Goal: Task Accomplishment & Management: Manage account settings

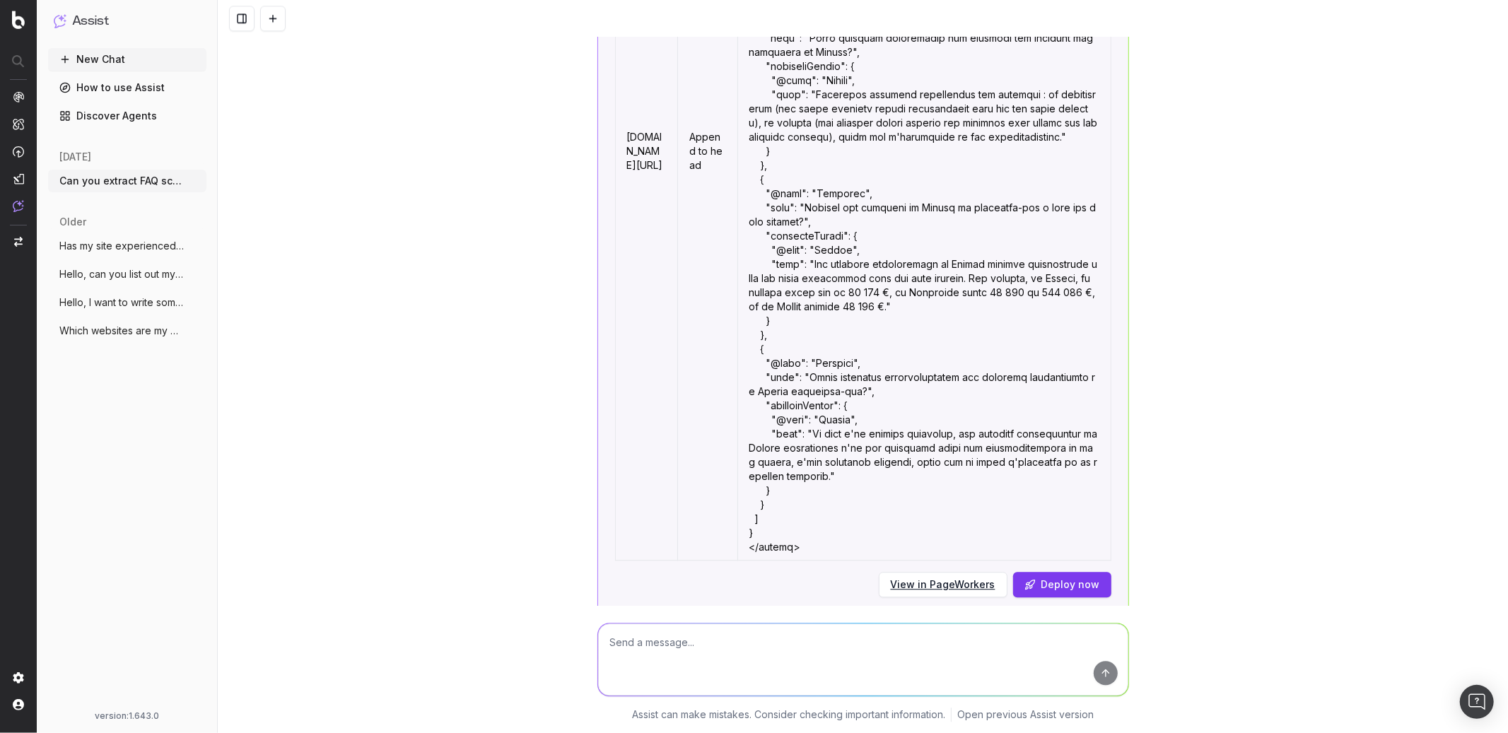
scroll to position [7417, 0]
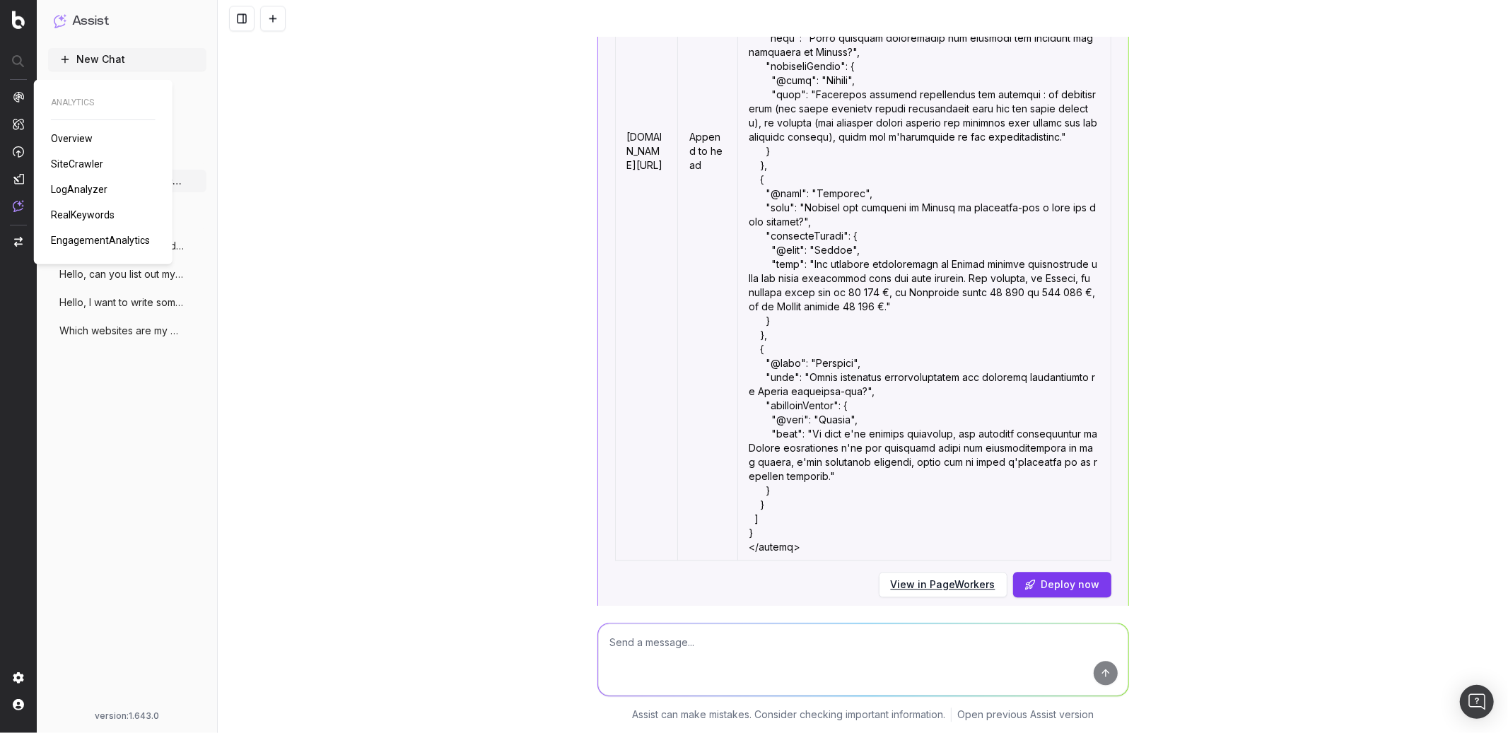
click at [68, 172] on div "ANALYTICS Overview SiteCrawler LogAnalyzer RealKeywords EngagementAnalytics" at bounding box center [103, 172] width 105 height 151
click at [68, 168] on span "SiteCrawler" at bounding box center [77, 163] width 52 height 11
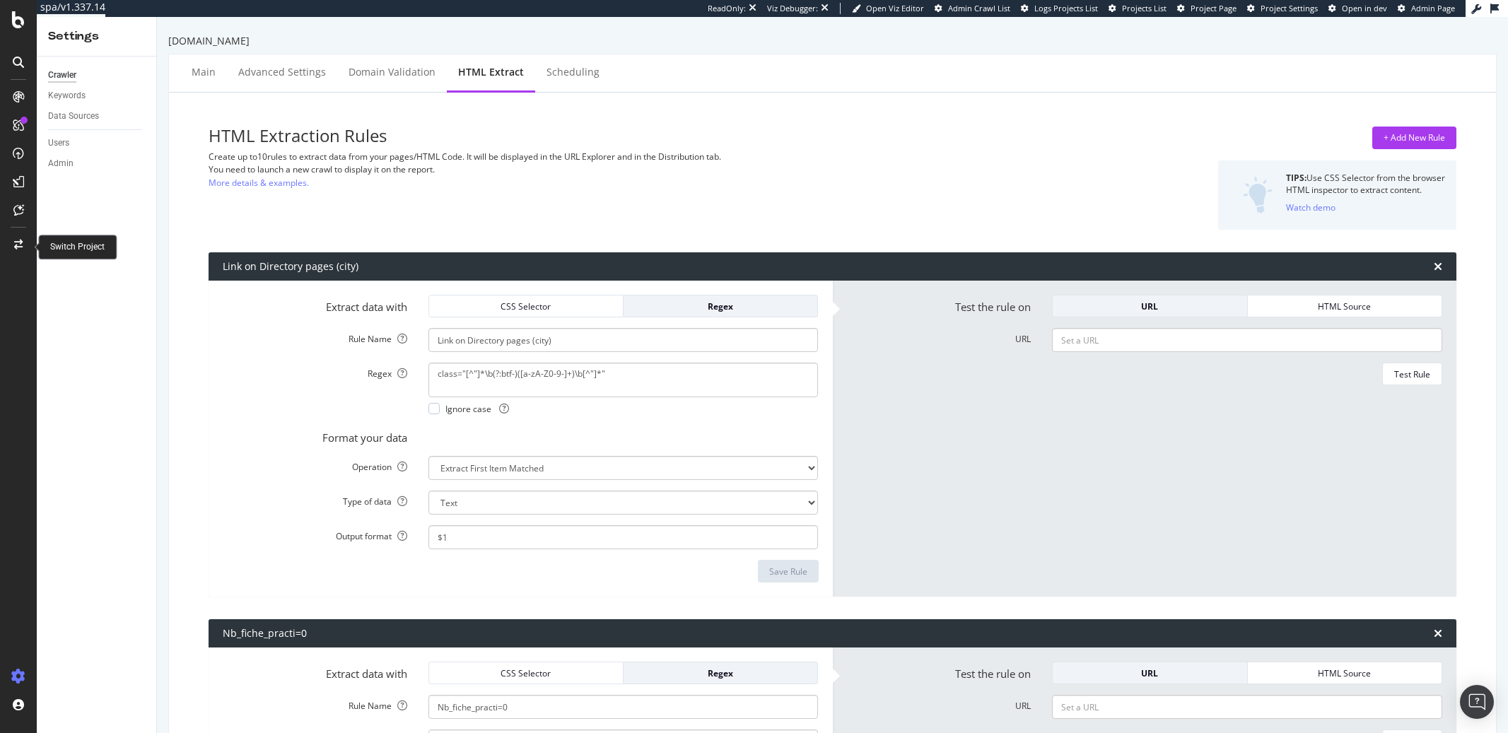
select select "exist"
select select "html.length"
select select "count"
select select "i"
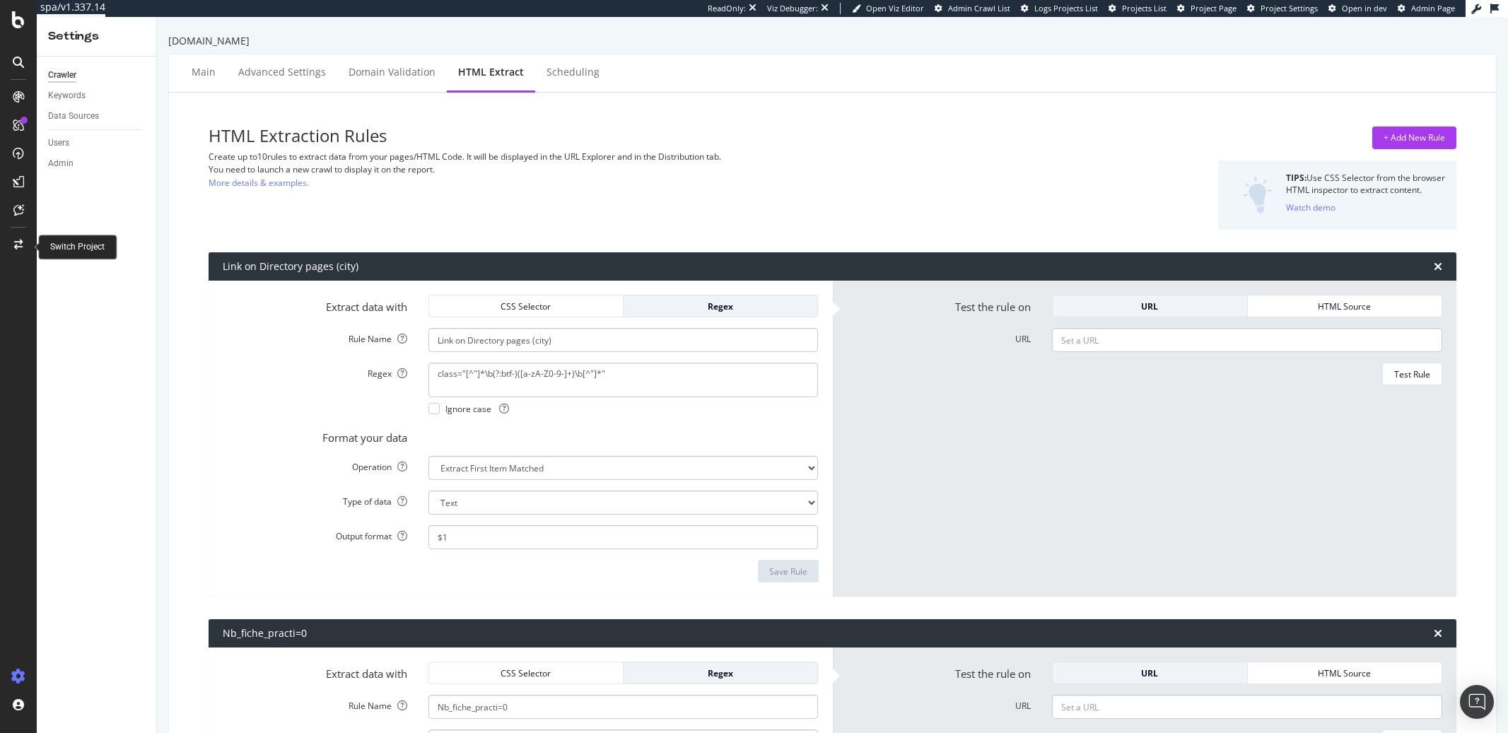
select select "exist"
click at [85, 272] on div "PageWorkers" at bounding box center [81, 266] width 59 height 14
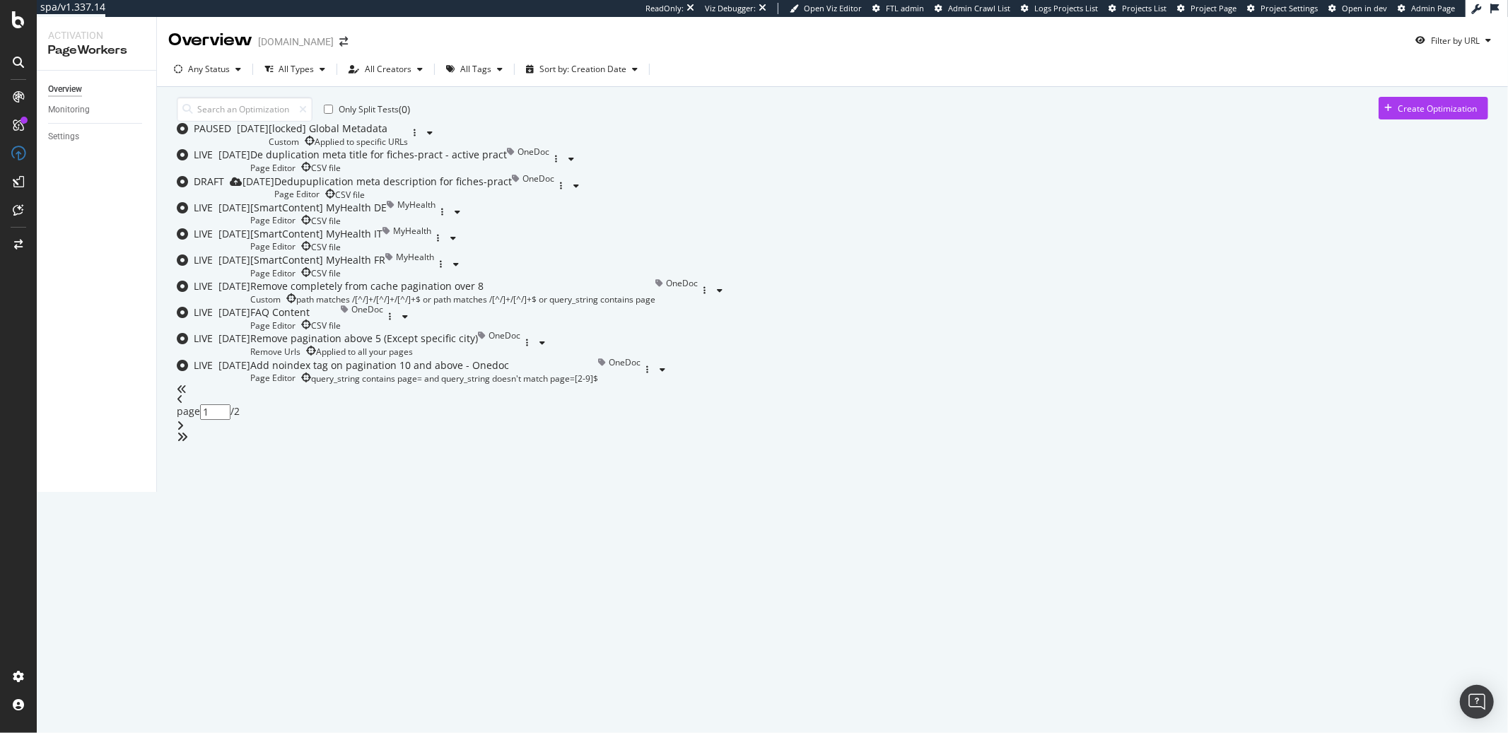
scroll to position [354, 0]
click at [881, 431] on div "angle-right" at bounding box center [832, 425] width 1311 height 11
type input "2"
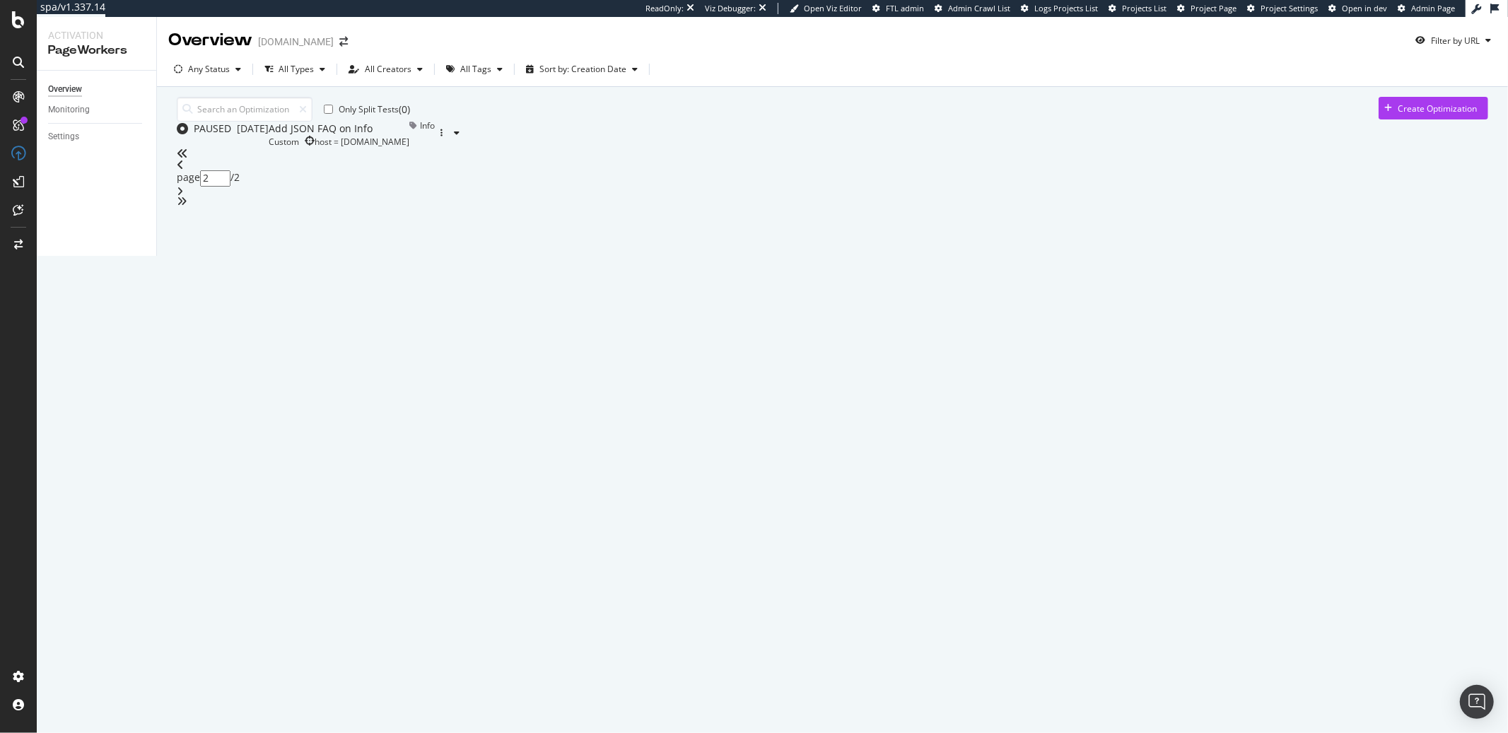
scroll to position [0, 0]
click at [409, 136] on div "Add JSON FAQ on Info" at bounding box center [339, 129] width 141 height 14
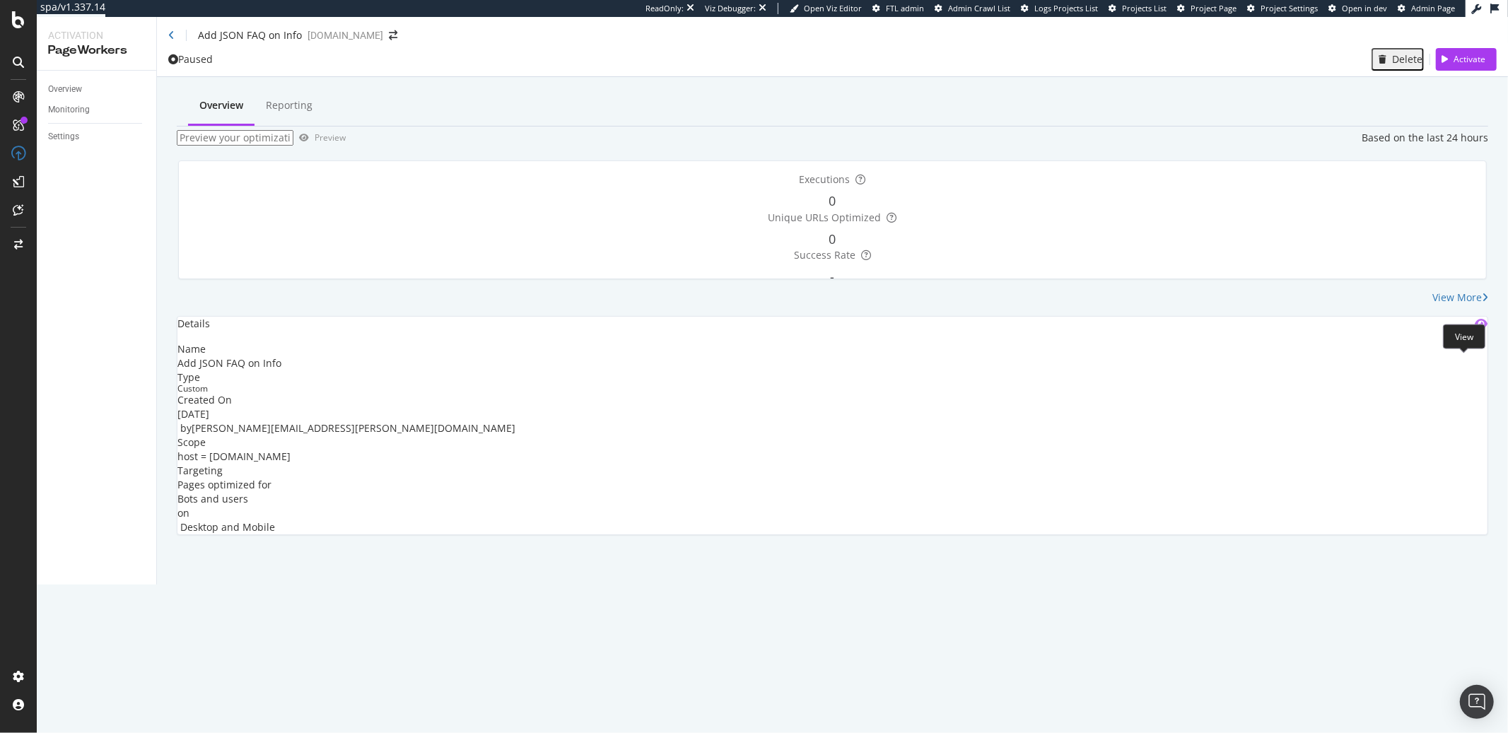
click at [1474, 329] on icon "eye" at bounding box center [1480, 323] width 13 height 11
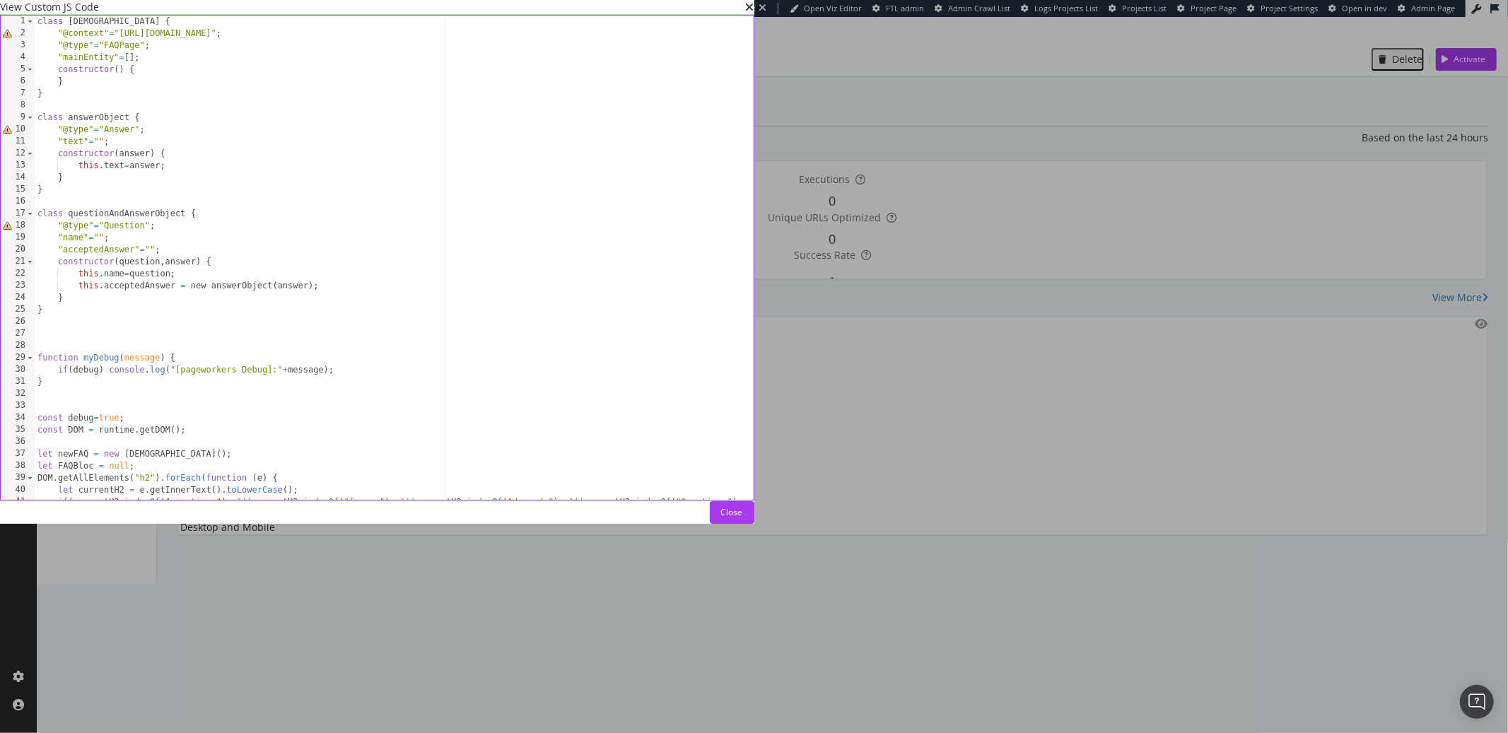
click at [481, 218] on div "class faqListObject { "@context" = "https://schema.org" ; "@type" = "FAQPage" ;…" at bounding box center [435, 270] width 801 height 509
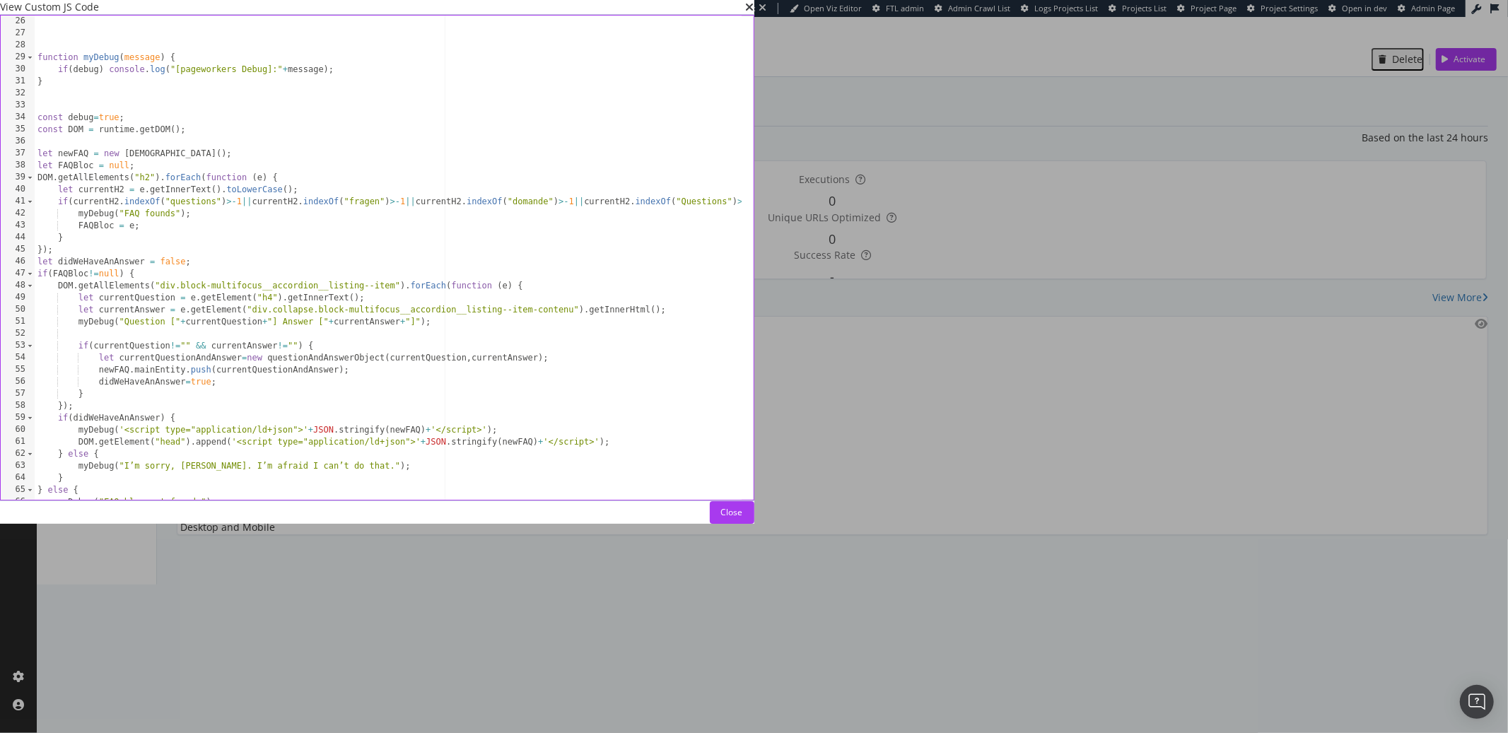
scroll to position [332, 0]
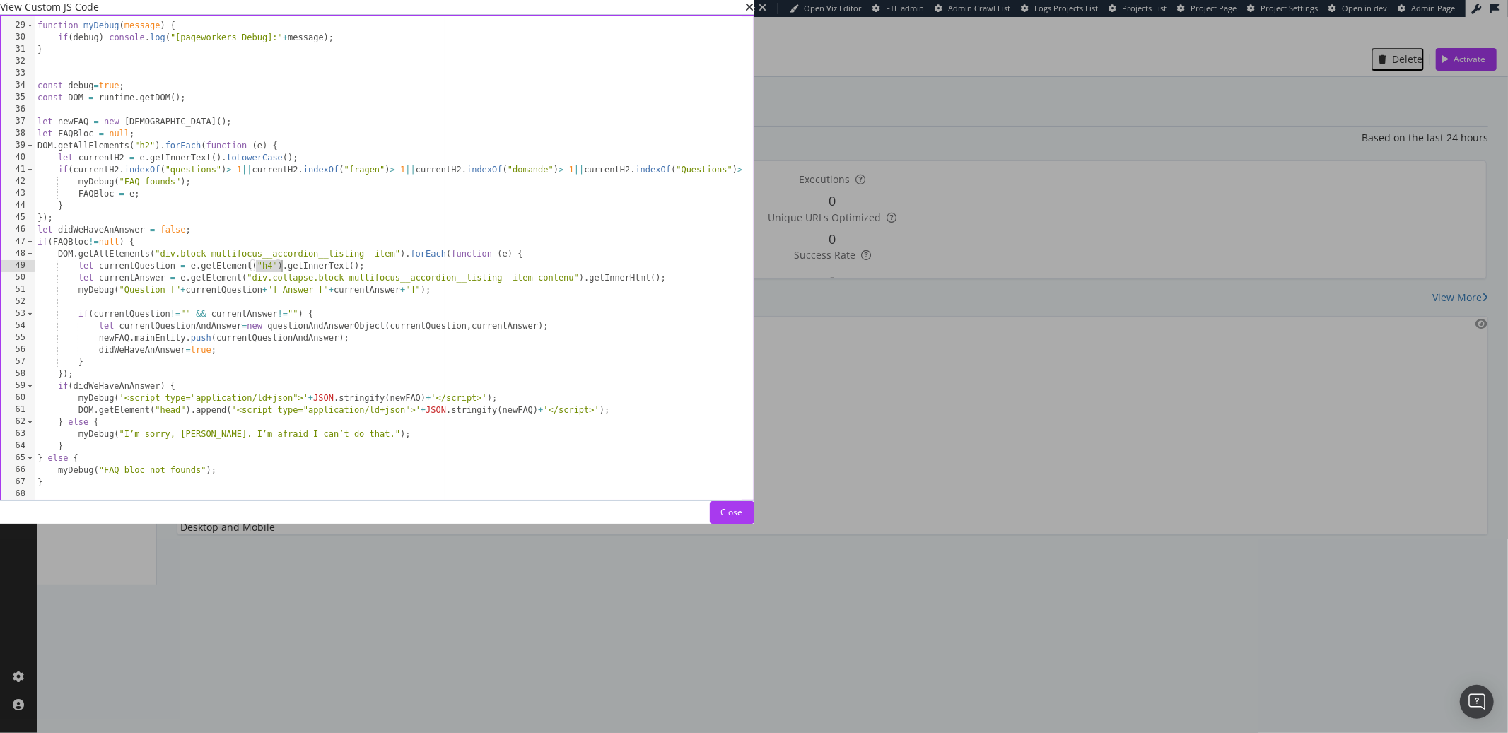
drag, startPoint x: 586, startPoint y: 341, endPoint x: 613, endPoint y: 340, distance: 27.6
click at [613, 340] on div "function myDebug ( message ) { if ( debug ) console . log ( "[pageworkers Debug…" at bounding box center [435, 262] width 801 height 509
click at [595, 404] on div "function myDebug ( message ) { if ( debug ) console . log ( "[pageworkers Debug…" at bounding box center [435, 262] width 801 height 509
type textarea "let currentQuestionAndAnswer=new questionAndAnswerObject(currentQuestion,curren…"
click at [754, 13] on icon "times" at bounding box center [750, 6] width 8 height 11
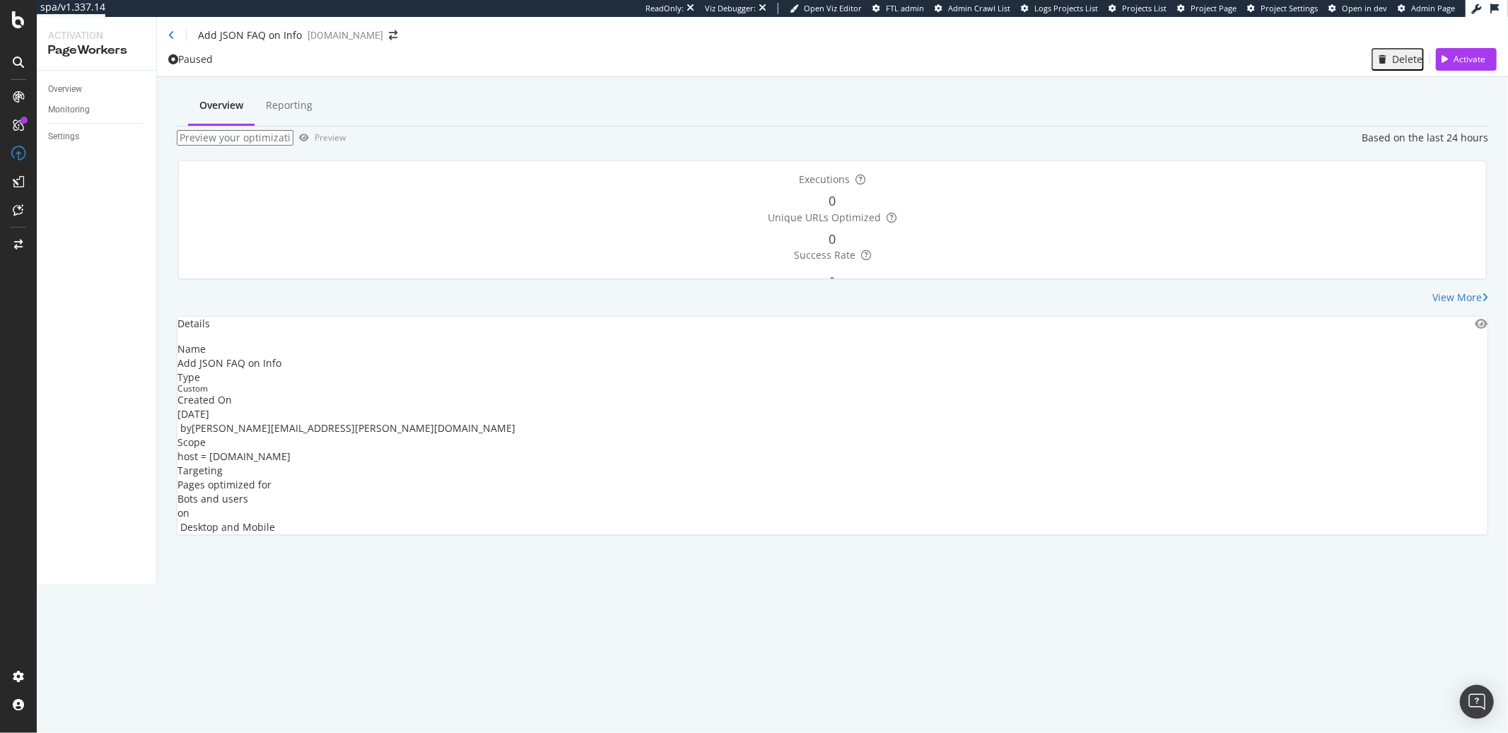
click at [876, 112] on div "Overview Reporting" at bounding box center [832, 107] width 1311 height 40
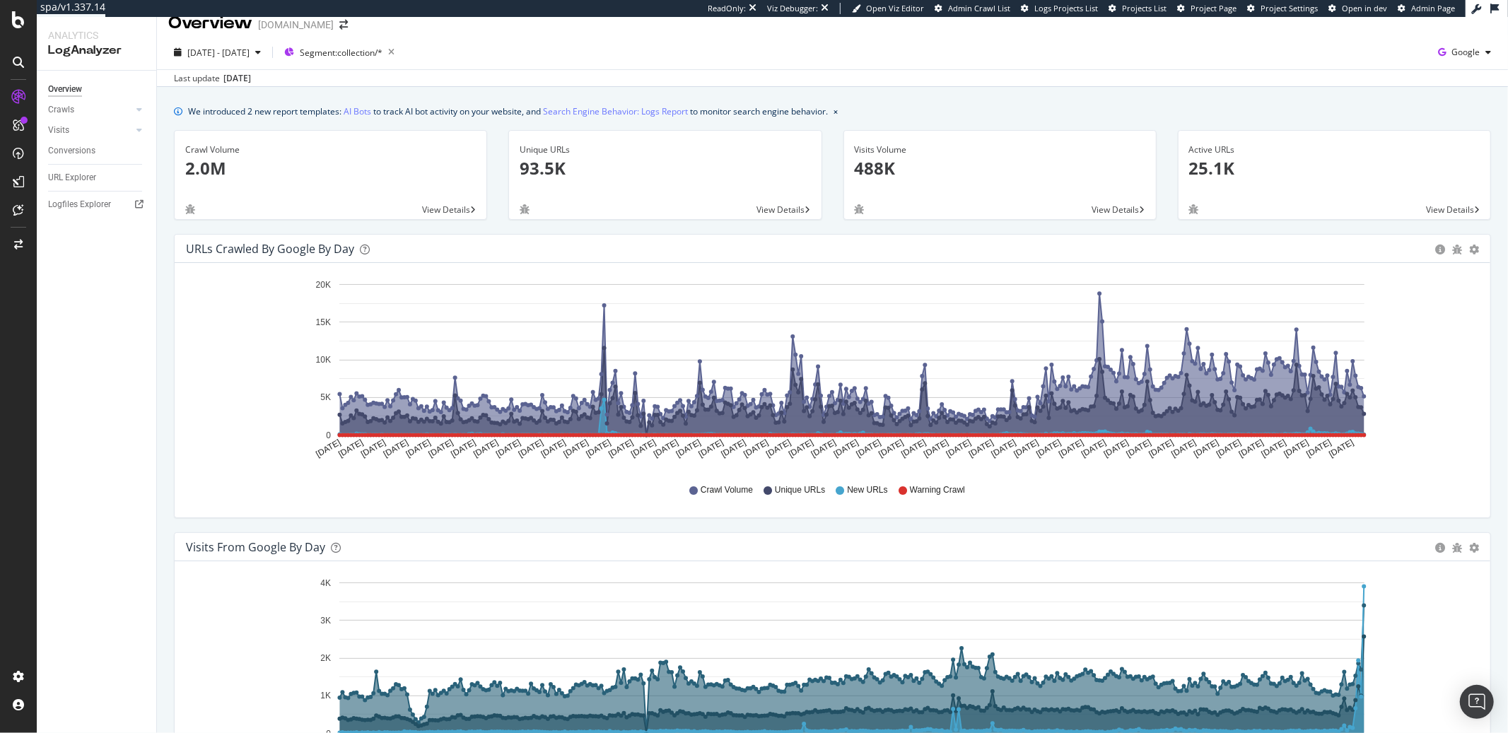
scroll to position [262, 0]
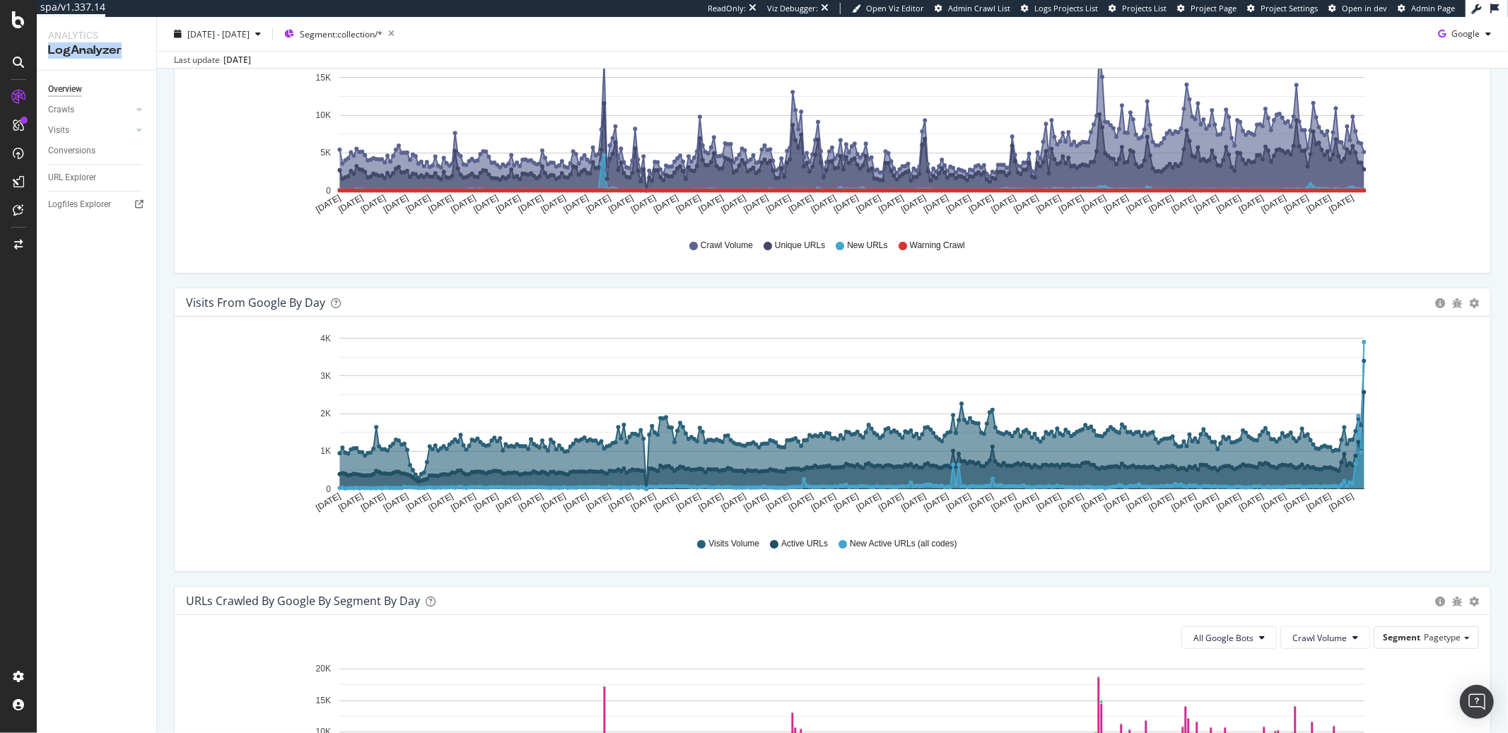
drag, startPoint x: 45, startPoint y: 53, endPoint x: 127, endPoint y: 52, distance: 82.0
click at [127, 52] on div "Analytics LogAnalyzer" at bounding box center [96, 43] width 119 height 53
copy div "LogAnalyzer"
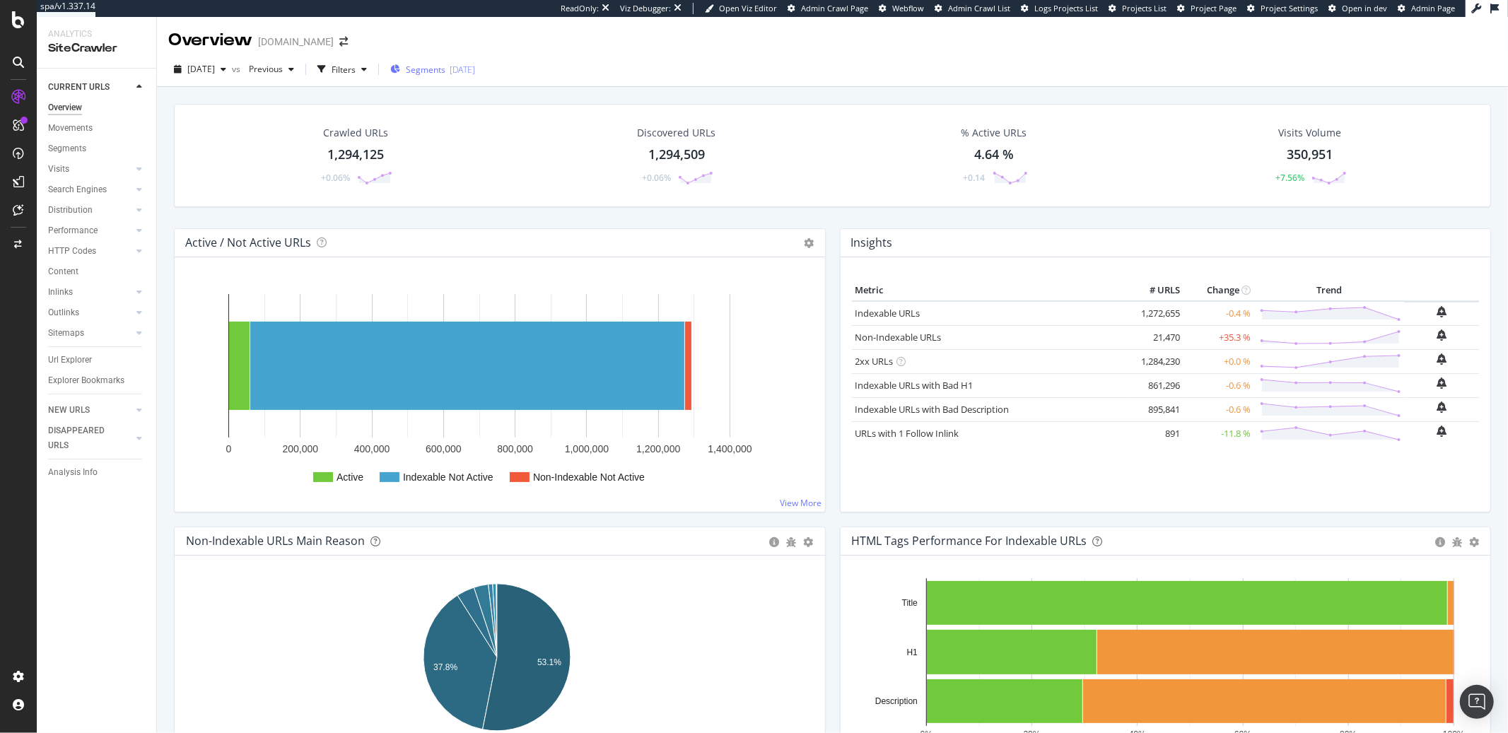
click at [449, 59] on div "Segments 2025-04-17" at bounding box center [432, 69] width 85 height 21
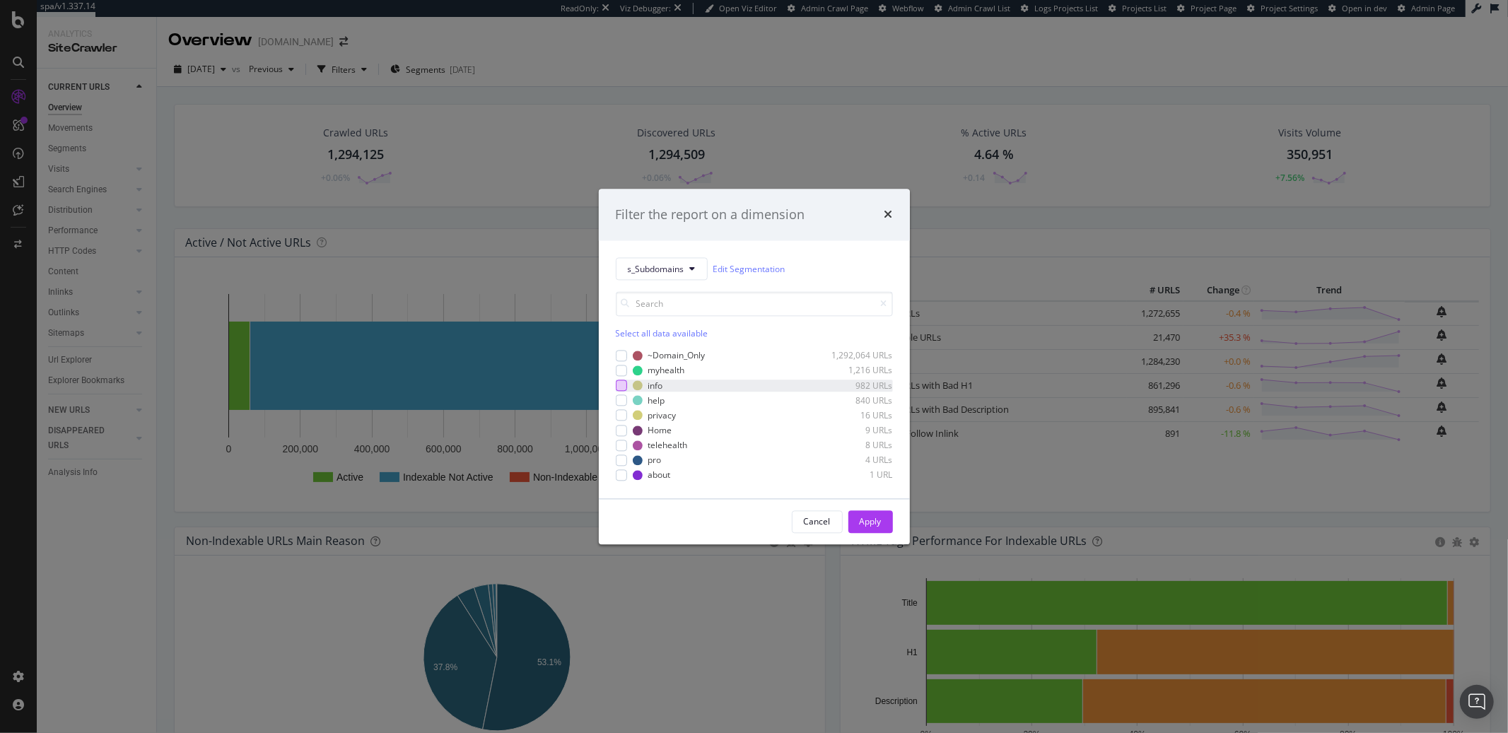
click at [625, 390] on div "modal" at bounding box center [621, 385] width 11 height 11
click at [865, 522] on div "Apply" at bounding box center [870, 521] width 22 height 12
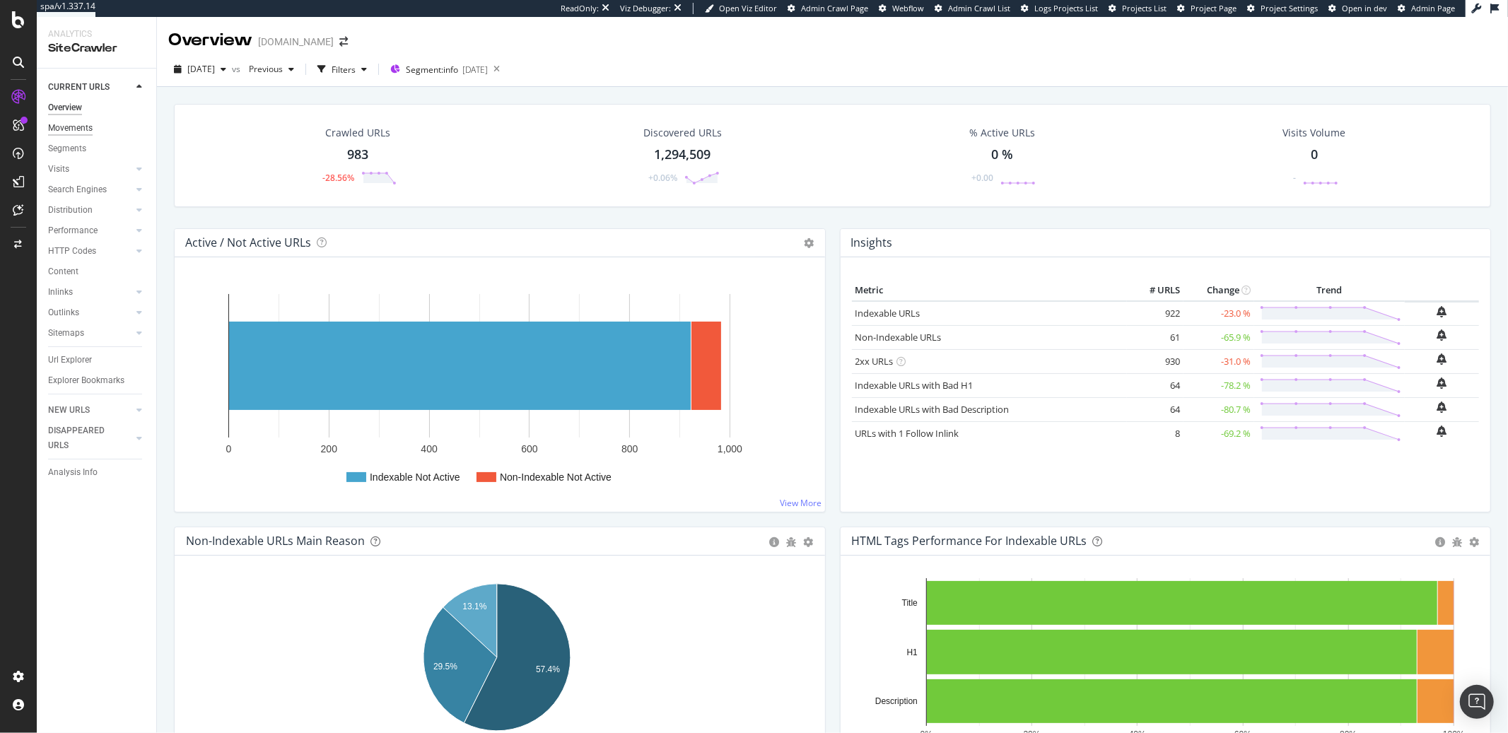
click at [88, 129] on div "Movements" at bounding box center [70, 128] width 45 height 15
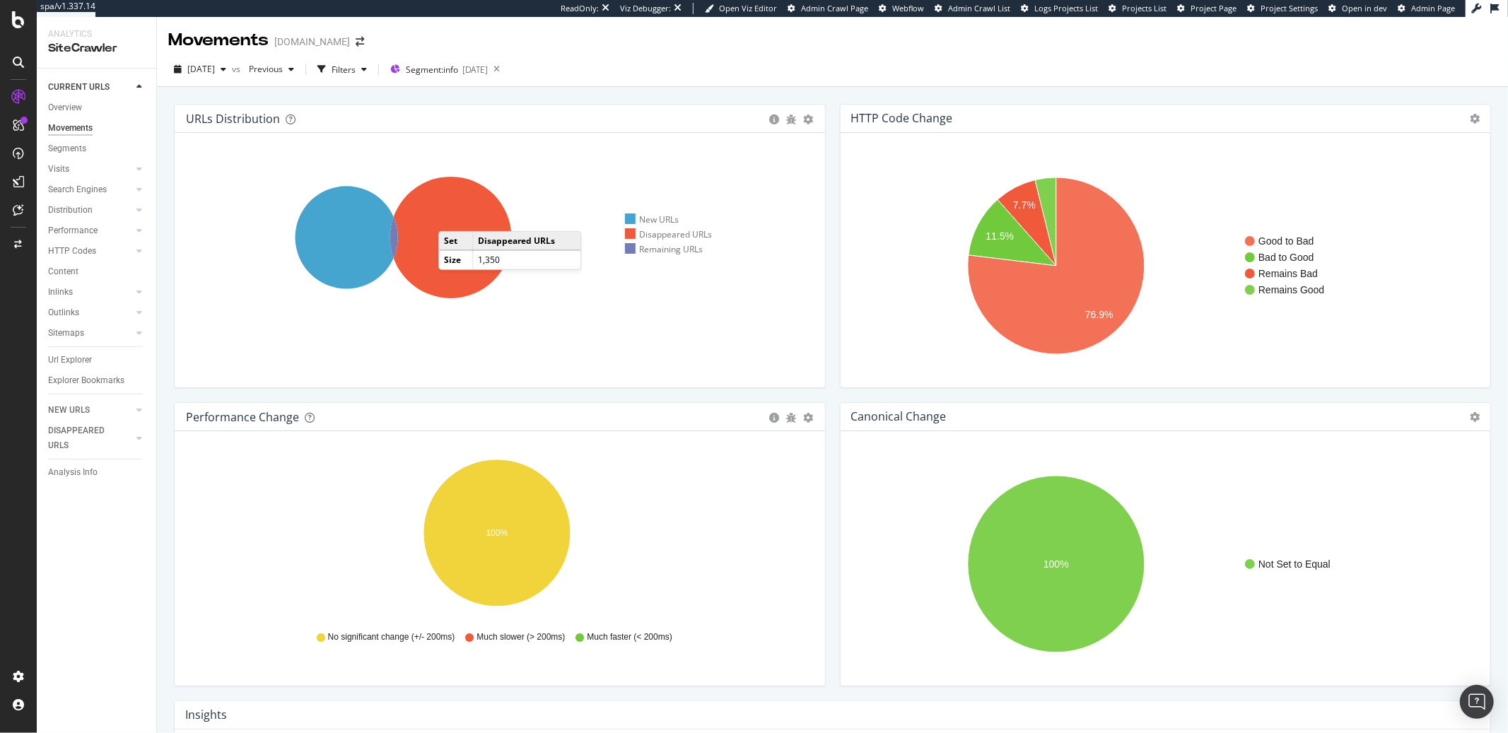
click at [452, 217] on icon at bounding box center [451, 238] width 122 height 122
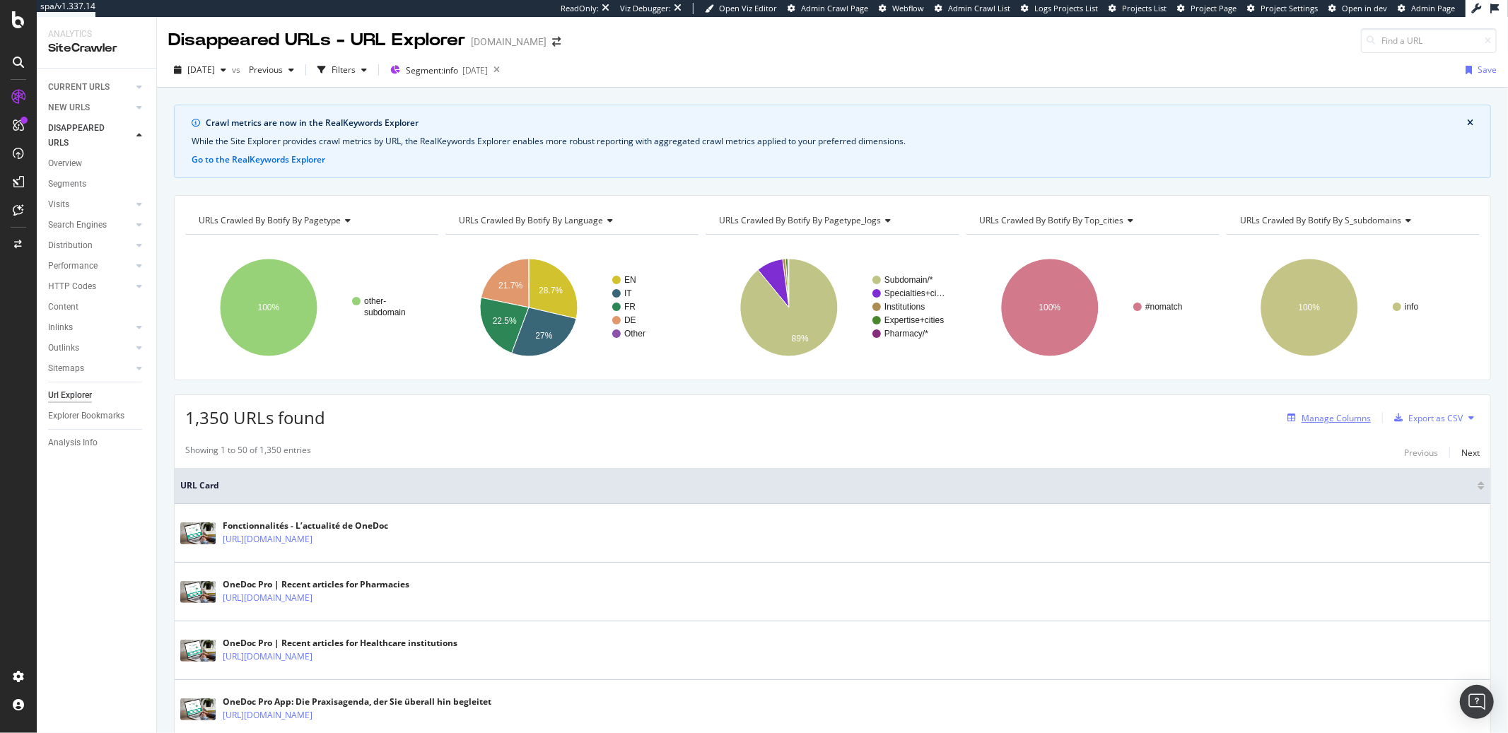
click at [1317, 426] on button "Manage Columns" at bounding box center [1325, 417] width 89 height 17
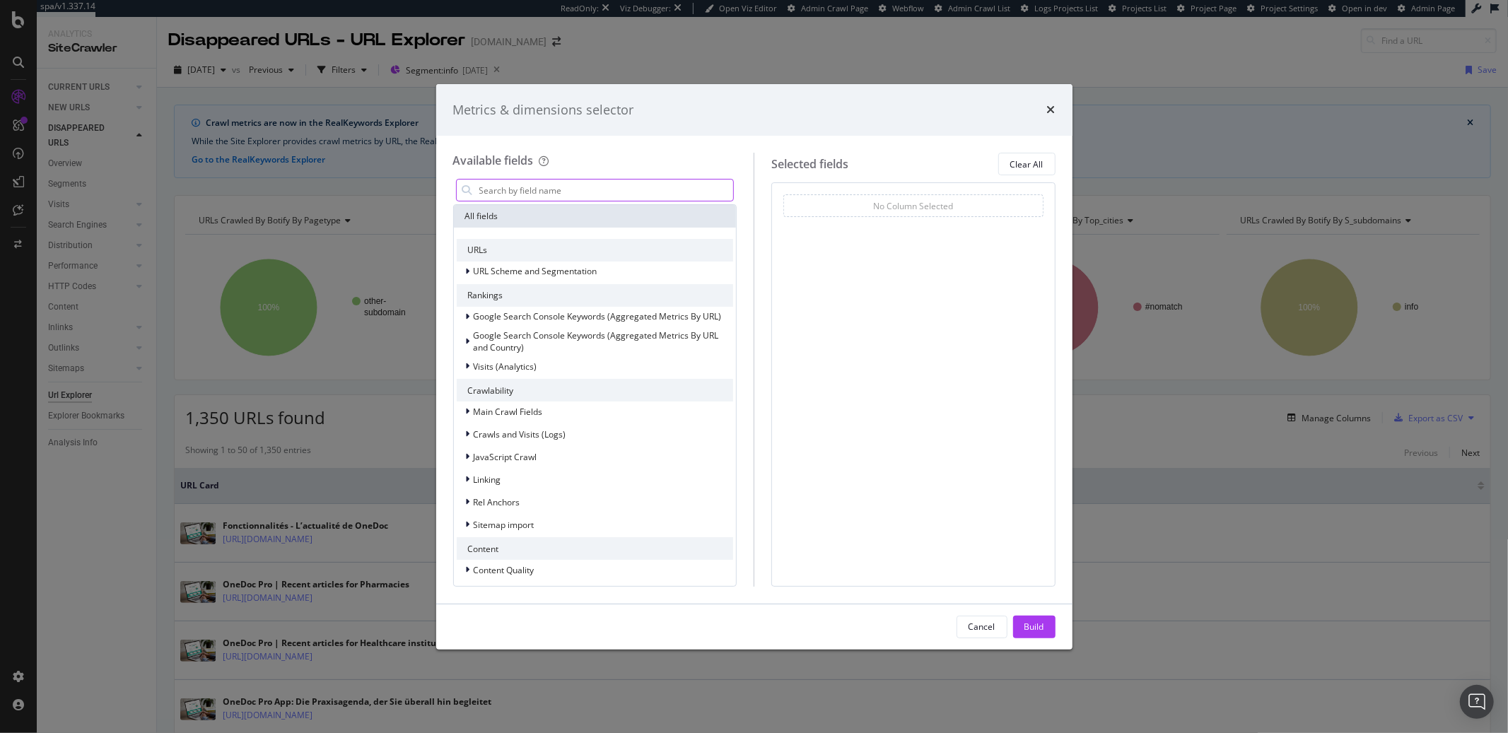
click at [618, 189] on input "modal" at bounding box center [606, 190] width 256 height 21
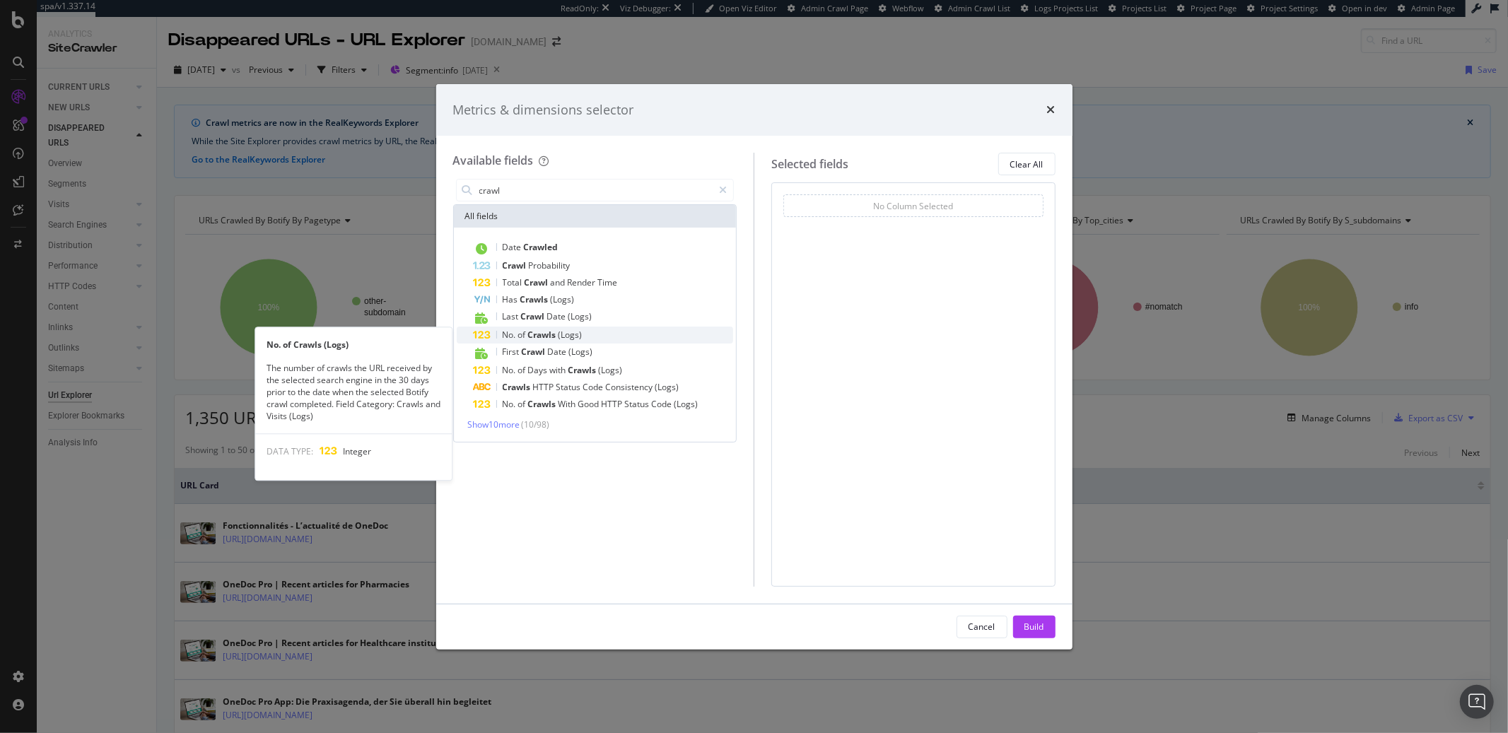
type input "crawl"
click at [569, 338] on span "(Logs)" at bounding box center [570, 335] width 24 height 12
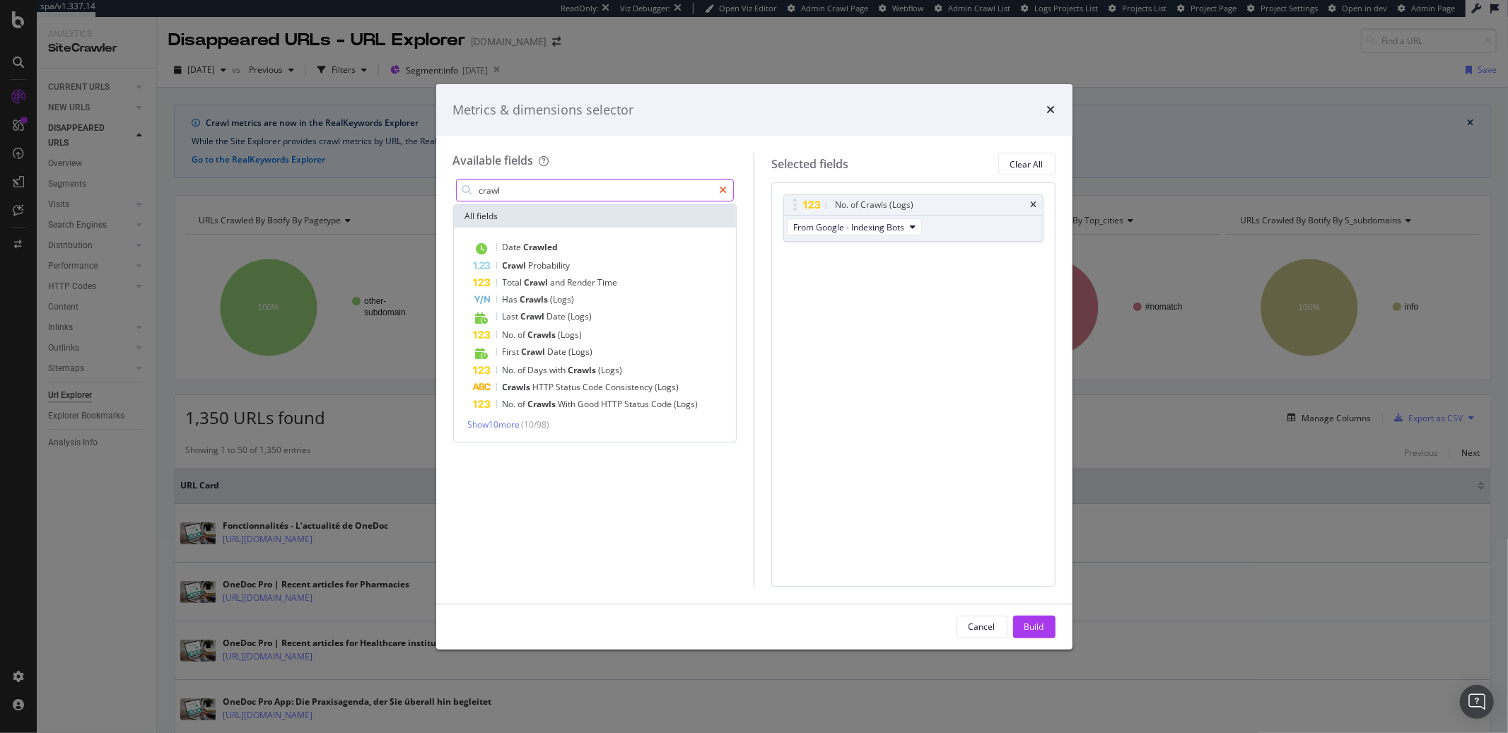
click at [722, 189] on icon "modal" at bounding box center [723, 190] width 8 height 10
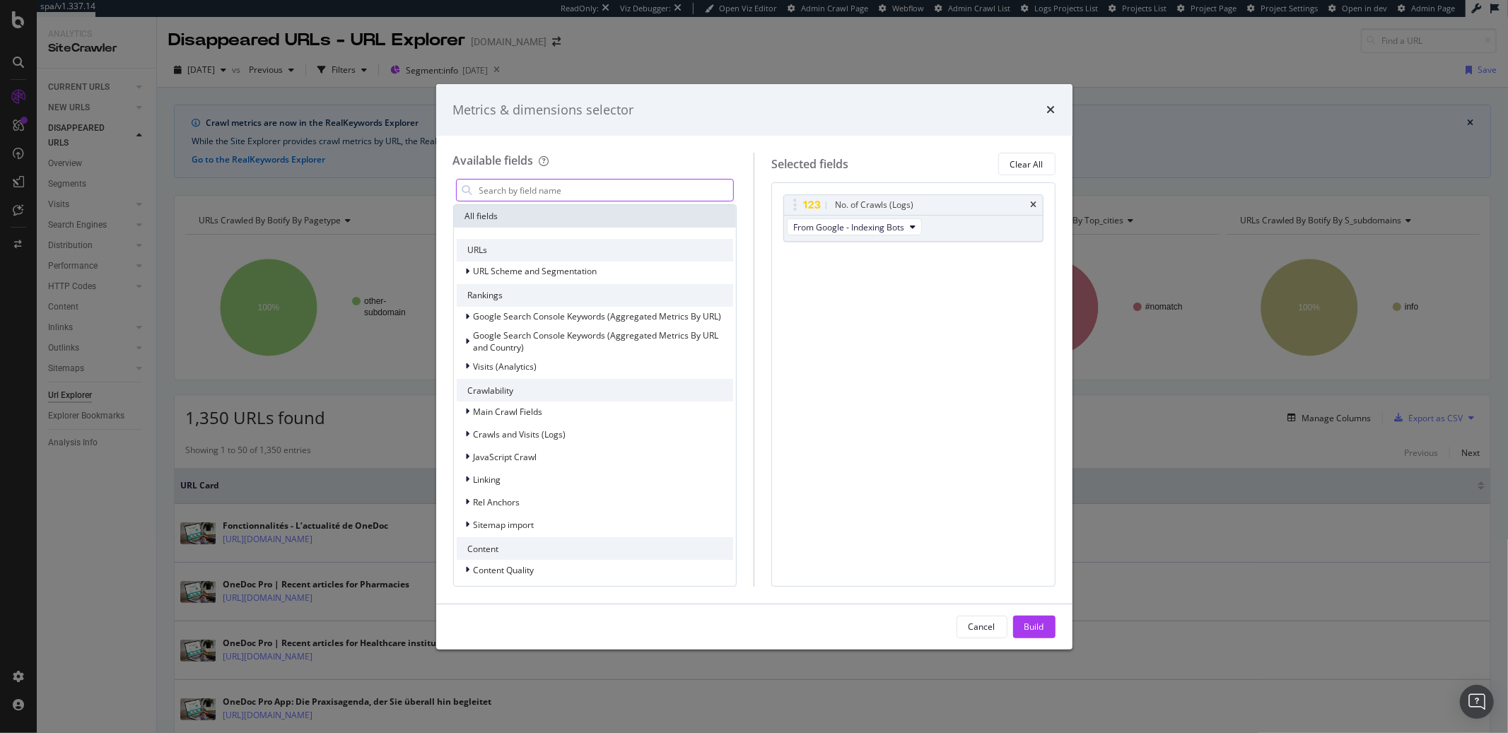
click at [657, 196] on input "modal" at bounding box center [606, 190] width 256 height 21
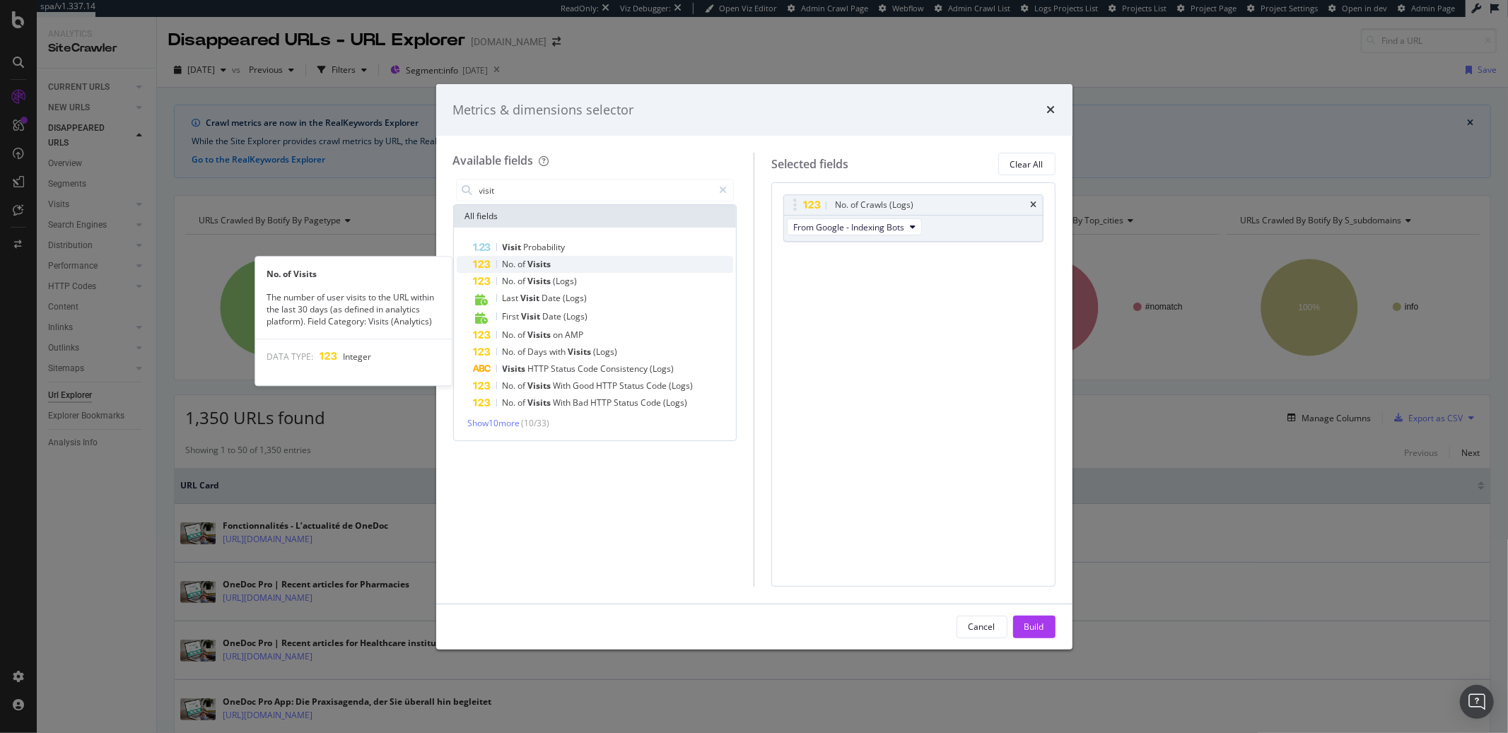
click at [637, 266] on div "No. of Visits" at bounding box center [604, 264] width 260 height 17
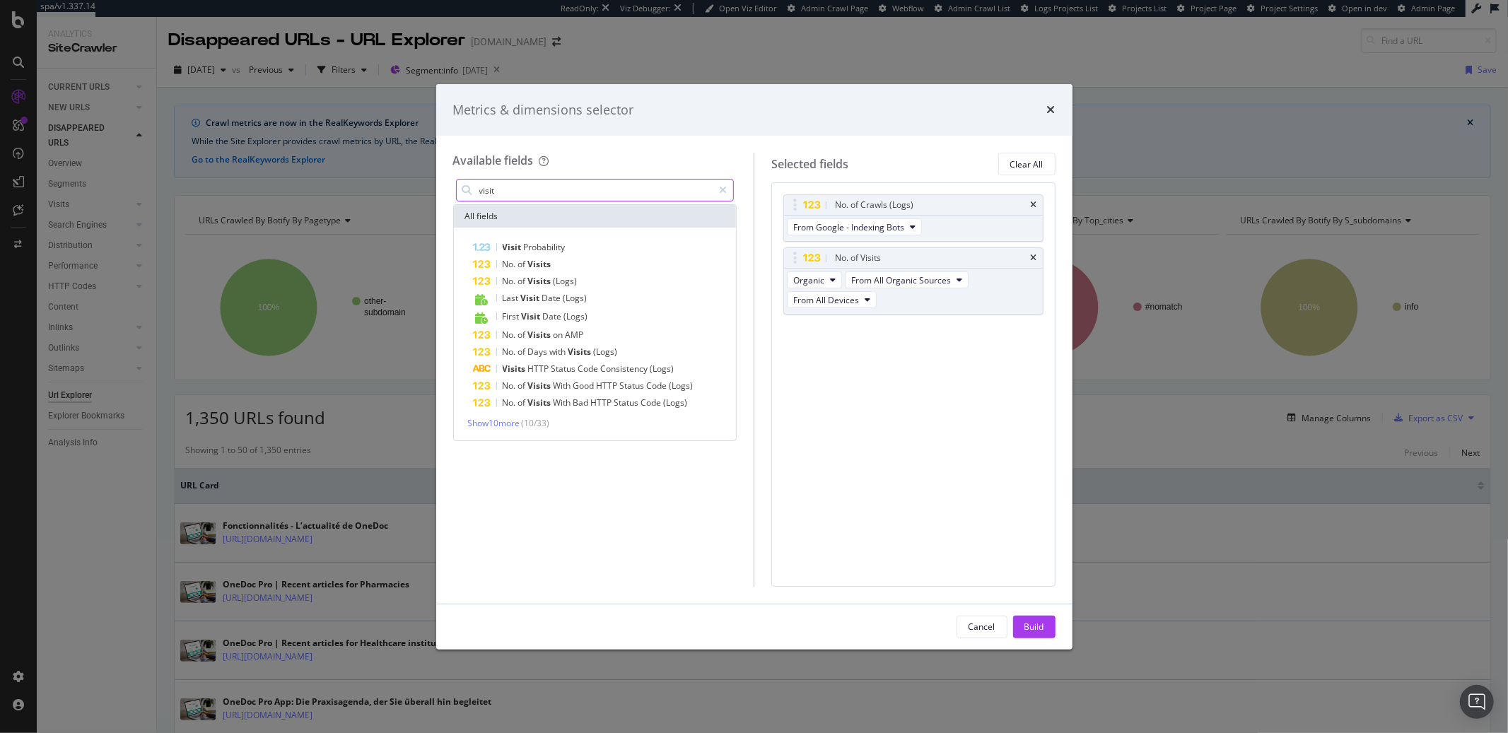
click at [604, 192] on input "visit" at bounding box center [595, 190] width 235 height 21
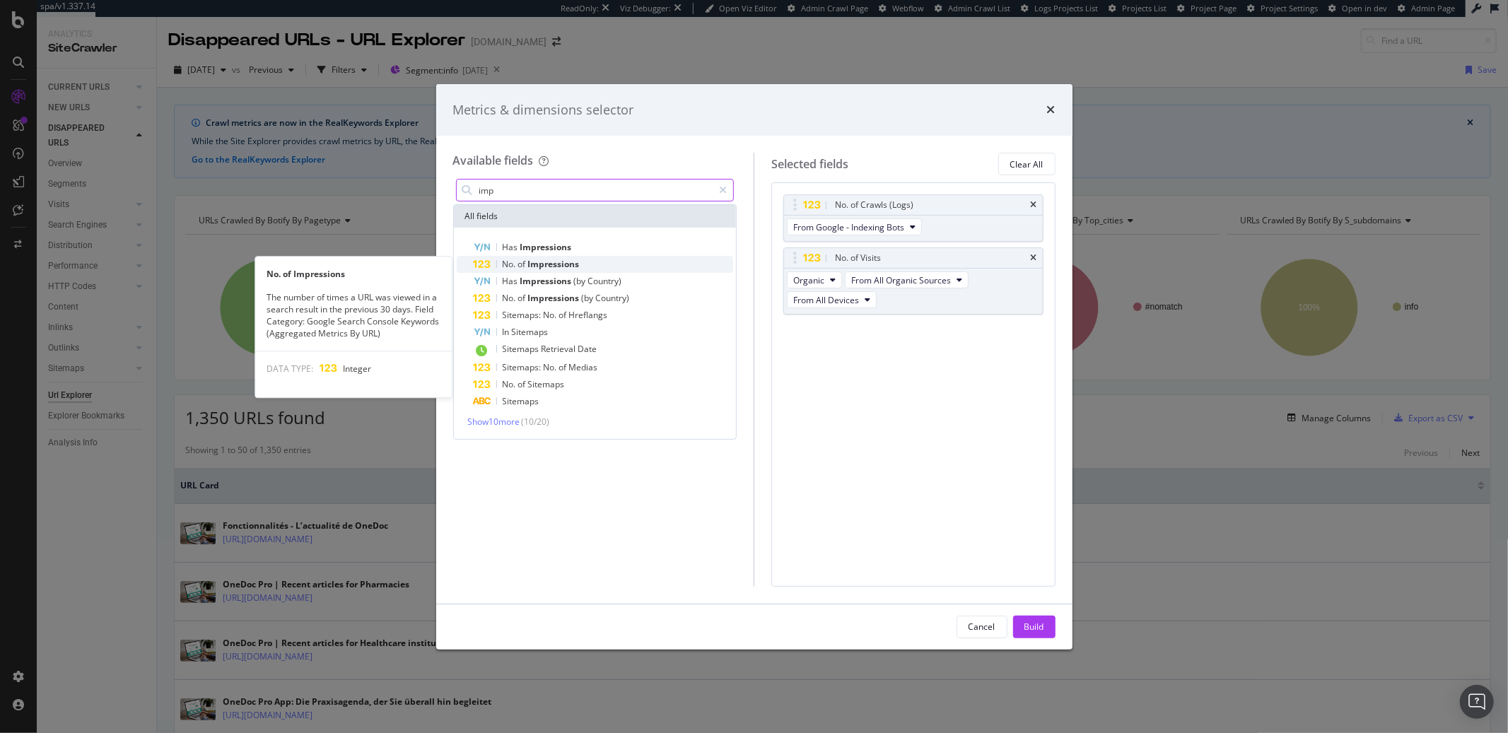
type input "imp"
click at [589, 268] on div "No. of Impressions" at bounding box center [604, 264] width 260 height 17
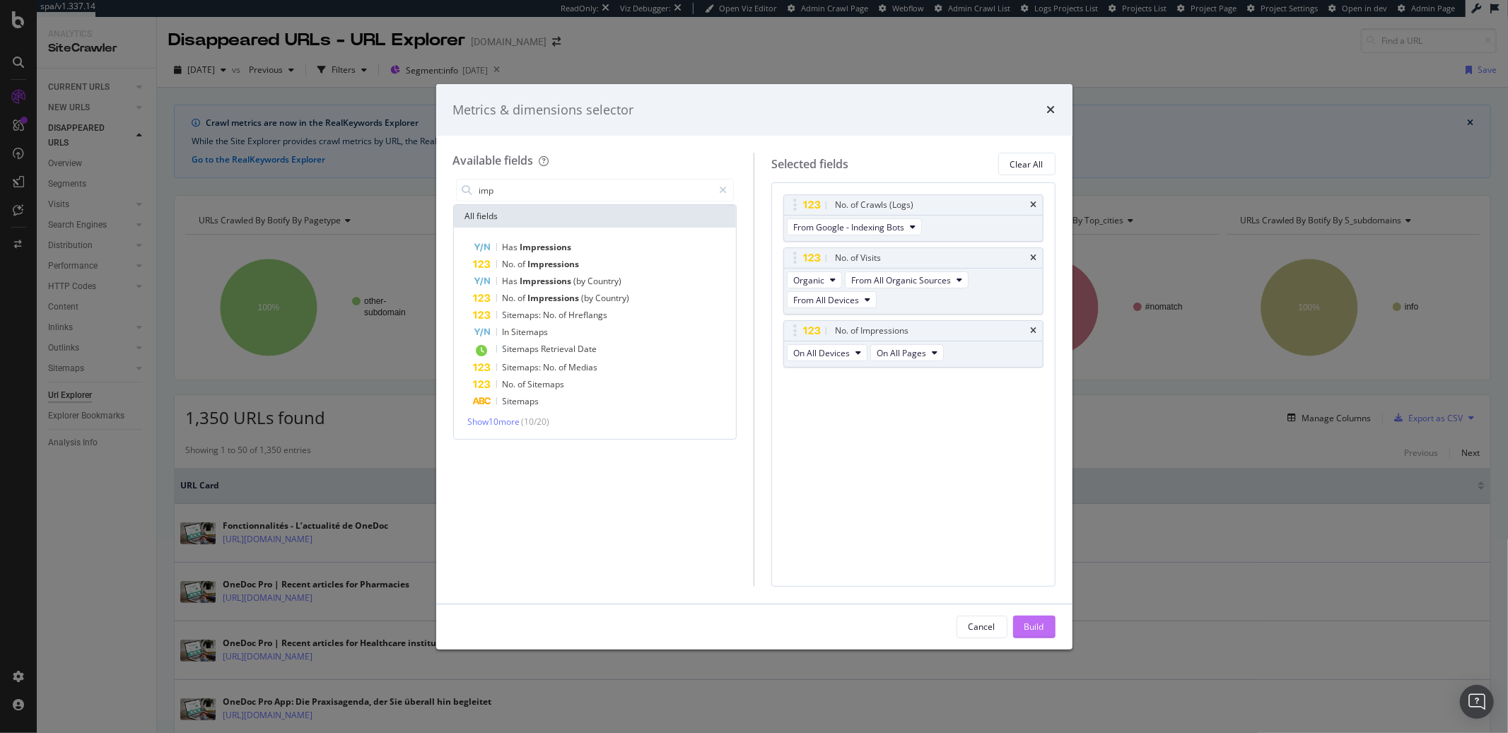
click at [1028, 622] on div "Build" at bounding box center [1034, 627] width 20 height 12
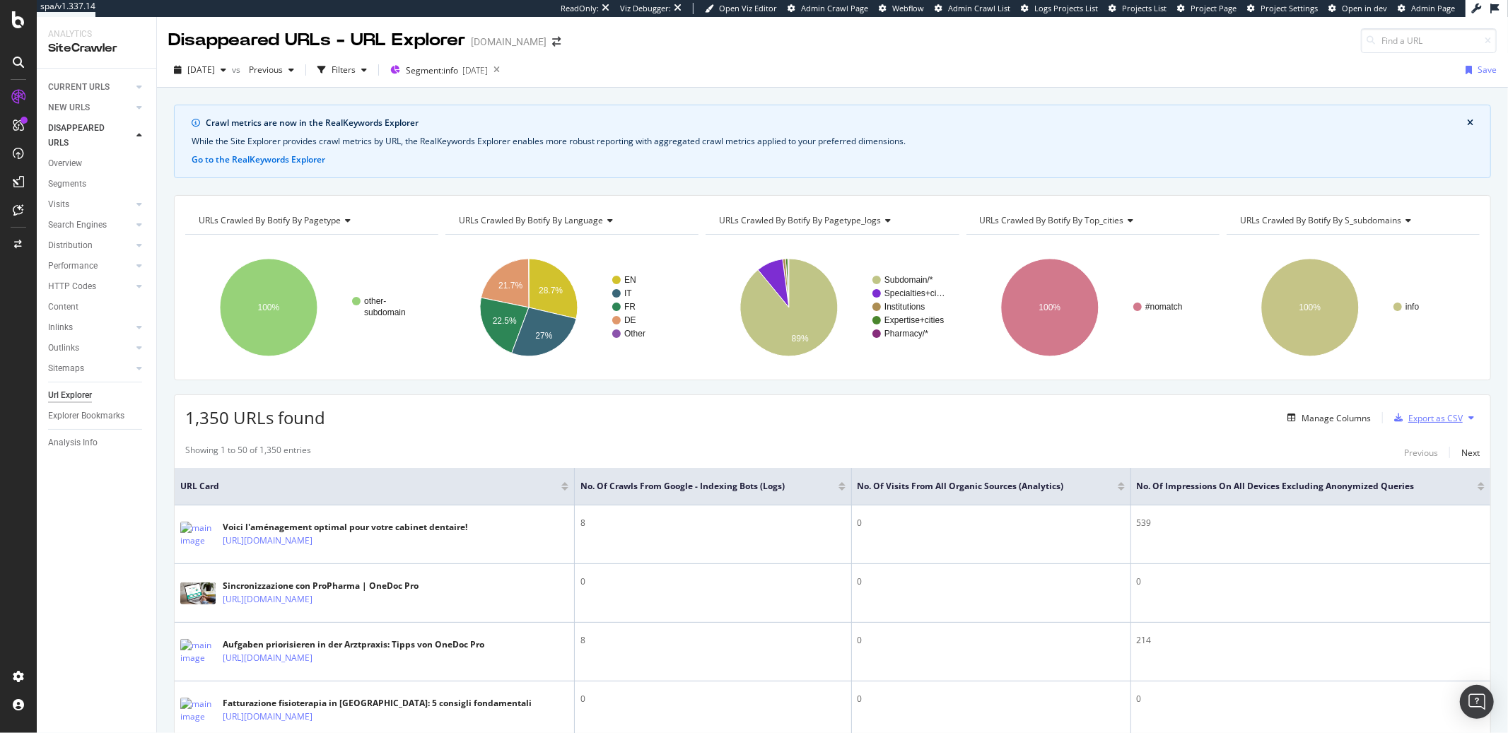
click at [1428, 422] on div "Export as CSV" at bounding box center [1435, 418] width 54 height 12
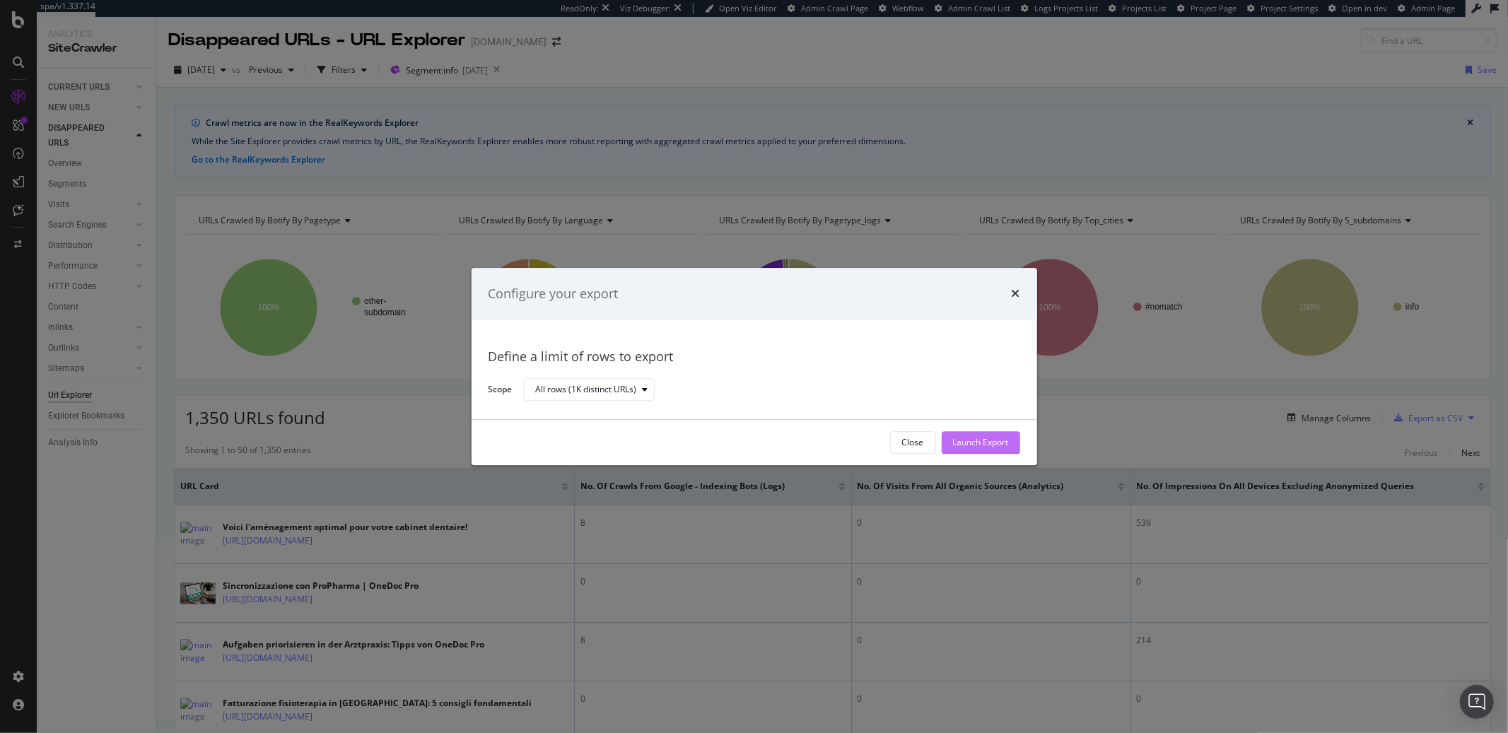
click at [977, 445] on div "Launch Export" at bounding box center [981, 443] width 56 height 12
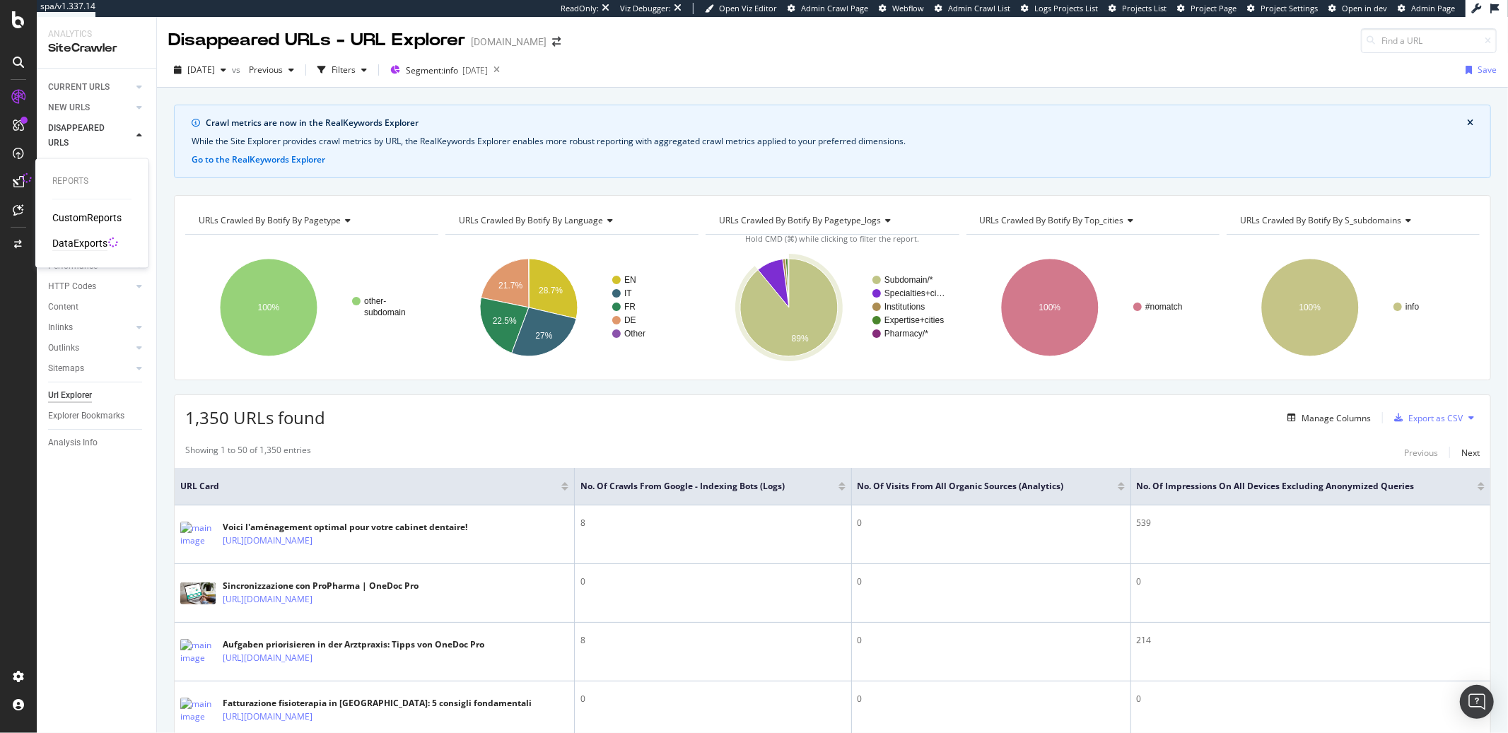
click at [65, 244] on div "DataExports" at bounding box center [79, 244] width 55 height 14
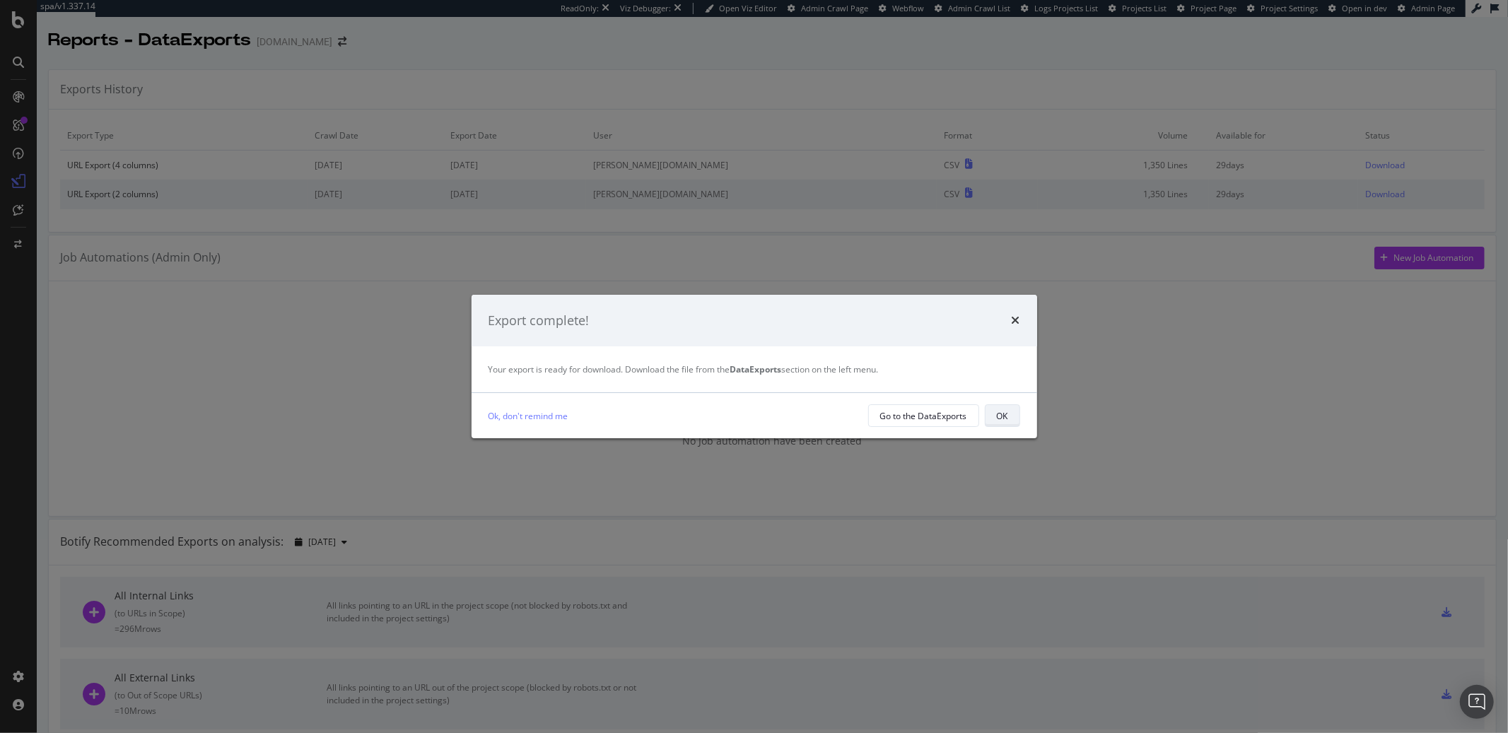
click at [1007, 425] on button "OK" at bounding box center [1002, 415] width 35 height 23
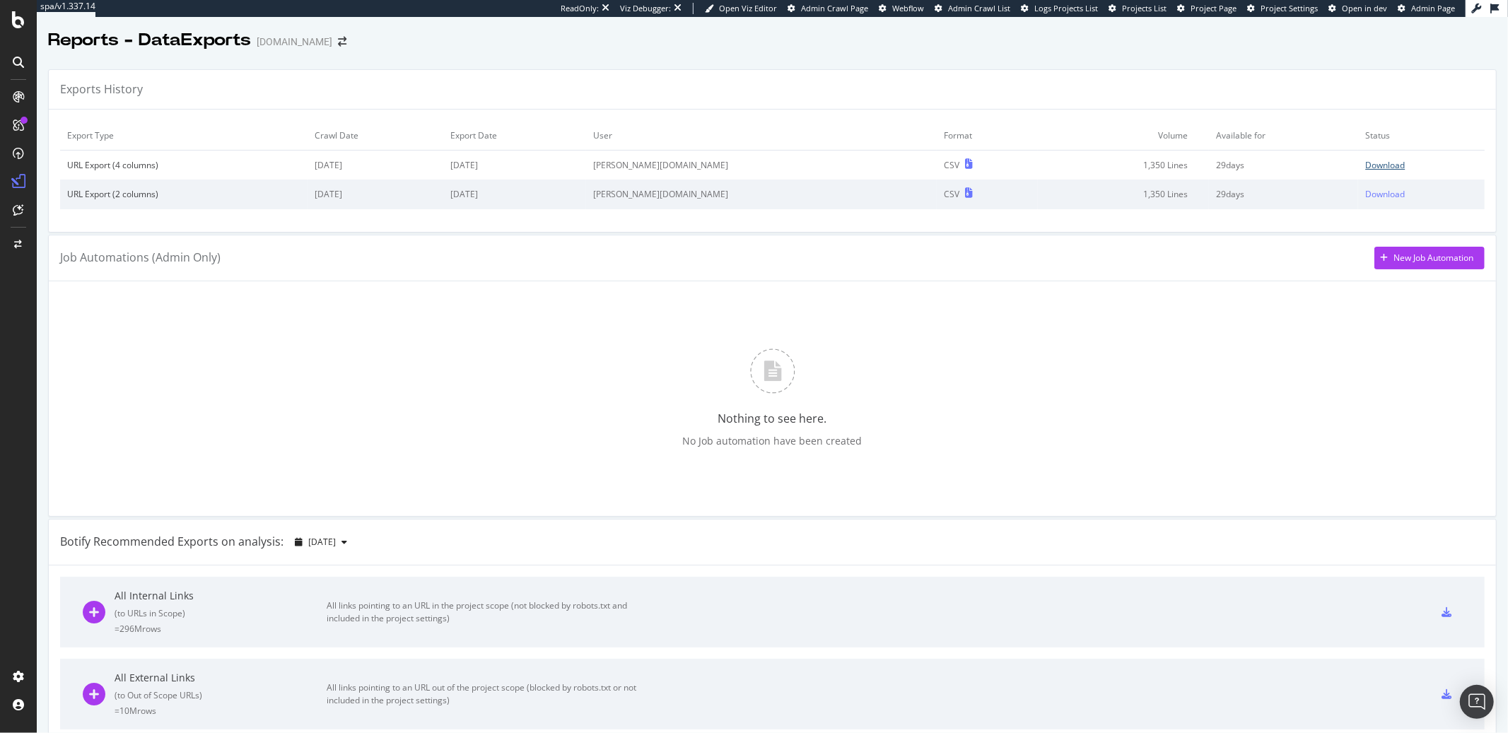
click at [1365, 161] on div "Download" at bounding box center [1385, 165] width 40 height 12
click at [85, 221] on div "CustomReports" at bounding box center [86, 218] width 69 height 14
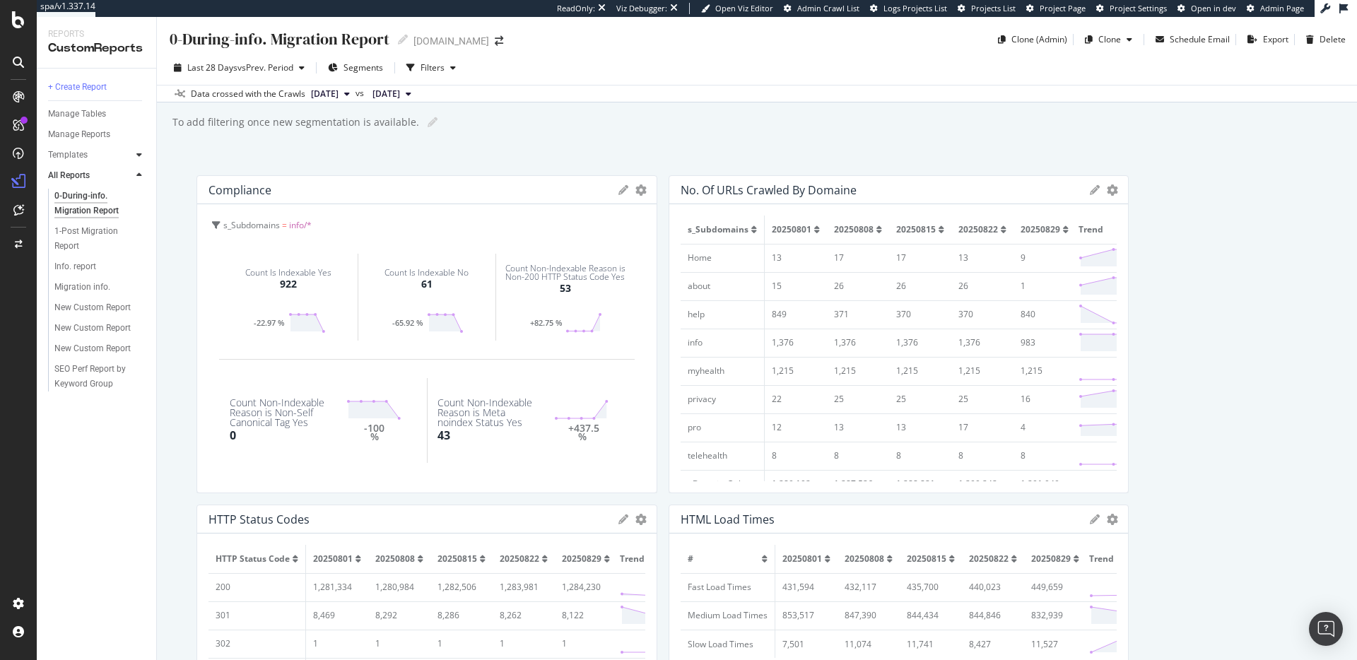
click at [139, 156] on icon at bounding box center [139, 155] width 6 height 8
click at [114, 173] on div "AI Bots in Search" at bounding box center [86, 175] width 64 height 15
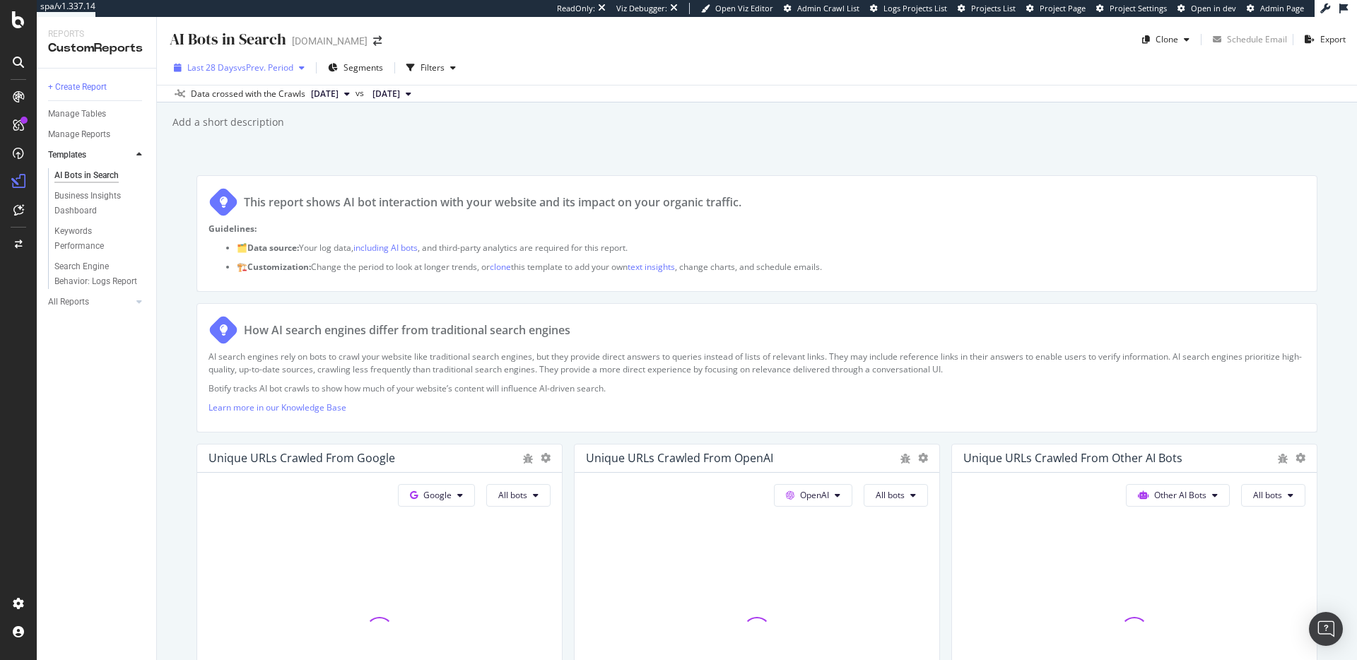
click at [253, 67] on span "vs Prev. Period" at bounding box center [265, 67] width 56 height 12
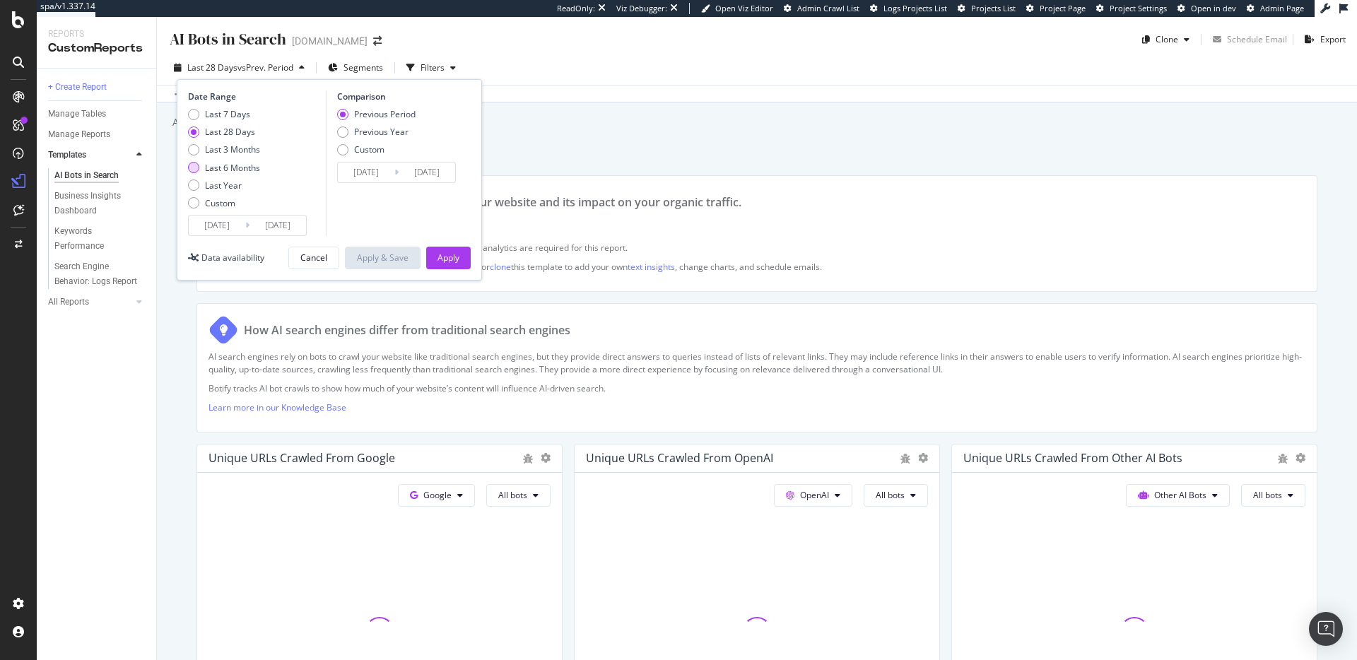
click at [229, 168] on div "Last 6 Months" at bounding box center [232, 168] width 55 height 12
type input "2025/03/04"
type input "2024/08/31"
type input "2025/03/03"
click at [385, 133] on div "Previous Year" at bounding box center [381, 132] width 54 height 12
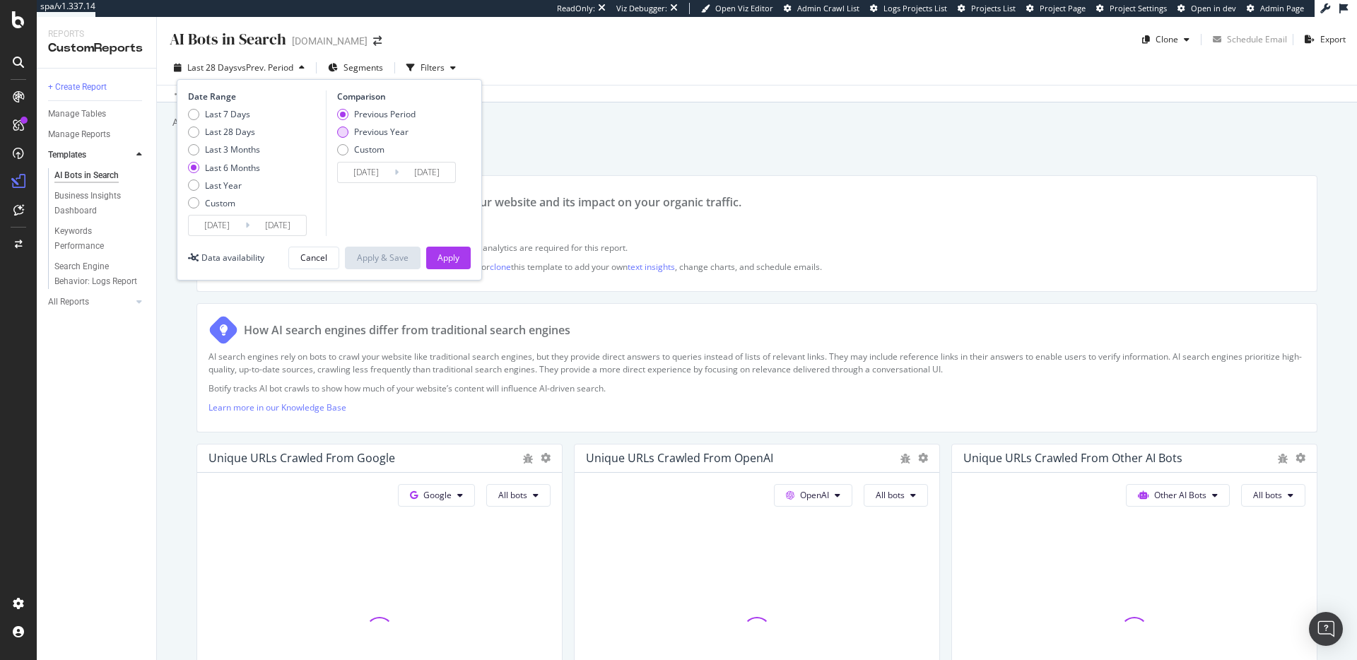
type input "2024/03/05"
type input "2024/09/04"
click at [456, 259] on div "Apply" at bounding box center [448, 258] width 22 height 12
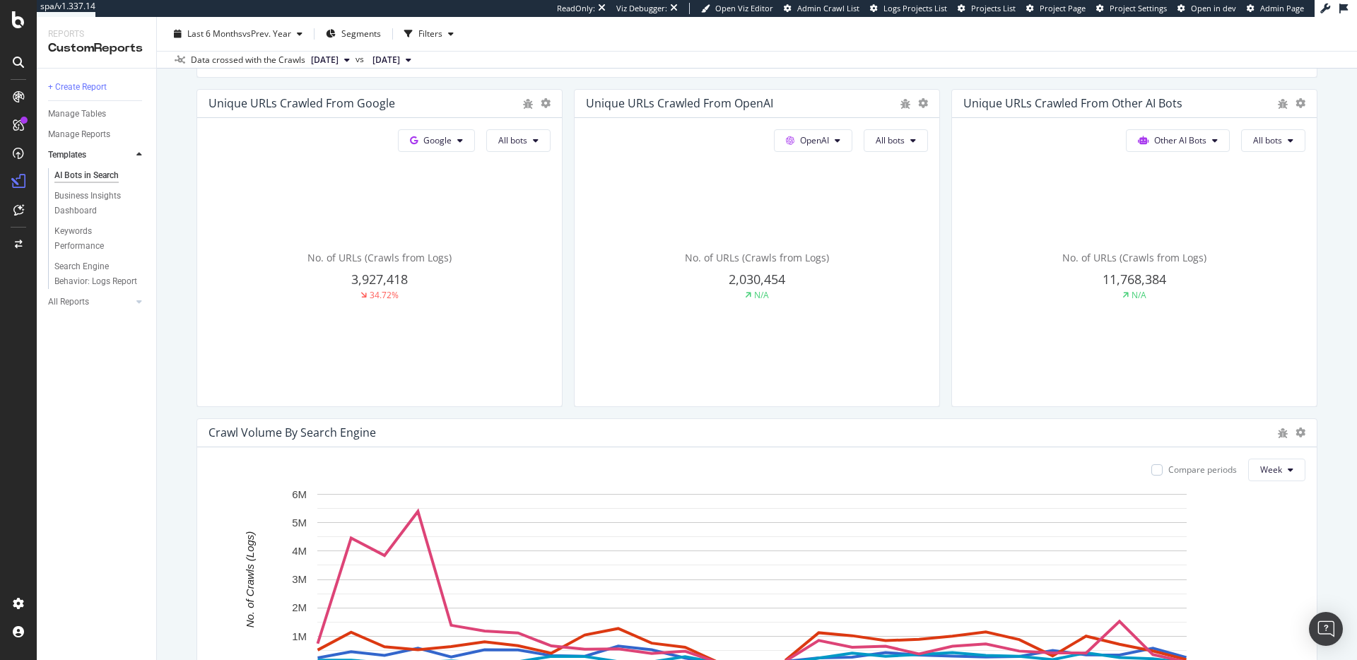
scroll to position [352, 0]
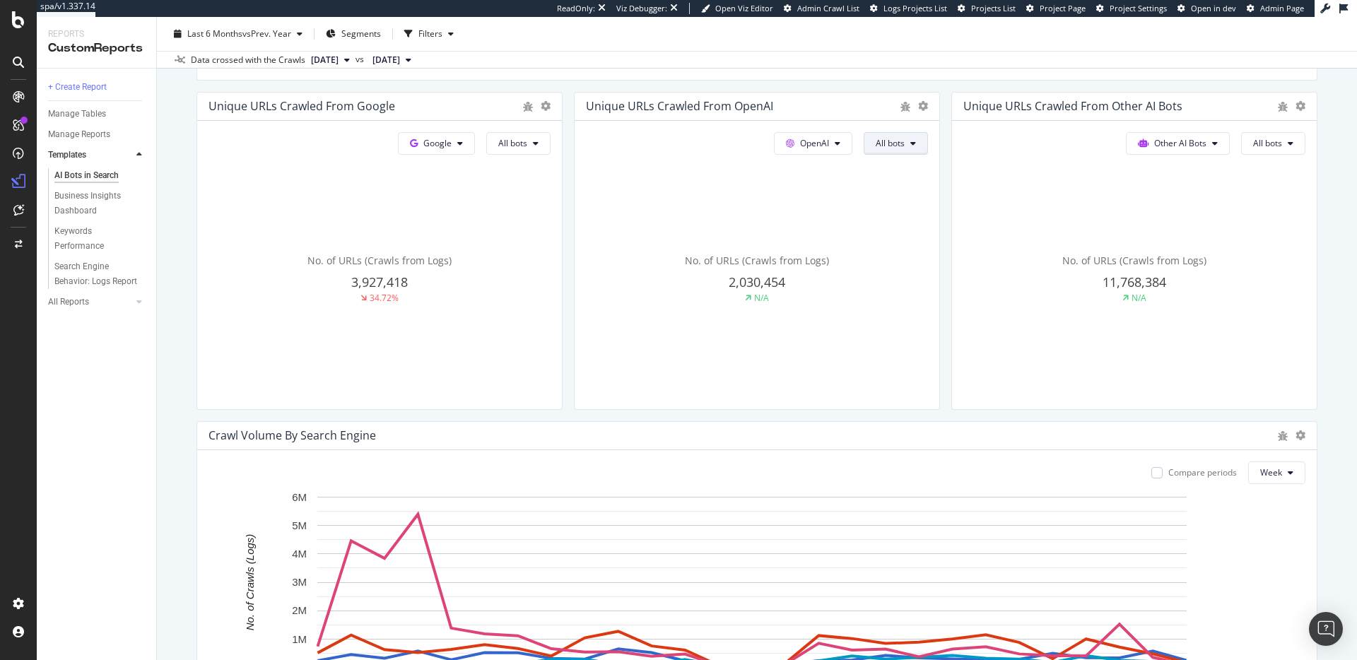
click at [910, 140] on icon at bounding box center [913, 143] width 6 height 8
click at [915, 298] on span "ChatGPT-User" at bounding box center [904, 302] width 71 height 13
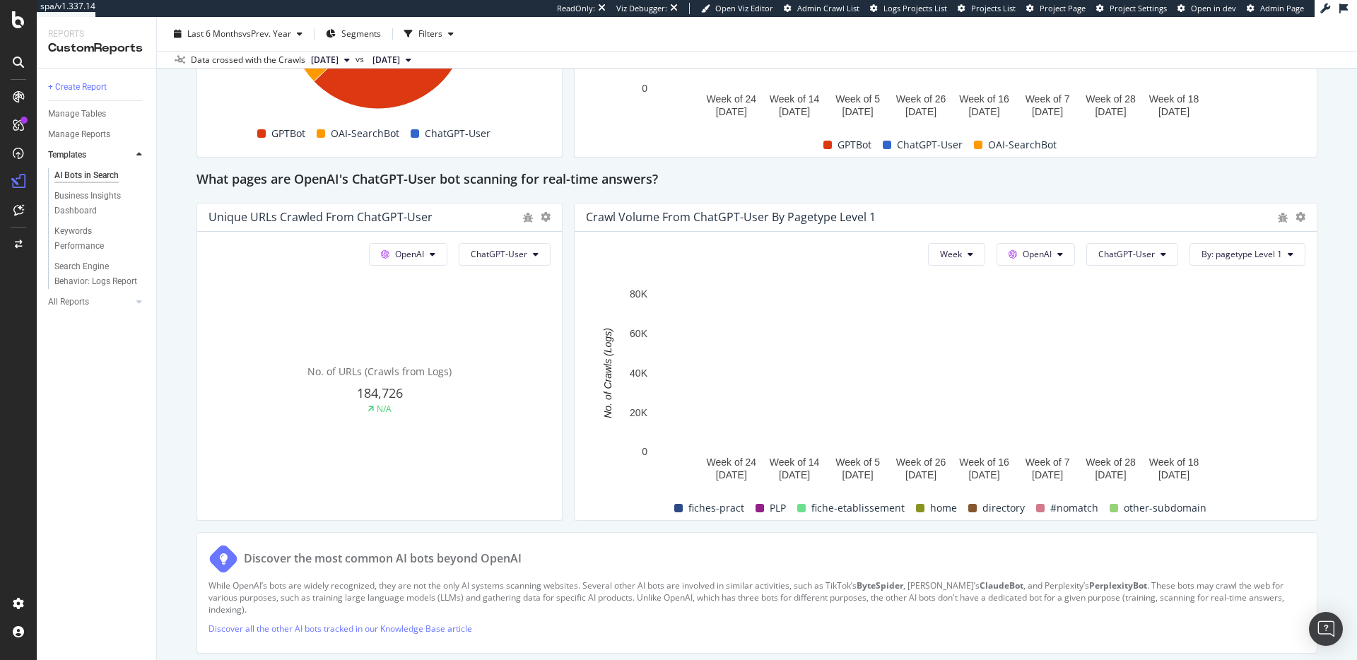
scroll to position [1452, 0]
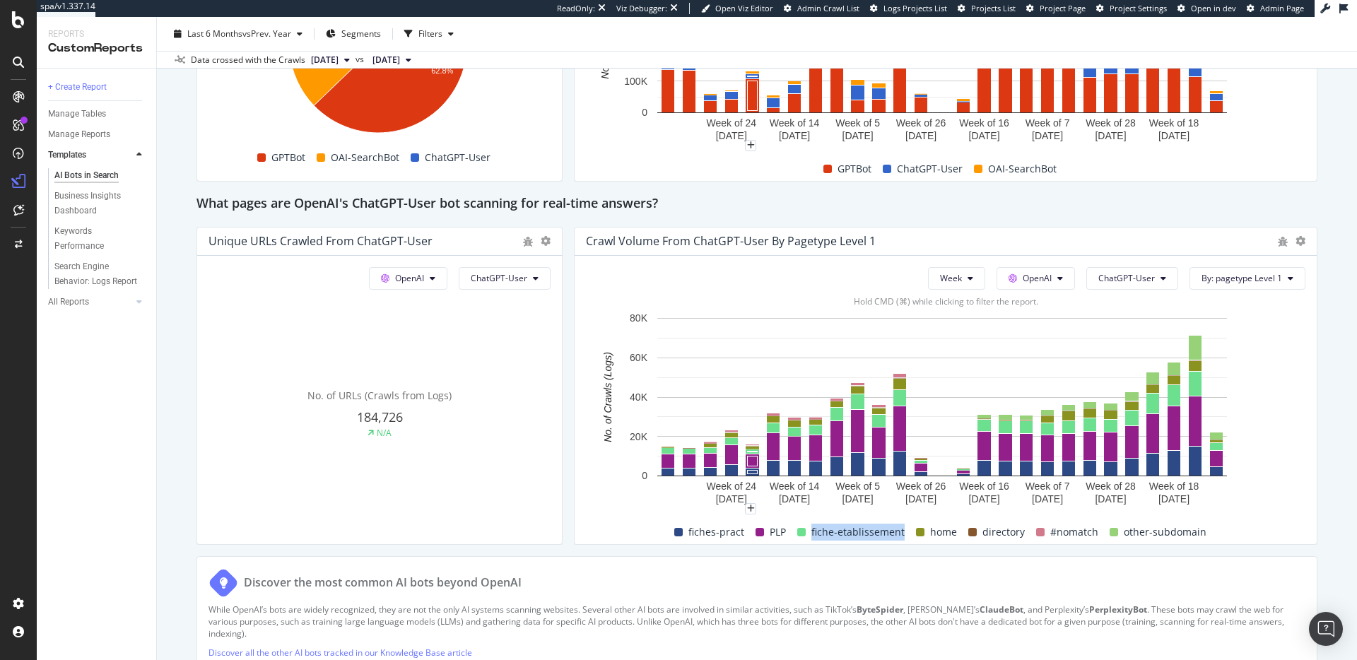
drag, startPoint x: 808, startPoint y: 531, endPoint x: 903, endPoint y: 534, distance: 94.7
click at [903, 534] on div "fiches-pract PLP fiche-etablissement home directory #nomatch other-subdomain" at bounding box center [939, 532] width 719 height 24
copy span "fiche-etablissement"
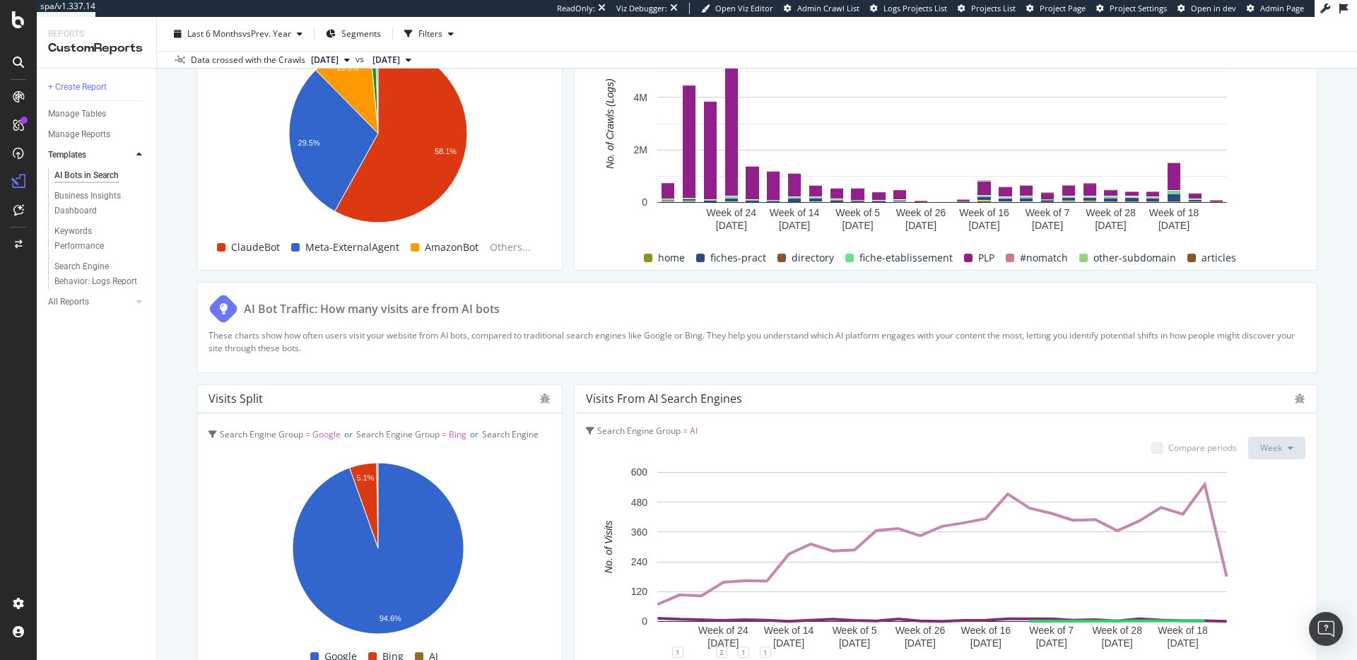
scroll to position [2072, 0]
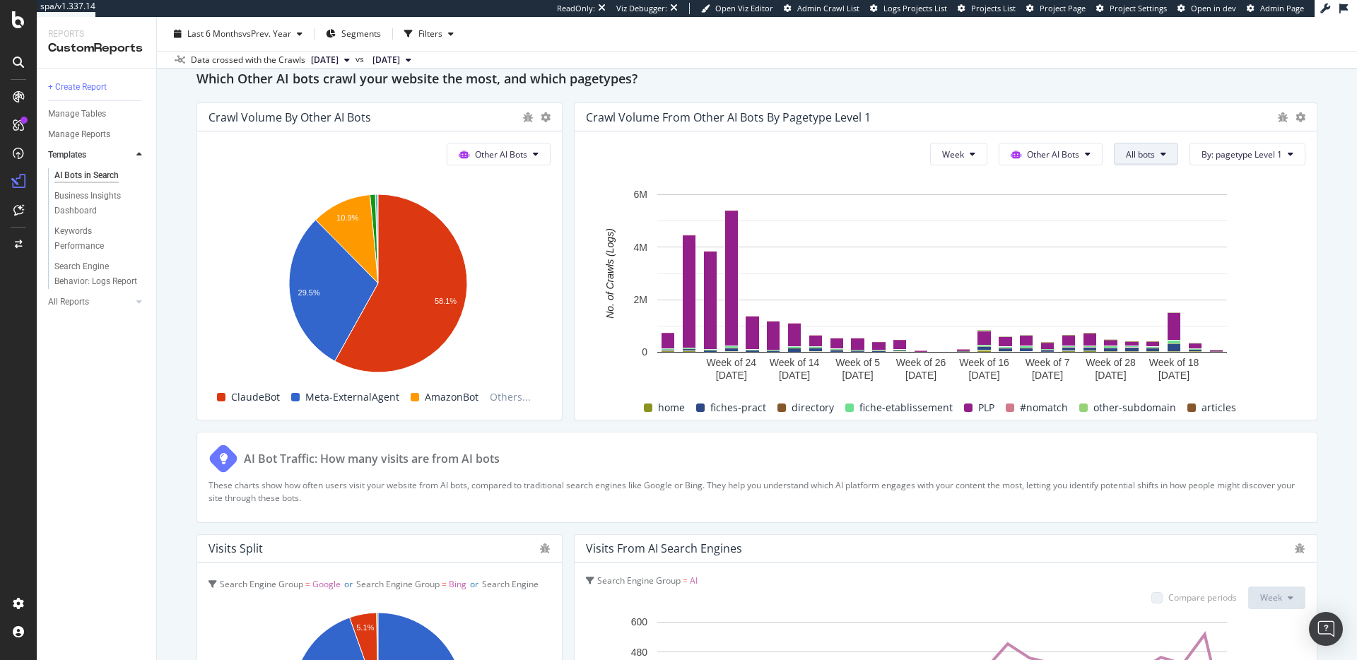
click at [1136, 153] on span "All bots" at bounding box center [1140, 154] width 29 height 12
click at [1295, 331] on div "Week Other AI Bots All bots By: pagetype Level 1 Hold CMD (⌘) while clicking to…" at bounding box center [946, 275] width 742 height 288
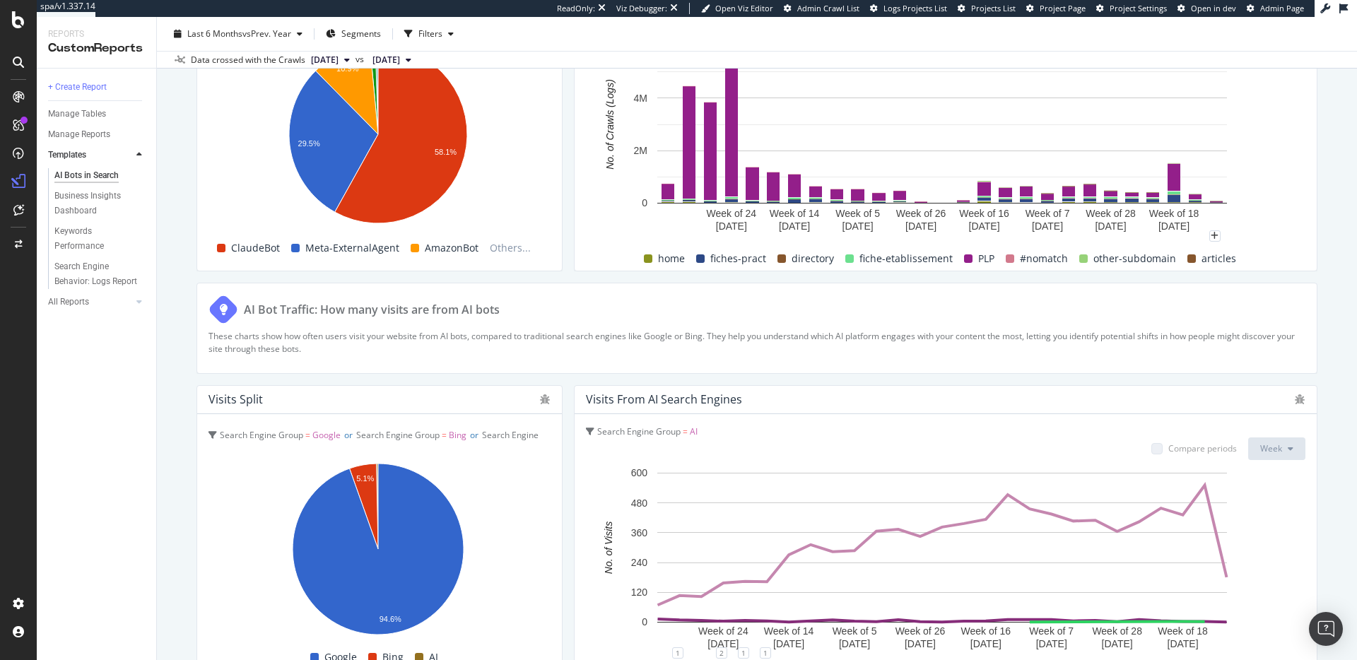
scroll to position [2354, 0]
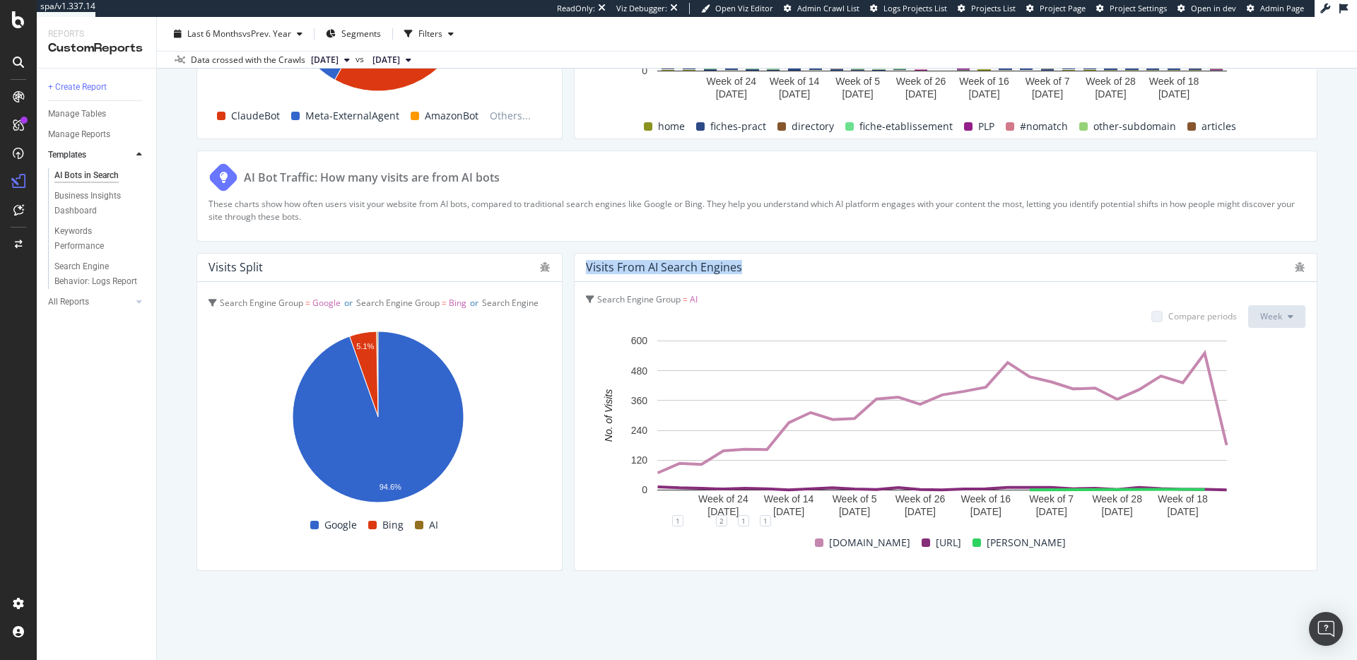
drag, startPoint x: 580, startPoint y: 262, endPoint x: 736, endPoint y: 271, distance: 157.1
click at [736, 271] on div "Visits from AI Search Engines" at bounding box center [946, 268] width 742 height 28
copy div "Visits from AI Search Engines"
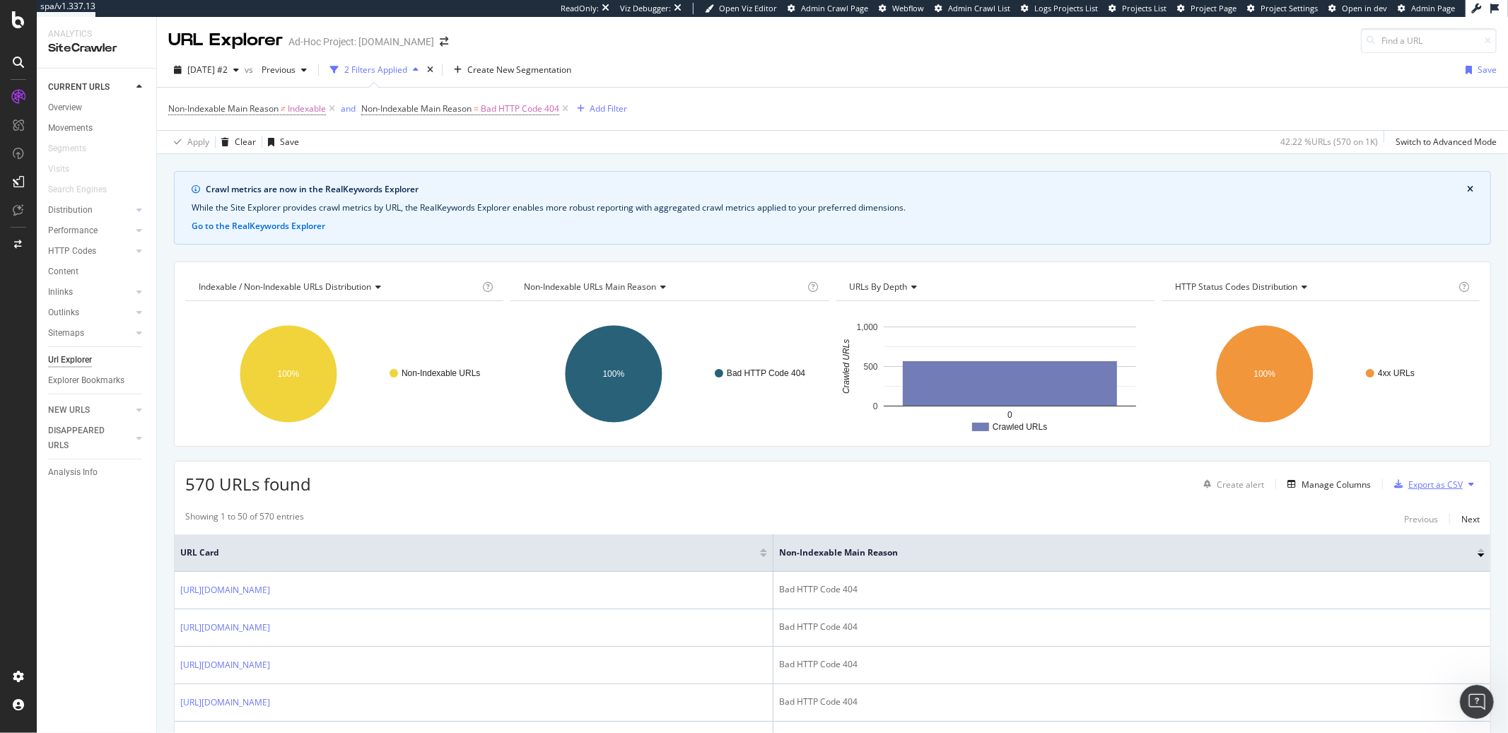
click at [1414, 476] on div "Export as CSV" at bounding box center [1425, 484] width 74 height 21
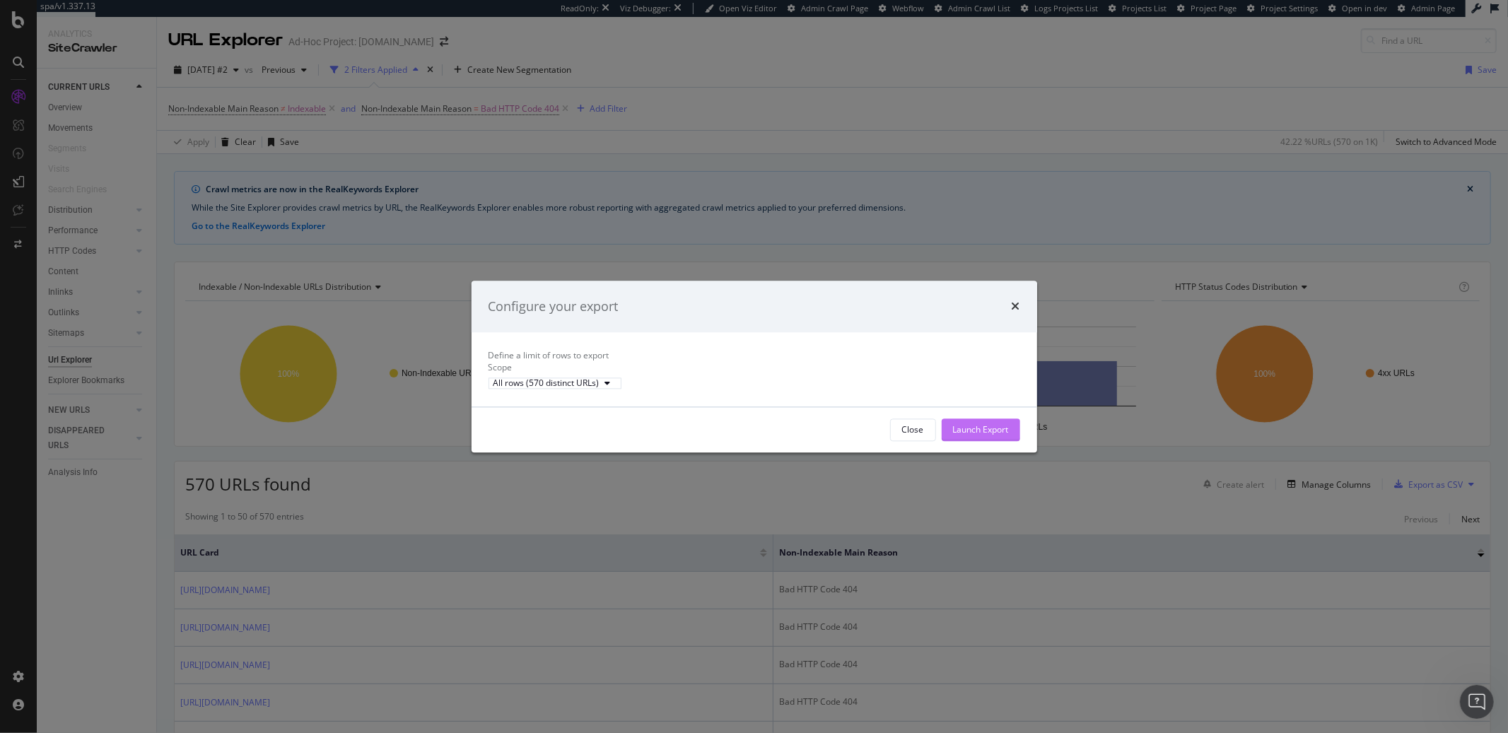
click at [991, 435] on div "Launch Export" at bounding box center [981, 429] width 56 height 12
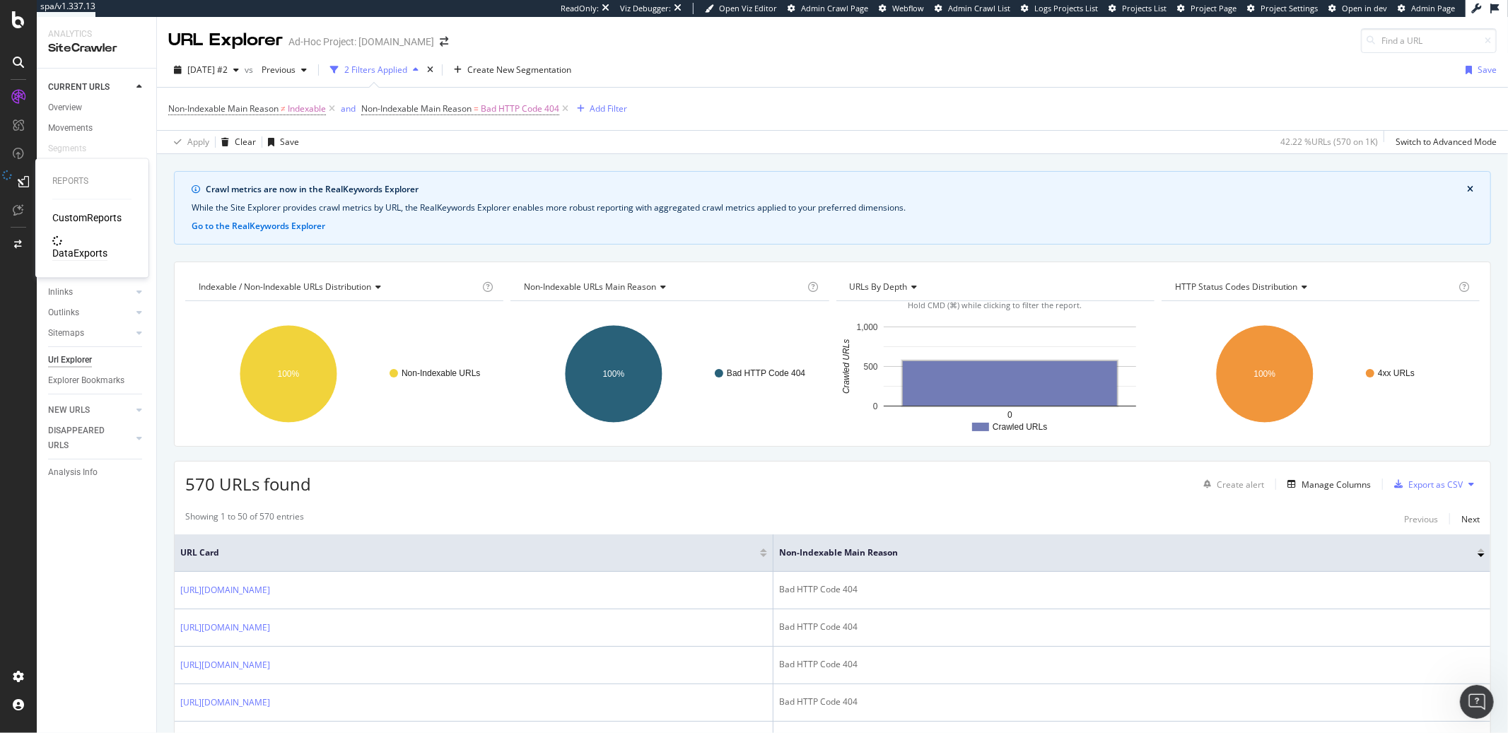
click at [74, 247] on div "DataExports" at bounding box center [79, 254] width 55 height 14
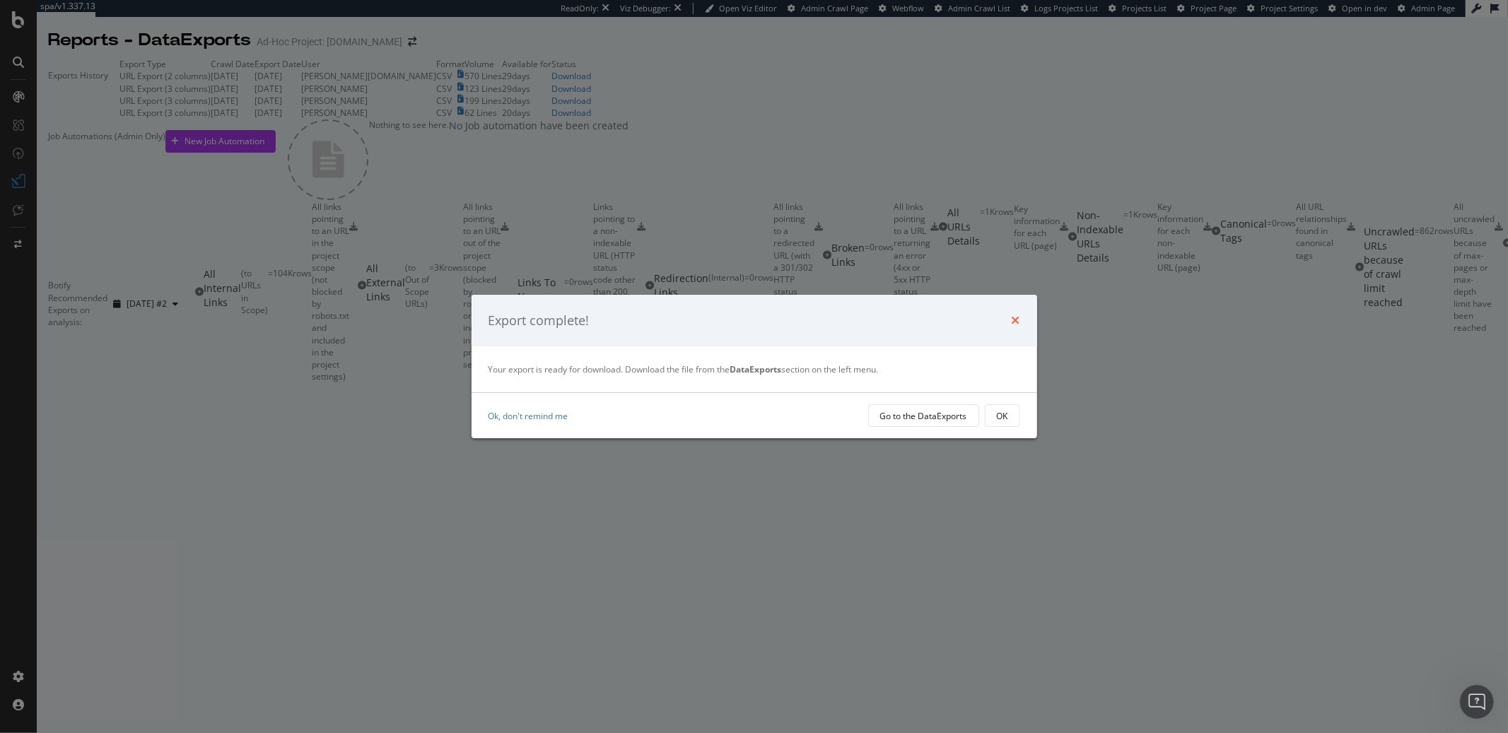
click at [1016, 320] on icon "times" at bounding box center [1015, 320] width 8 height 11
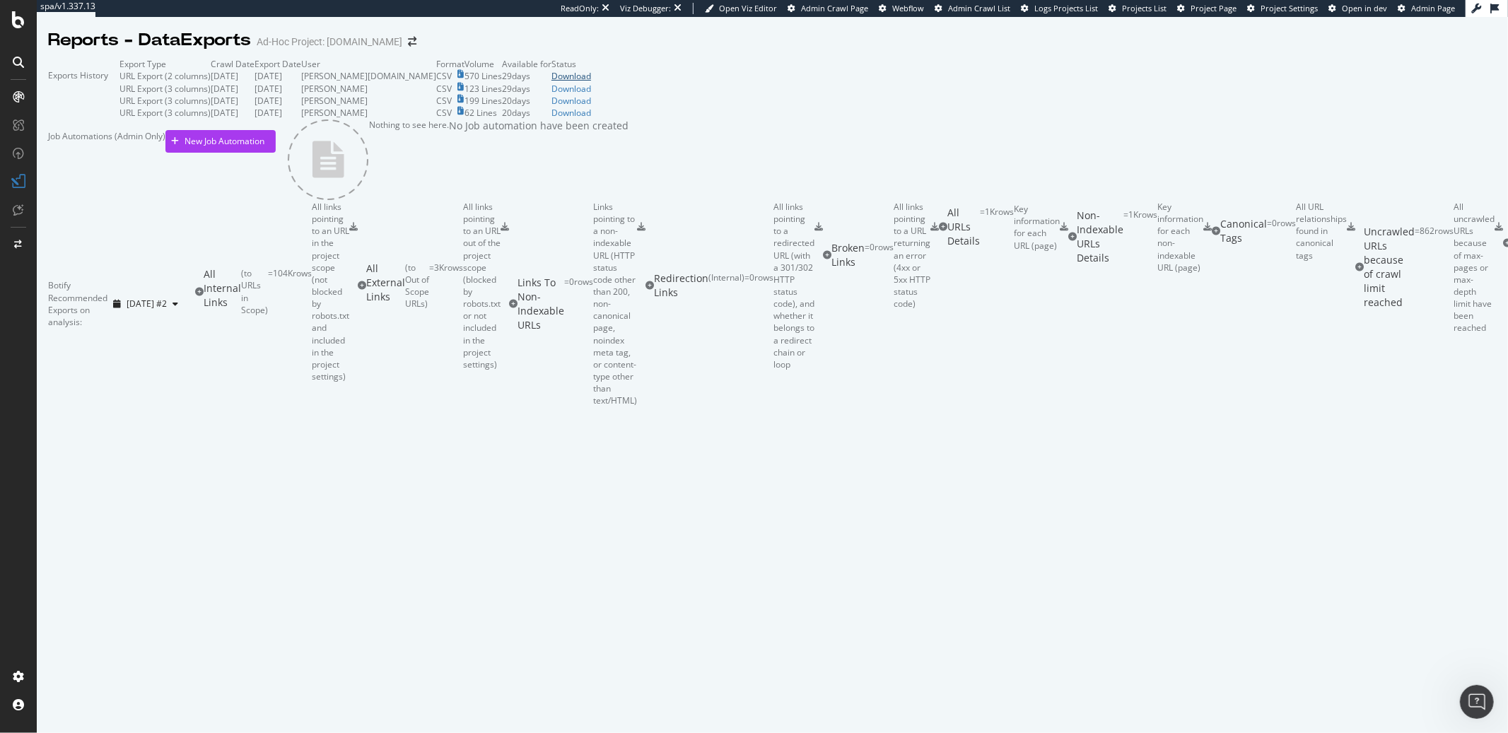
click at [591, 82] on div "Download" at bounding box center [571, 76] width 40 height 12
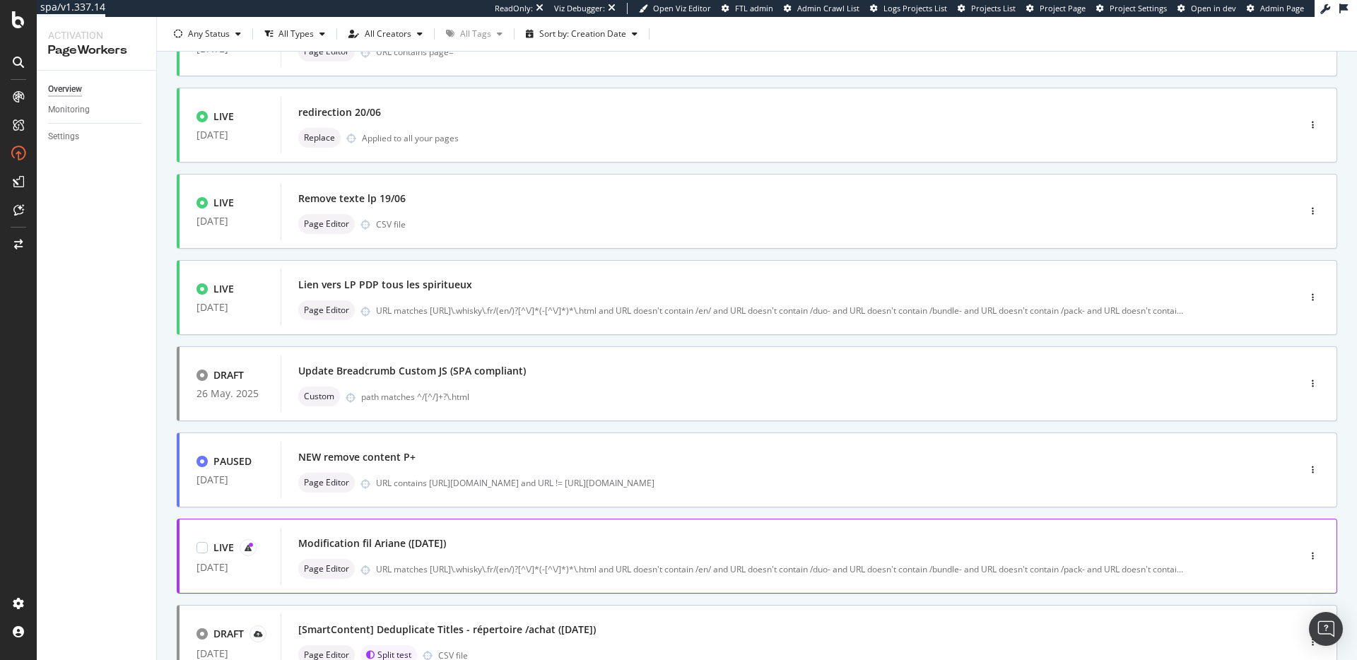
scroll to position [371, 0]
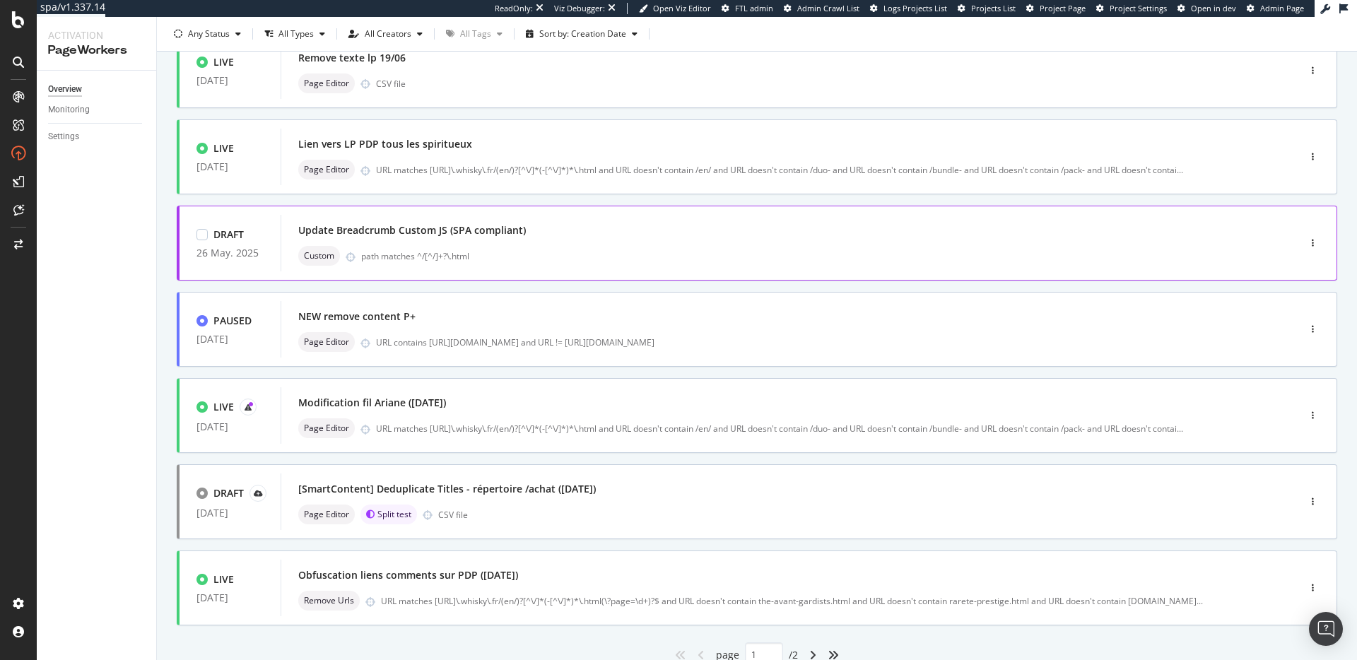
click at [666, 242] on div "Update Breadcrumb Custom JS (SPA compliant) Custom path matches ^/[^/]+?\.html" at bounding box center [768, 243] width 940 height 45
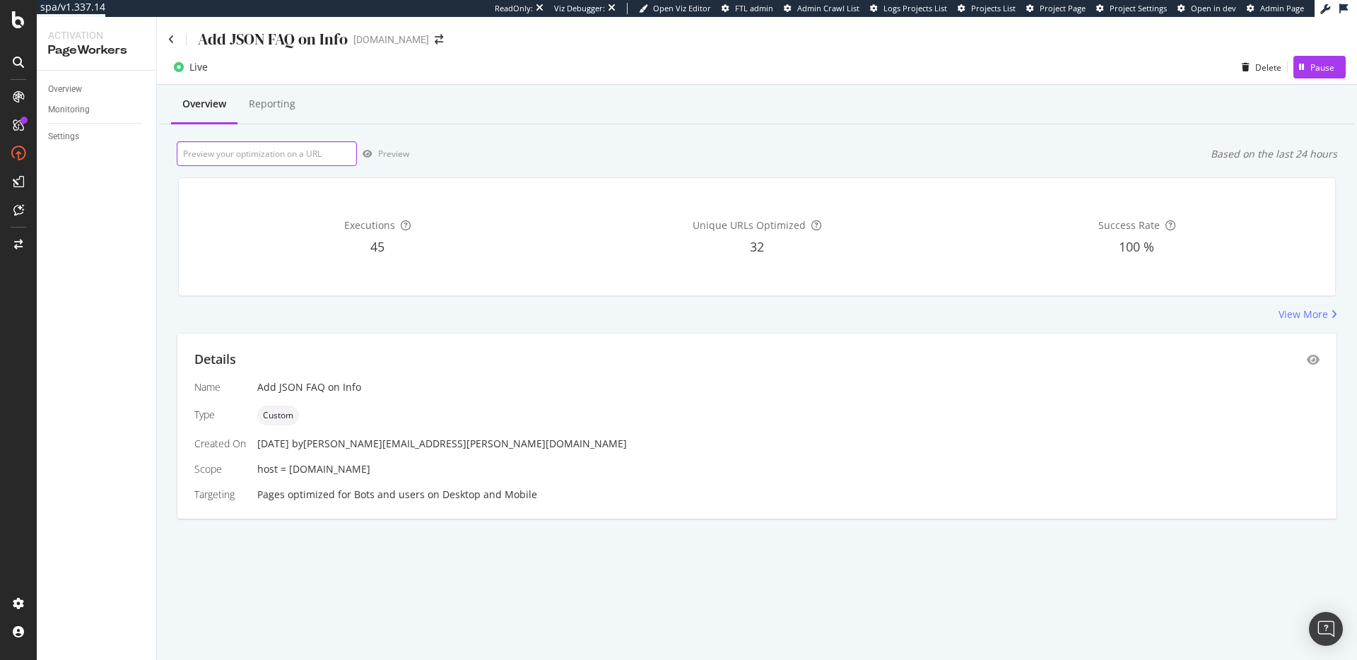
click at [293, 155] on input "url" at bounding box center [267, 153] width 180 height 25
paste input "[URL][DOMAIN_NAME]"
type input "[URL][DOMAIN_NAME]"
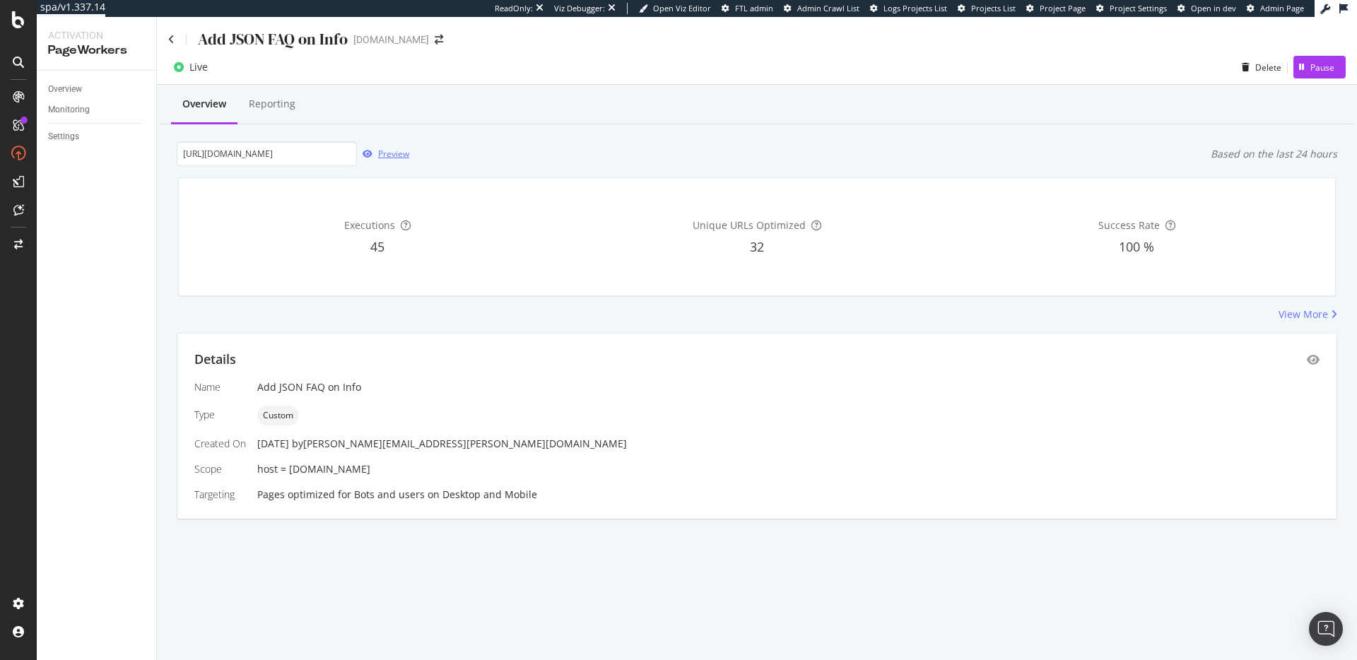
click at [401, 158] on div "Preview" at bounding box center [393, 154] width 31 height 12
click at [800, 294] on div "Executions 45 Unique URLs Optimized 32 Success Rate 100 %" at bounding box center [757, 236] width 1156 height 117
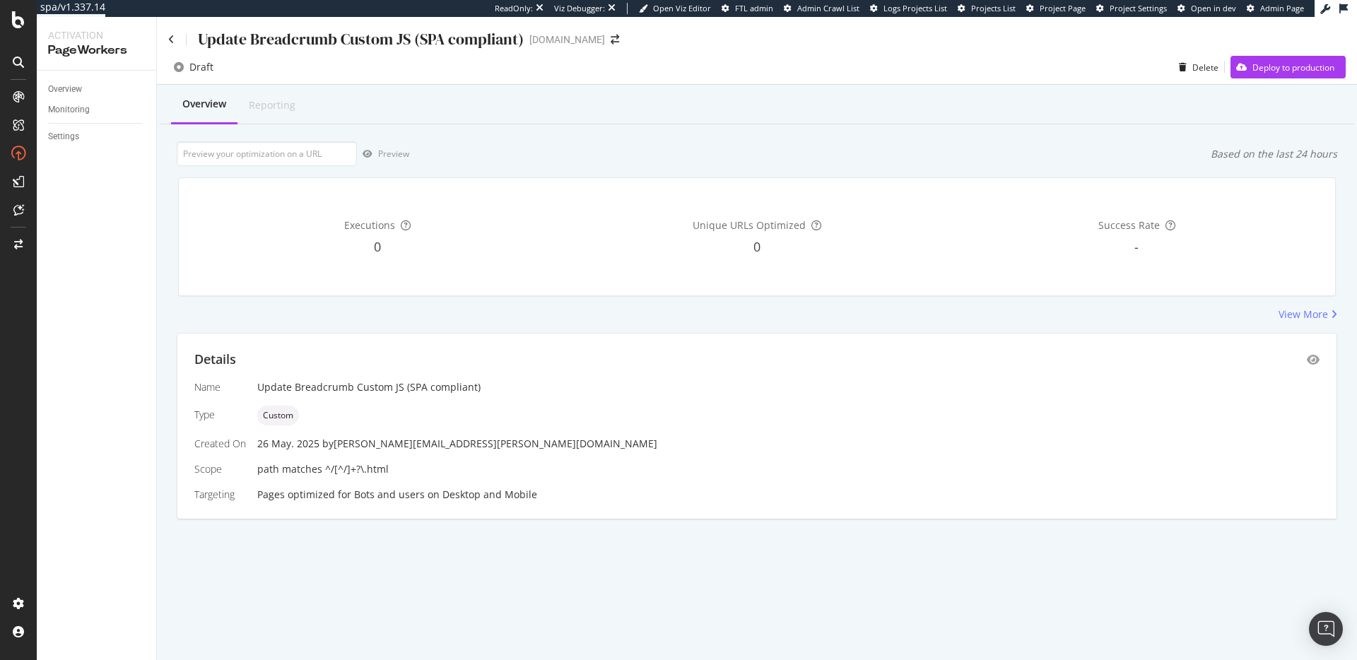
click at [818, 106] on div "Overview Reporting" at bounding box center [757, 105] width 1194 height 38
click at [335, 158] on input "url" at bounding box center [267, 153] width 180 height 25
paste input "https://www.whisky.fr/dalmore-12-ans.html"
click at [378, 159] on div "Preview" at bounding box center [393, 154] width 31 height 12
click at [275, 153] on input "https://www.whisky.fr/dalmore-12-ans.html" at bounding box center [267, 153] width 180 height 25
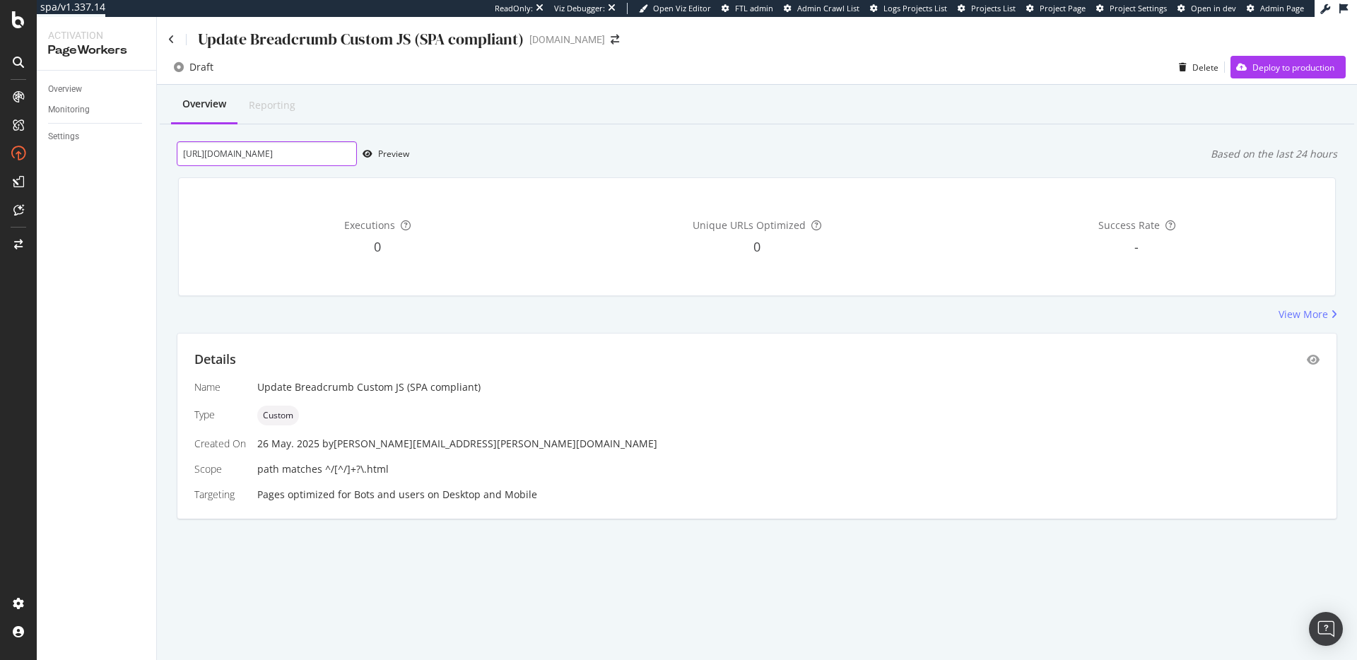
scroll to position [0, 4]
drag, startPoint x: 183, startPoint y: 155, endPoint x: 616, endPoint y: 148, distance: 432.6
click at [616, 148] on div "https://www.whisky.fr/dalmore-12-ans.html Preview Based on the last 24 hours" at bounding box center [757, 153] width 1160 height 25
paste input "yoichi-single-malt-19639f"
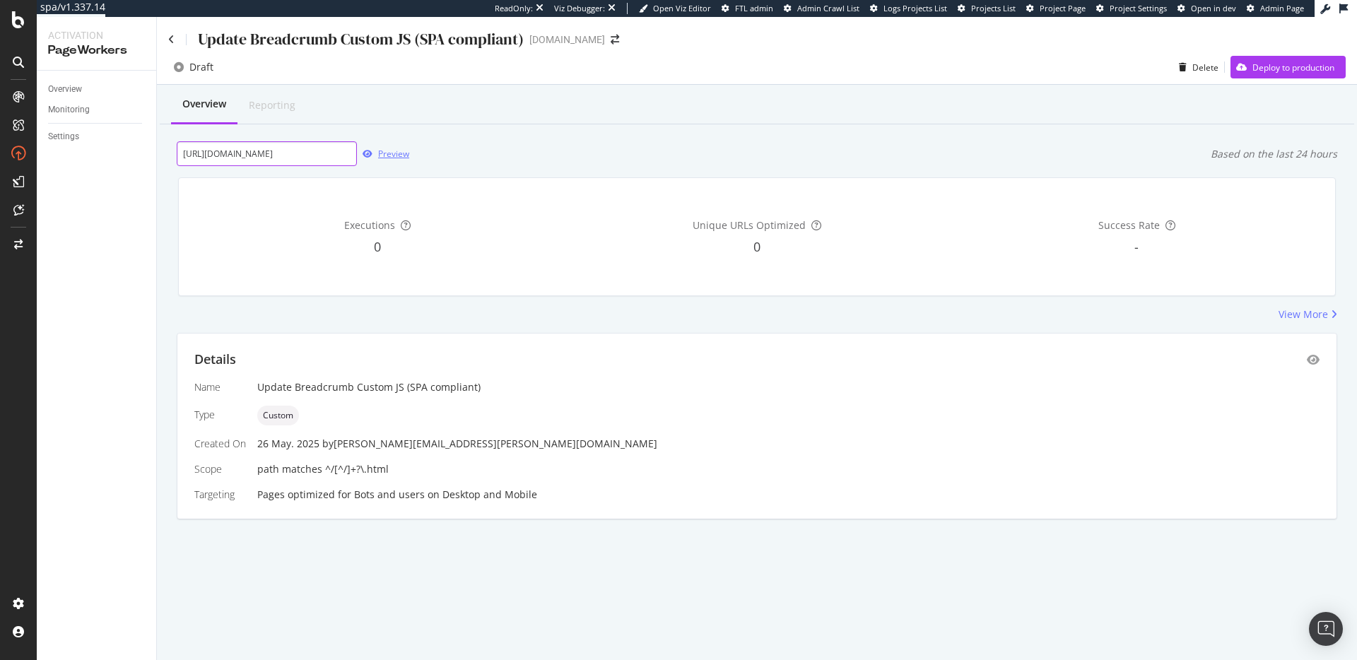
type input "https://www.whisky.fr/yoichi-single-malt-19639f.html"
click at [377, 161] on div "Preview" at bounding box center [383, 153] width 52 height 21
click at [1322, 358] on div "Details Name Update Breadcrumb Custom JS (SPA compliant) Type Custom Created On…" at bounding box center [756, 426] width 1159 height 185
click at [1317, 359] on icon "eye" at bounding box center [1313, 359] width 13 height 11
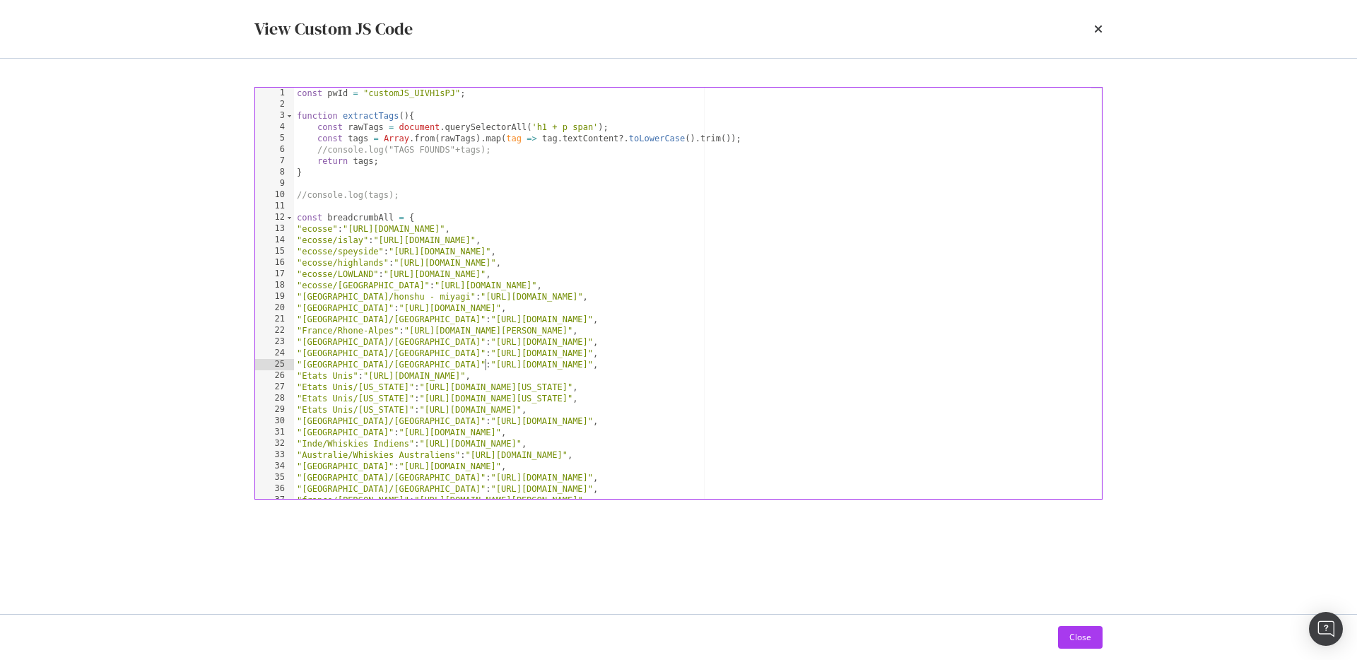
click at [486, 369] on div "const pwId = "customJS_UIVH1sPJ" ; function extractTags ( ) { const rawTags = d…" at bounding box center [692, 305] width 797 height 434
type textarea ""France/Poitou-Charentes":"https://www.whisky.fr/pays-d-origine/france/poitou-c…"
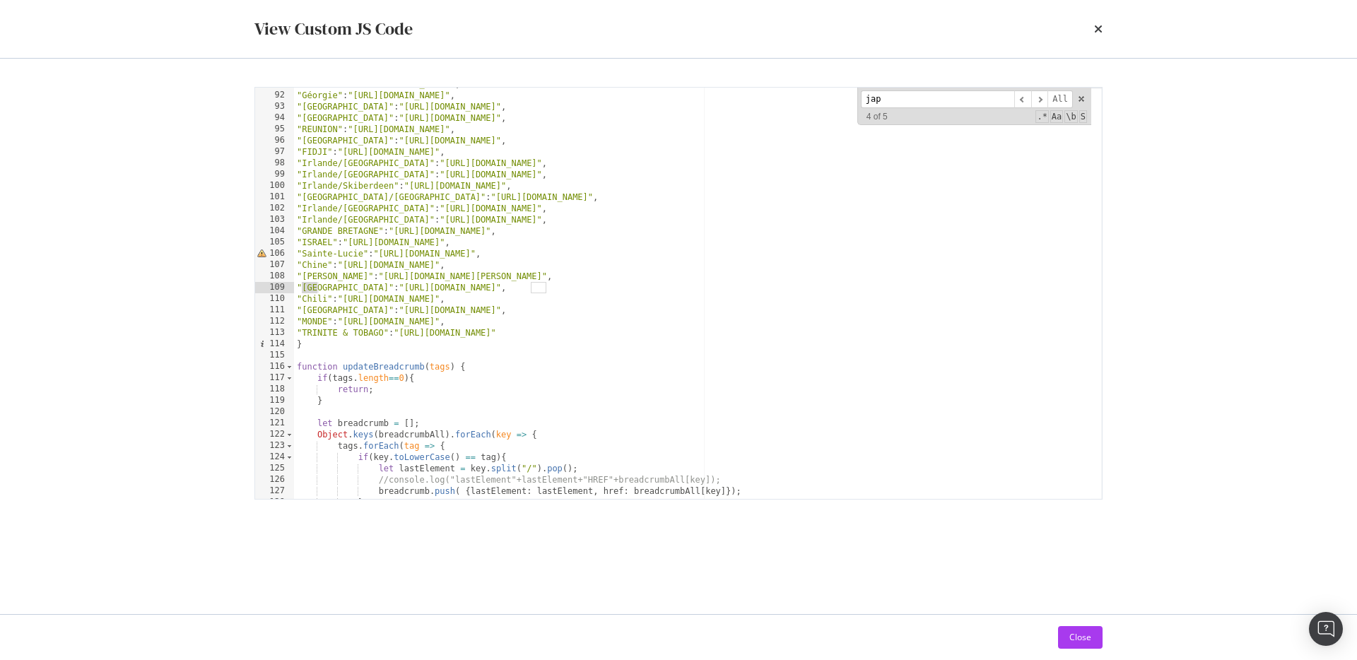
scroll to position [1027, 0]
type input "japon"
click at [1023, 102] on span "​" at bounding box center [1022, 99] width 17 height 18
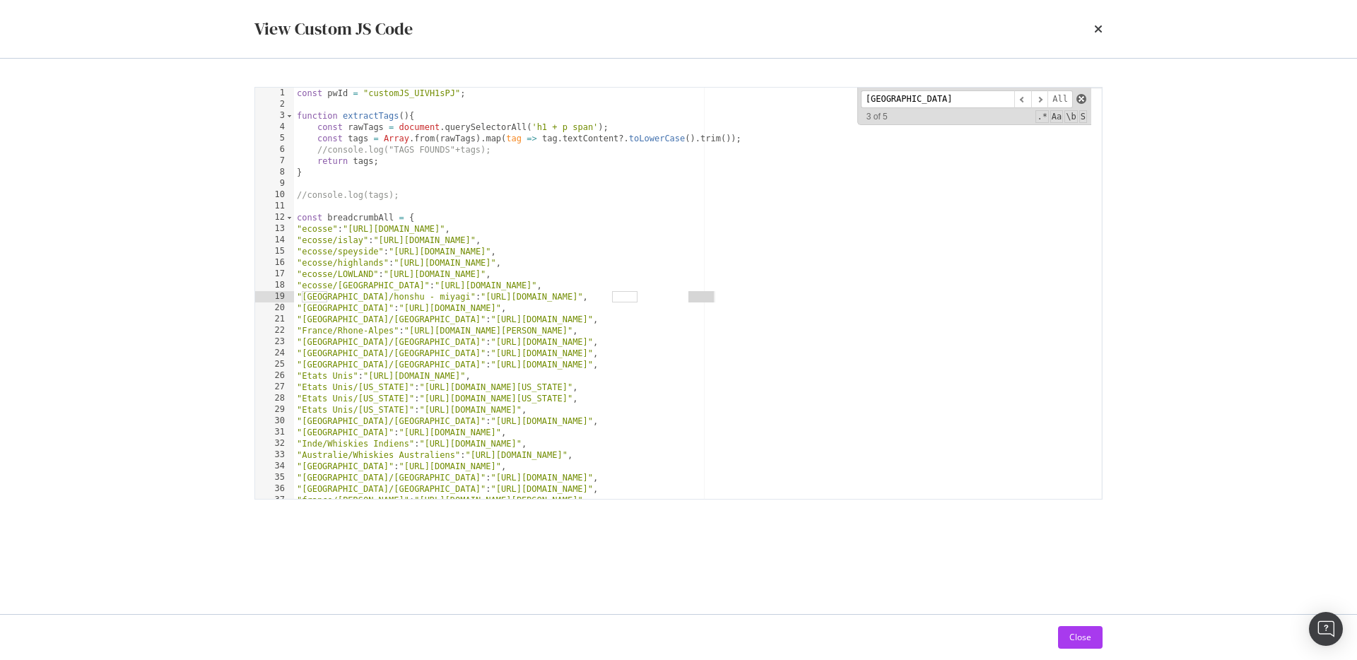
click at [1078, 99] on span "modal" at bounding box center [1081, 99] width 10 height 10
type textarea ""japon/honshu - miyagi":"https://www.whisky.fr/pays-d-origine/japon/whiskies-ja…"
click at [1095, 25] on icon "times" at bounding box center [1098, 28] width 8 height 11
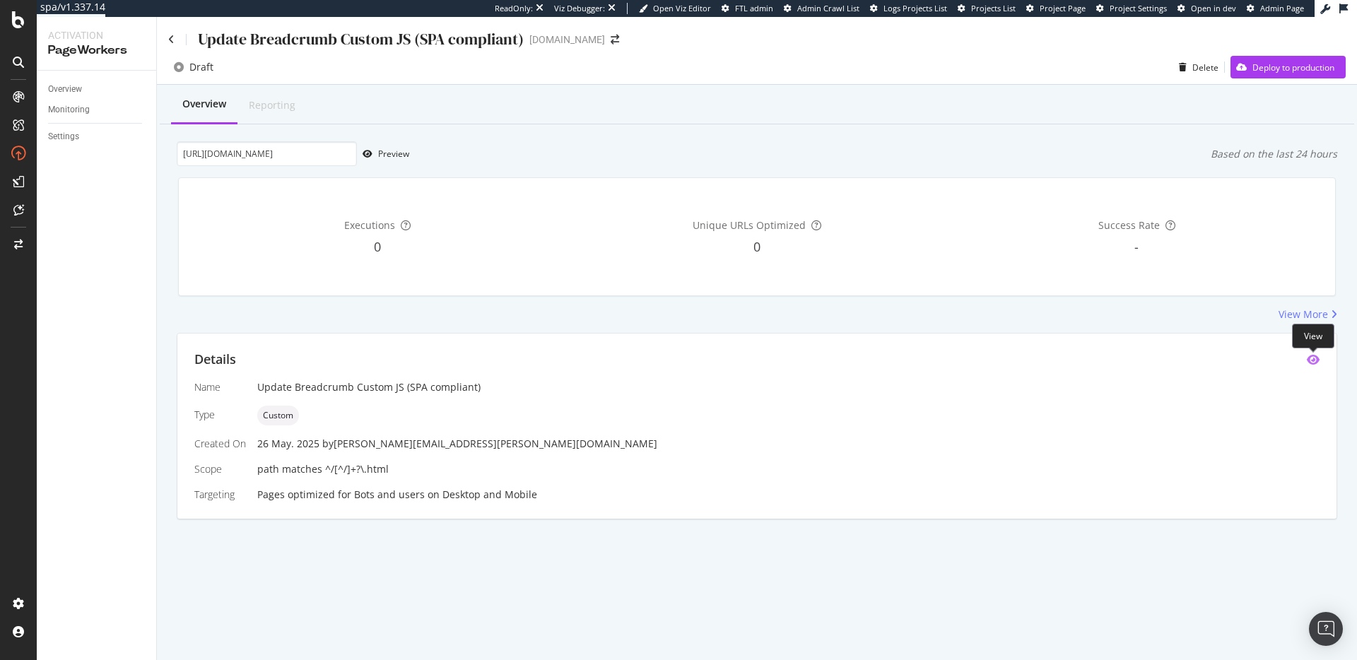
click at [1315, 363] on icon "eye" at bounding box center [1313, 359] width 13 height 11
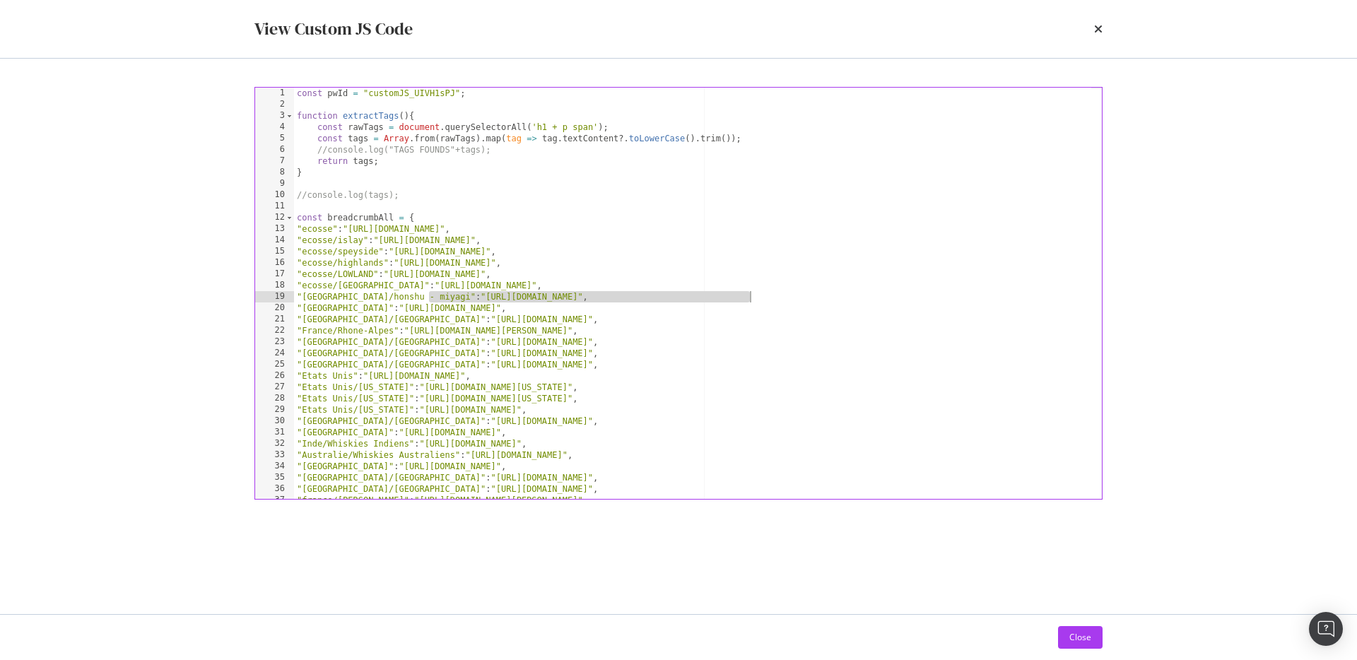
drag, startPoint x: 428, startPoint y: 296, endPoint x: 750, endPoint y: 296, distance: 322.3
click at [750, 296] on div "const pwId = "customJS_UIVH1sPJ" ; function extractTags ( ) { const rawTags = d…" at bounding box center [692, 305] width 797 height 434
click at [509, 318] on div "const pwId = "customJS_UIVH1sPJ" ; function extractTags ( ) { const rawTags = d…" at bounding box center [692, 305] width 797 height 434
drag, startPoint x: 420, startPoint y: 298, endPoint x: 758, endPoint y: 293, distance: 338.6
click at [758, 293] on div "const pwId = "customJS_UIVH1sPJ" ; function extractTags ( ) { const rawTags = d…" at bounding box center [692, 305] width 797 height 434
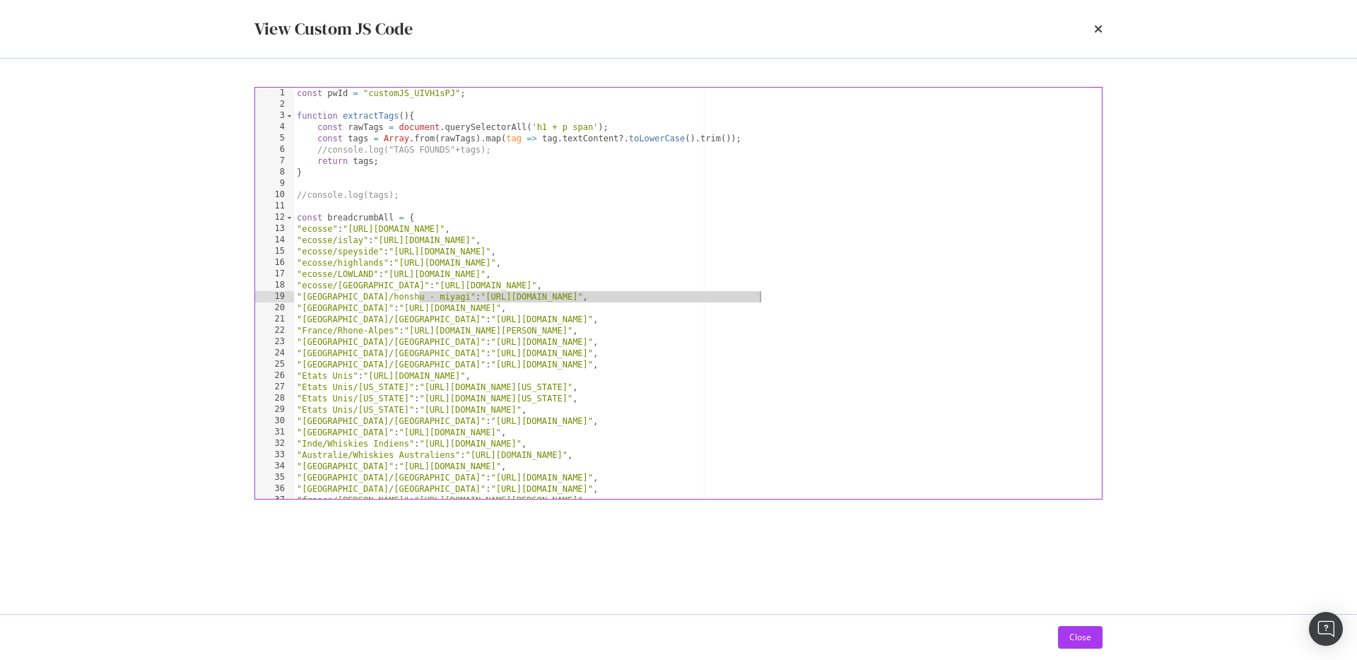
type textarea ""japon/honshu - miyagi":"https://www.whisky.fr/pays-d-origine/japon/whiskies-ja…"
click at [1096, 28] on icon "times" at bounding box center [1098, 28] width 8 height 11
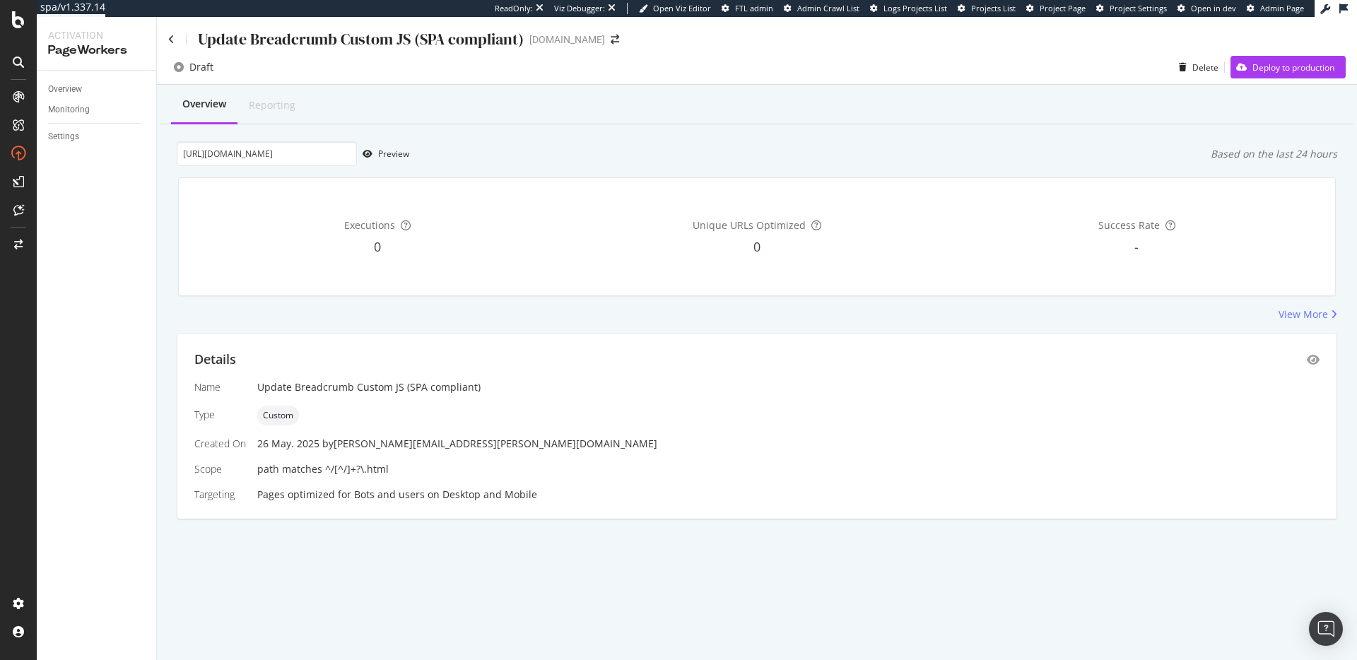
click at [751, 105] on div "Overview Reporting" at bounding box center [757, 105] width 1194 height 38
click at [196, 155] on input "https://www.whisky.fr/yoichi-single-malt-19639f.html" at bounding box center [267, 153] width 180 height 25
drag, startPoint x: 183, startPoint y: 151, endPoint x: 625, endPoint y: 148, distance: 442.4
click at [625, 148] on div "https://www.whisky.fr/yoichi-single-malt-19639f.html Preview Based on the last …" at bounding box center [757, 153] width 1160 height 25
paste input "bushmills-10-ans-vino-dulce"
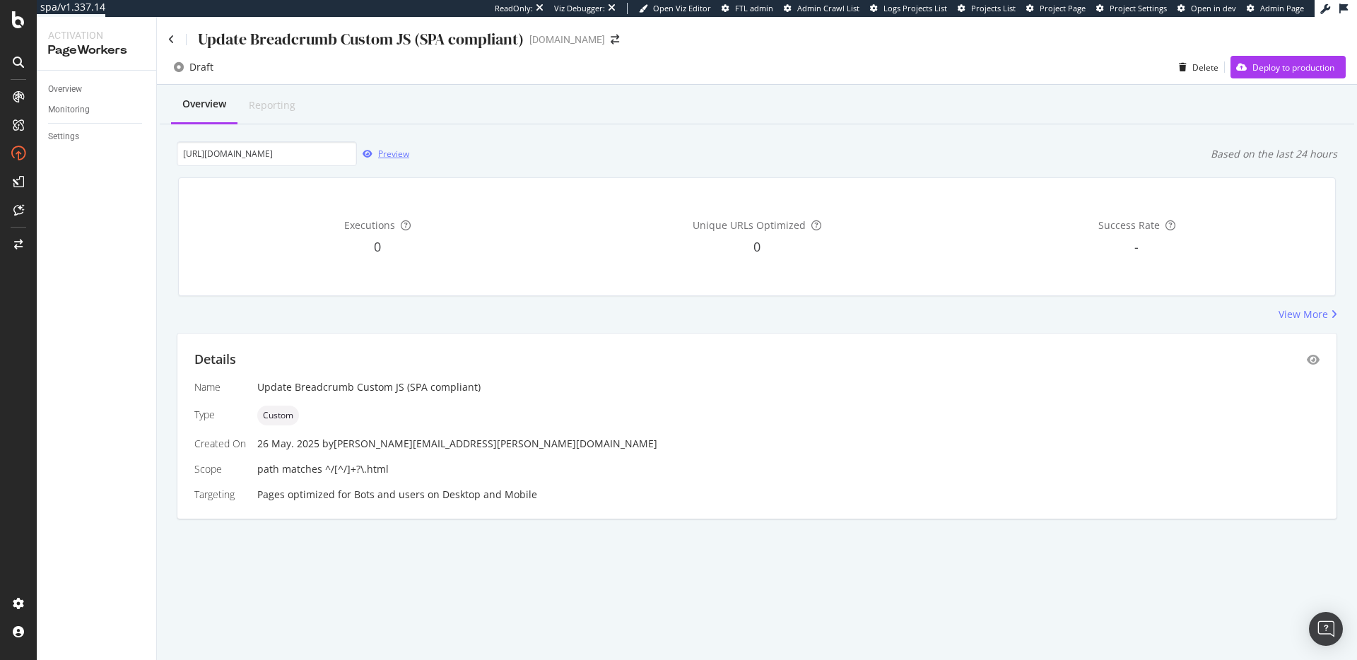
click at [379, 146] on div "Preview" at bounding box center [383, 153] width 52 height 21
drag, startPoint x: 179, startPoint y: 155, endPoint x: 476, endPoint y: 158, distance: 296.9
click at [476, 158] on div "https://www.whisky.fr/bushmills-10-ans-vino-dulce.html Preview Based on the las…" at bounding box center [757, 153] width 1160 height 25
paste input "starward-nova-66035"
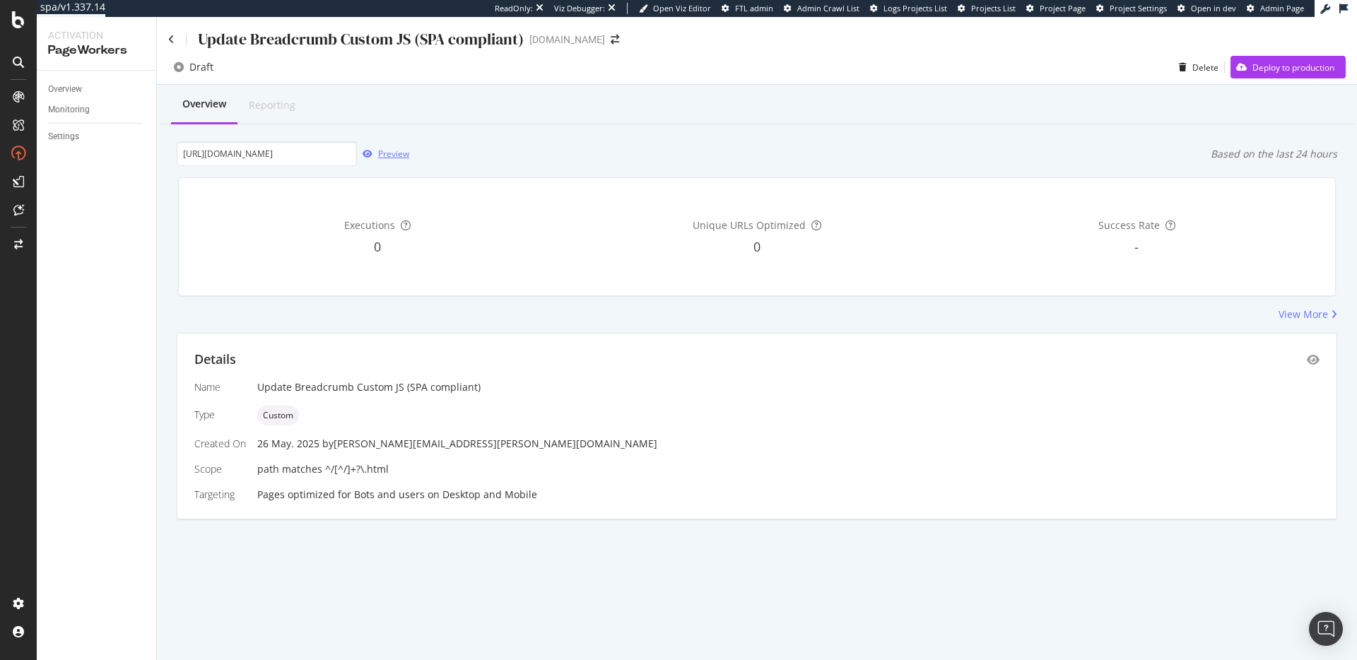
click at [405, 155] on div "Preview" at bounding box center [393, 154] width 31 height 12
drag, startPoint x: 182, startPoint y: 154, endPoint x: 573, endPoint y: 159, distance: 390.9
click at [573, 159] on div "https://www.whisky.fr/starward-nova-66035.html Preview Based on the last 24 hou…" at bounding box center [757, 153] width 1160 height 25
paste input "port-ellen-39-ans-1982-d-laing"
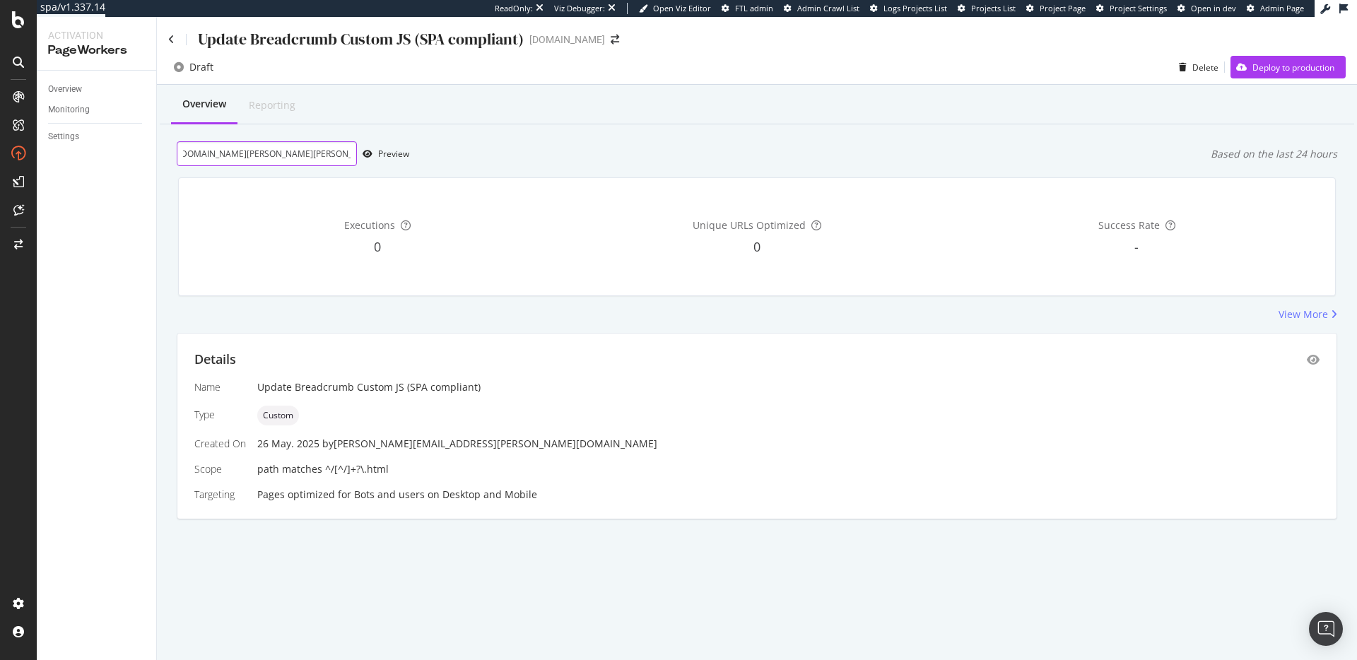
scroll to position [0, 61]
type input "https://www.whisky.fr/port-ellen-39-ans-1982-d-laing.html"
click at [392, 153] on div "Preview" at bounding box center [393, 154] width 31 height 12
click at [1317, 358] on icon "eye" at bounding box center [1313, 359] width 13 height 11
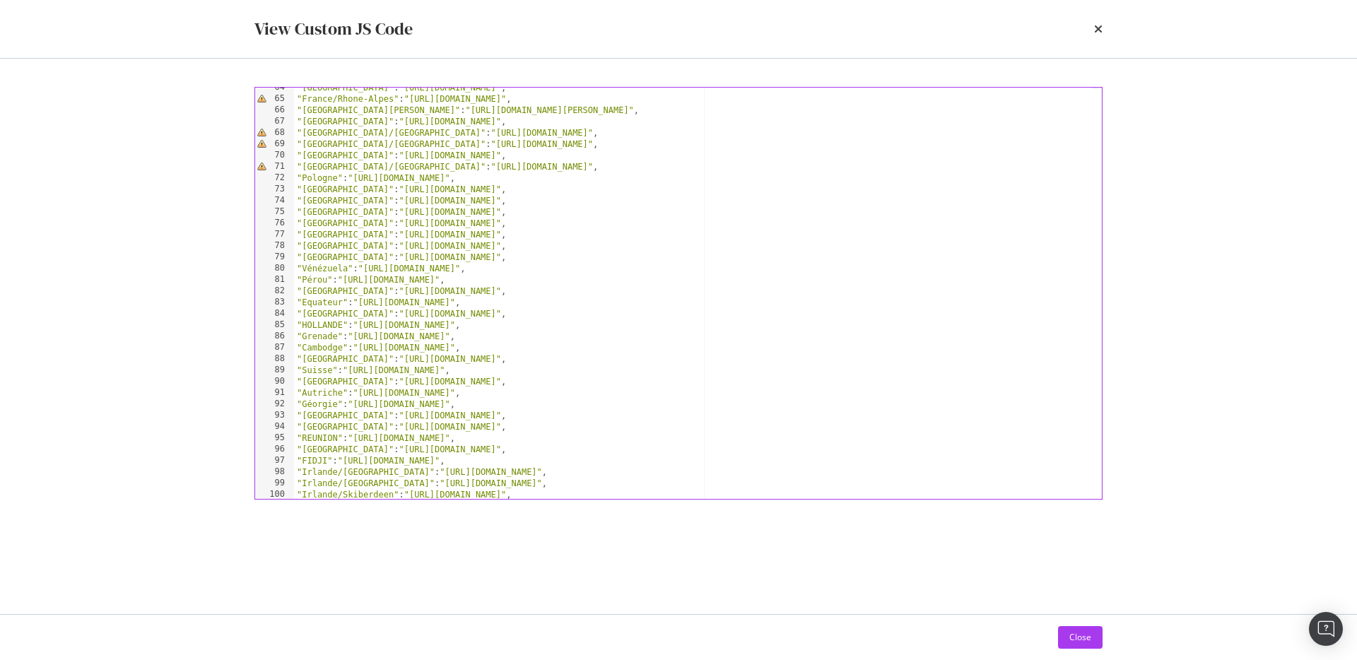
scroll to position [845, 0]
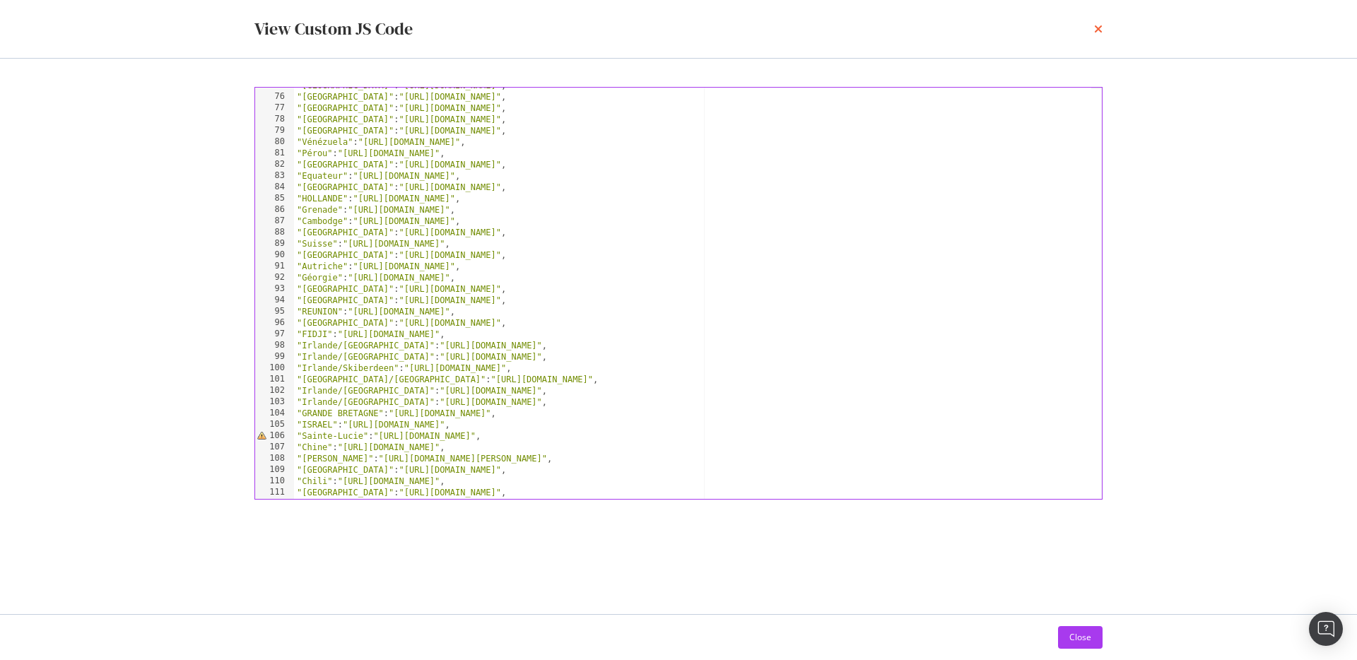
click at [1099, 28] on icon "times" at bounding box center [1098, 28] width 8 height 11
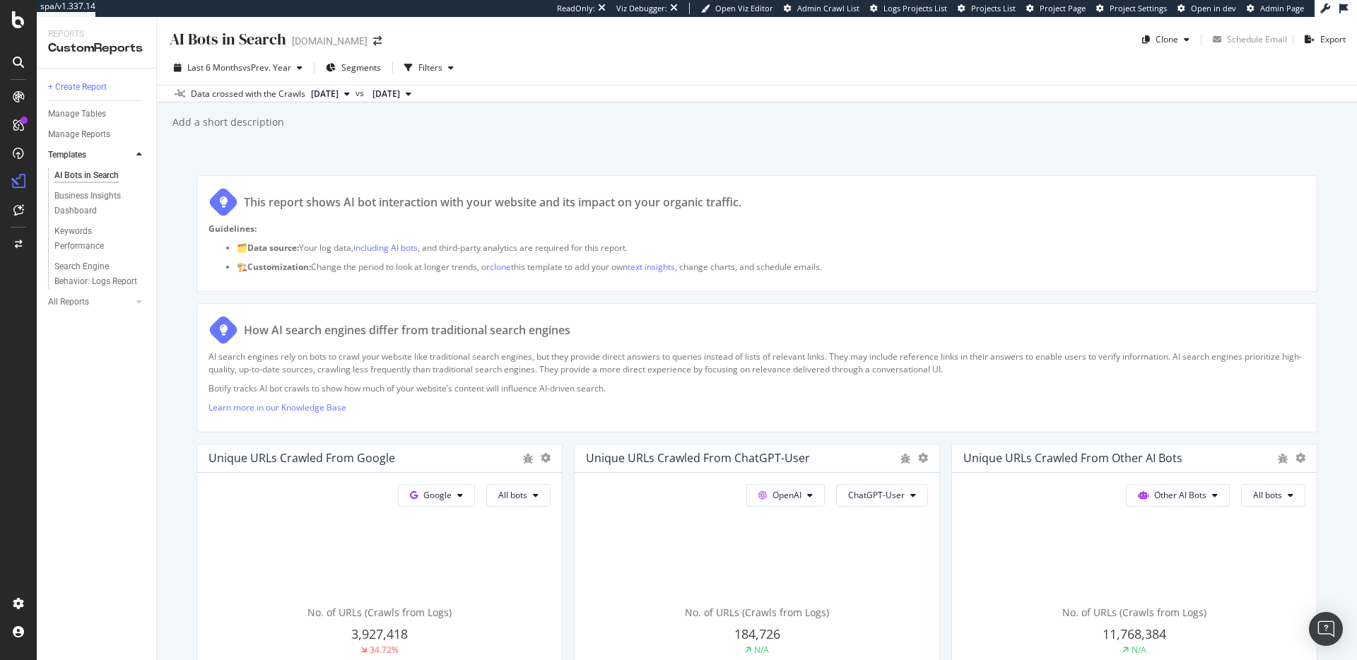
scroll to position [2341, 0]
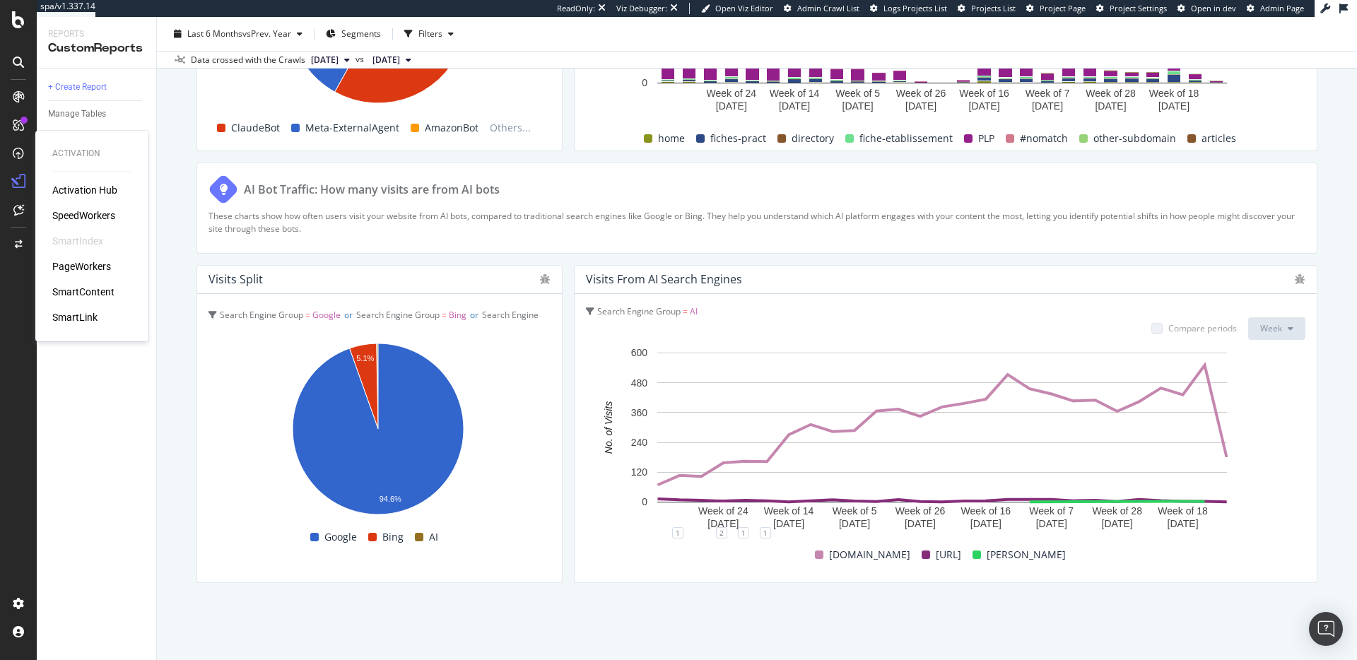
click at [79, 205] on div "Activation Hub SpeedWorkers SmartIndex PageWorkers SmartContent SmartLink" at bounding box center [91, 253] width 79 height 141
click at [80, 214] on div "SpeedWorkers" at bounding box center [83, 215] width 63 height 14
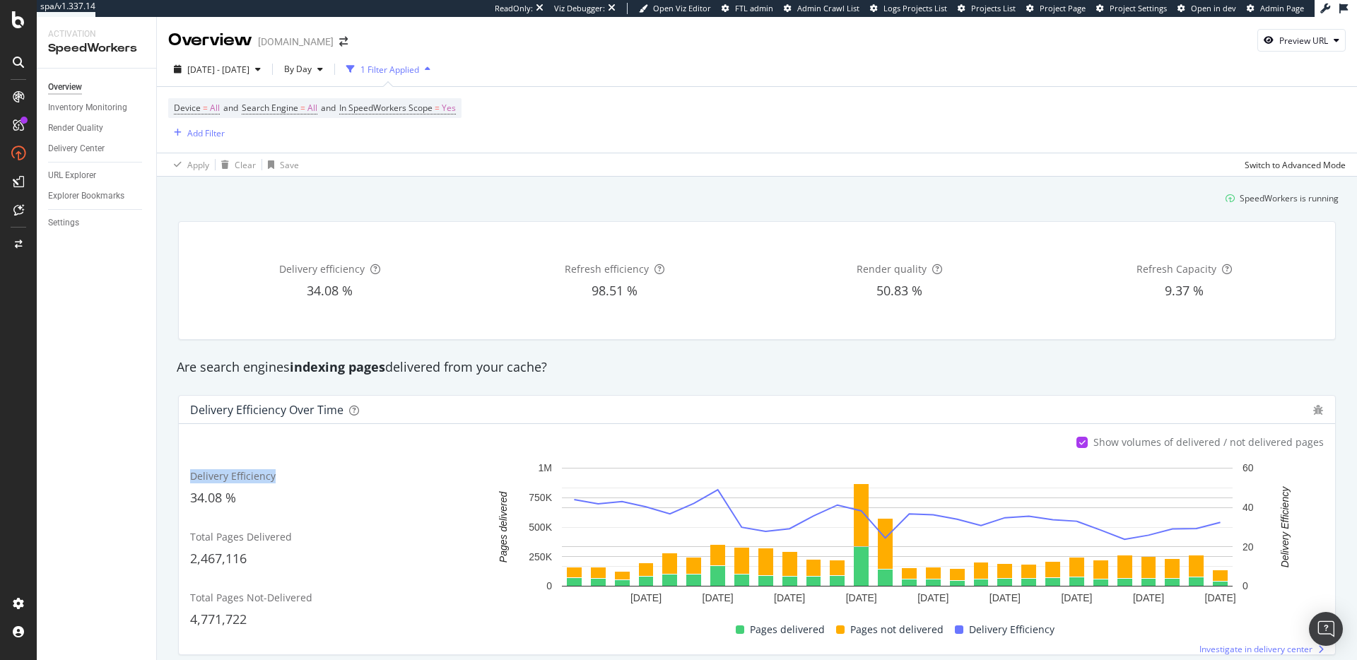
drag, startPoint x: 192, startPoint y: 472, endPoint x: 290, endPoint y: 474, distance: 99.0
click at [290, 474] on div "Delivery Efficiency" at bounding box center [331, 476] width 282 height 14
copy span "Delivery Efficiency"
click at [76, 160] on div "SiteCrawler" at bounding box center [77, 159] width 50 height 14
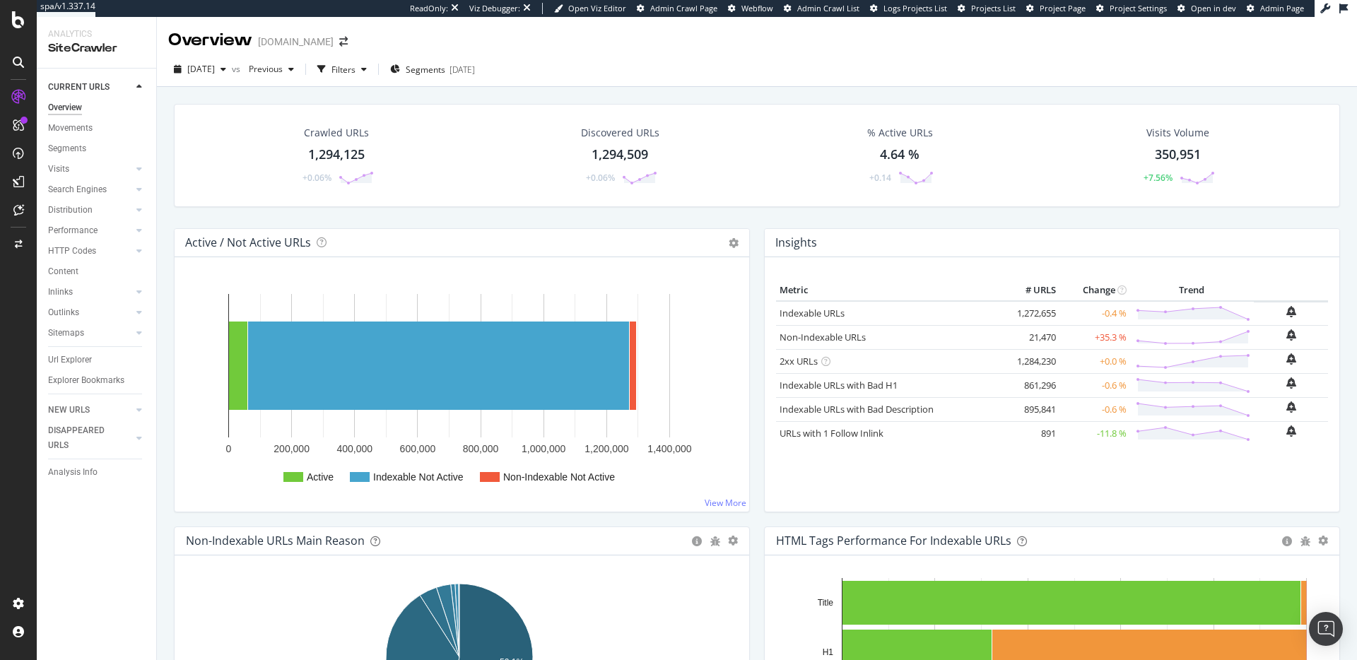
drag, startPoint x: 83, startPoint y: 353, endPoint x: 1106, endPoint y: 314, distance: 1023.4
click at [83, 353] on div "Url Explorer" at bounding box center [70, 360] width 44 height 15
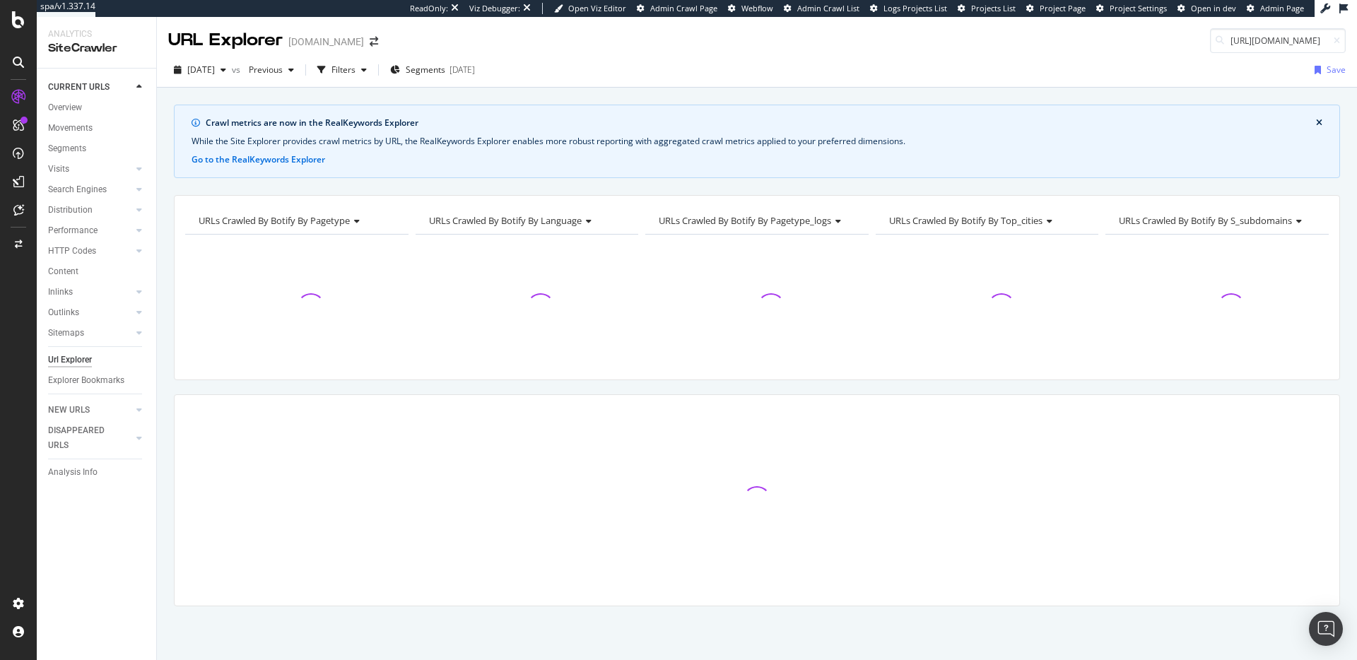
scroll to position [0, 13]
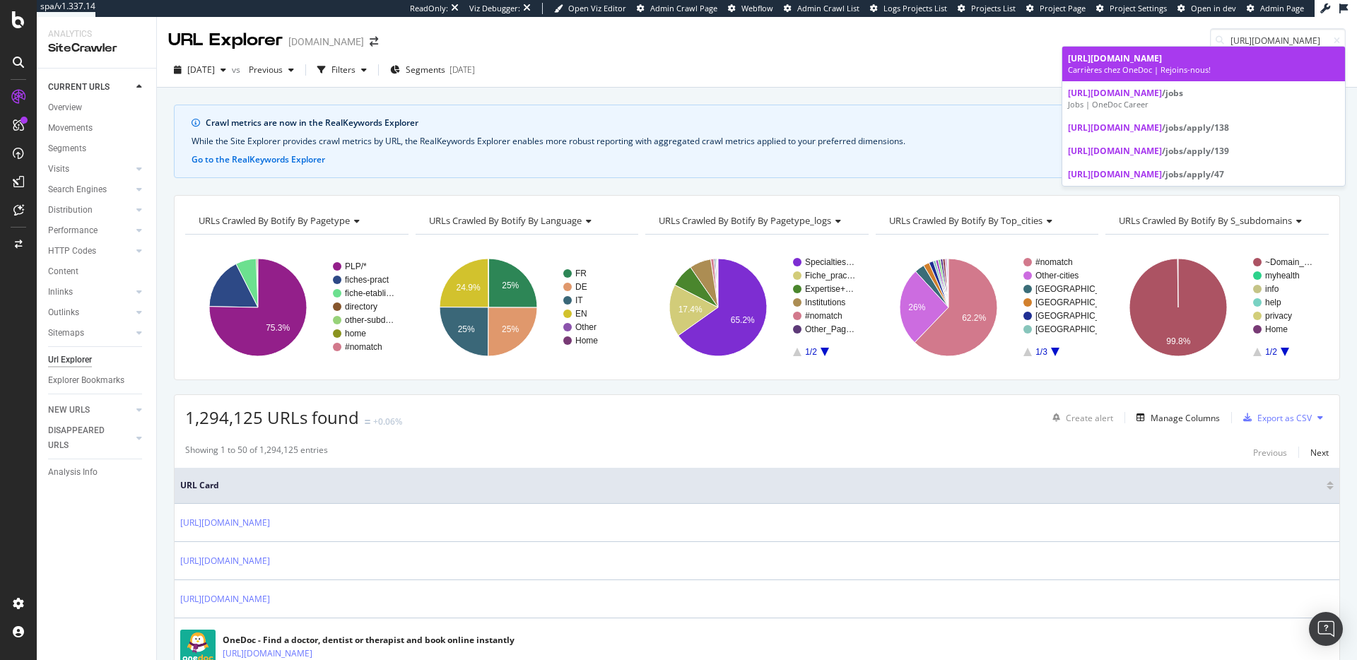
type input "https://career.onedoc.ch/fr"
click at [1112, 59] on span "https://career.onedoc.ch/fr" at bounding box center [1115, 58] width 94 height 12
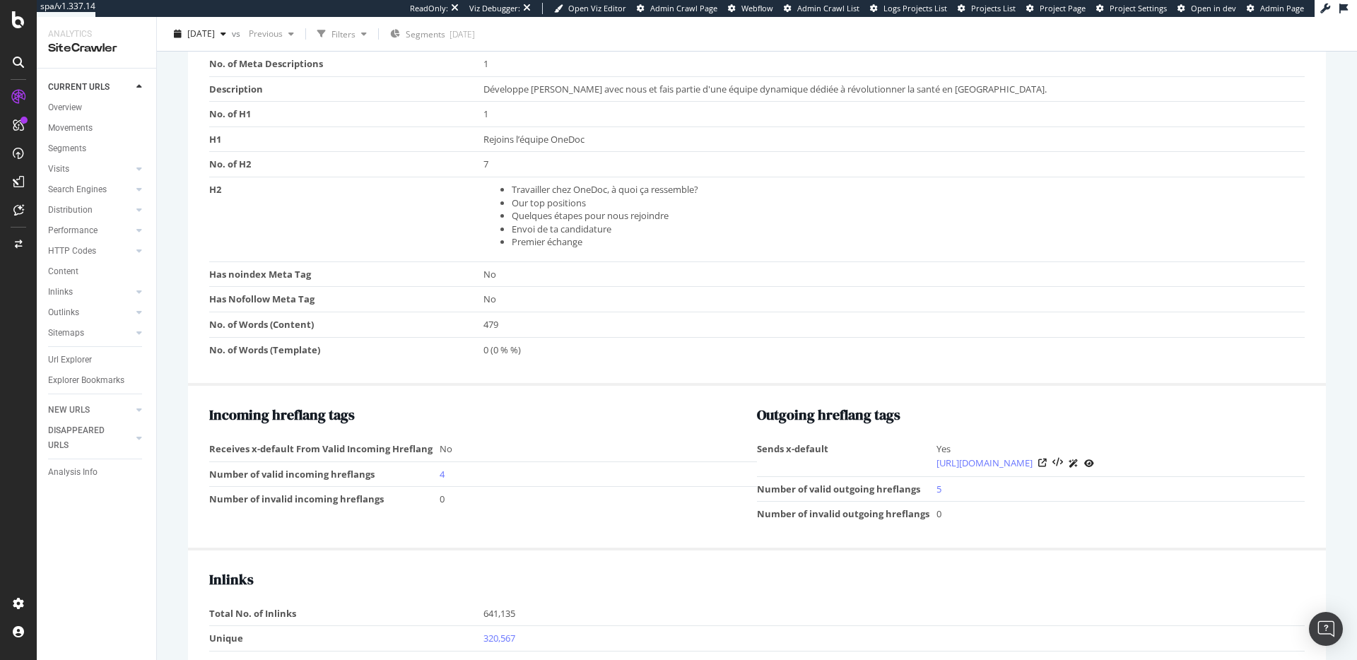
scroll to position [1473, 0]
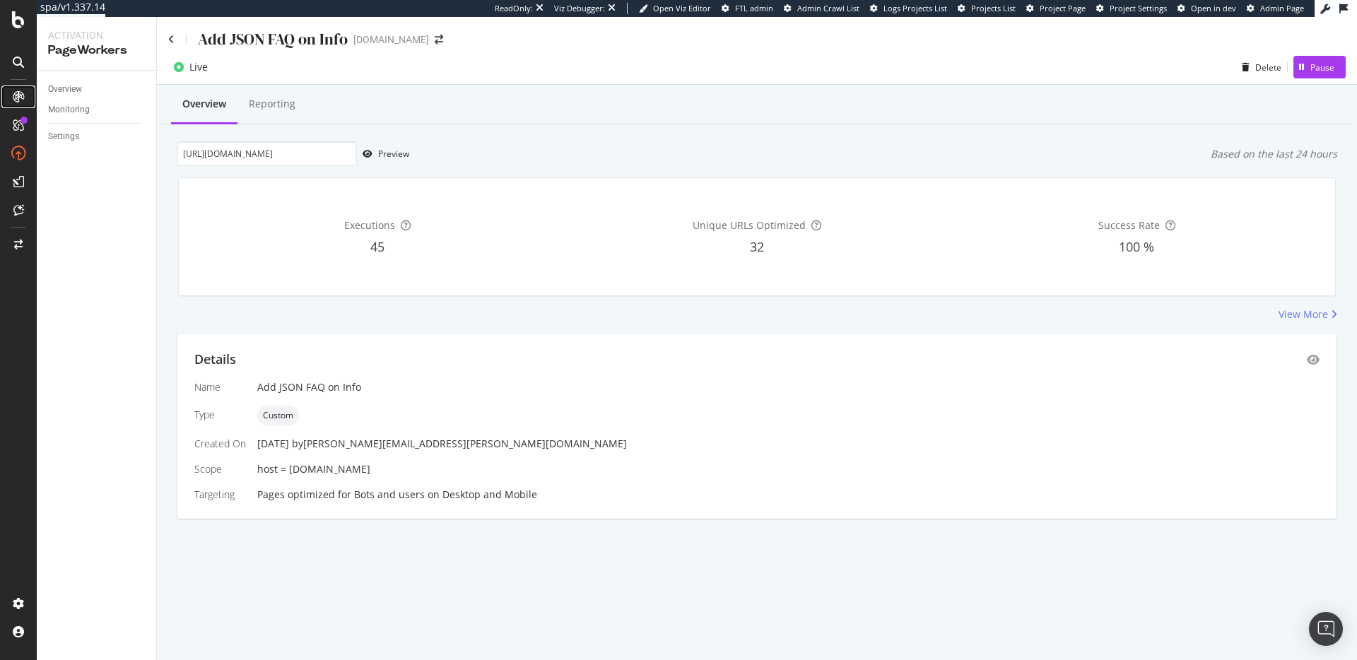
click at [17, 93] on icon at bounding box center [18, 96] width 11 height 11
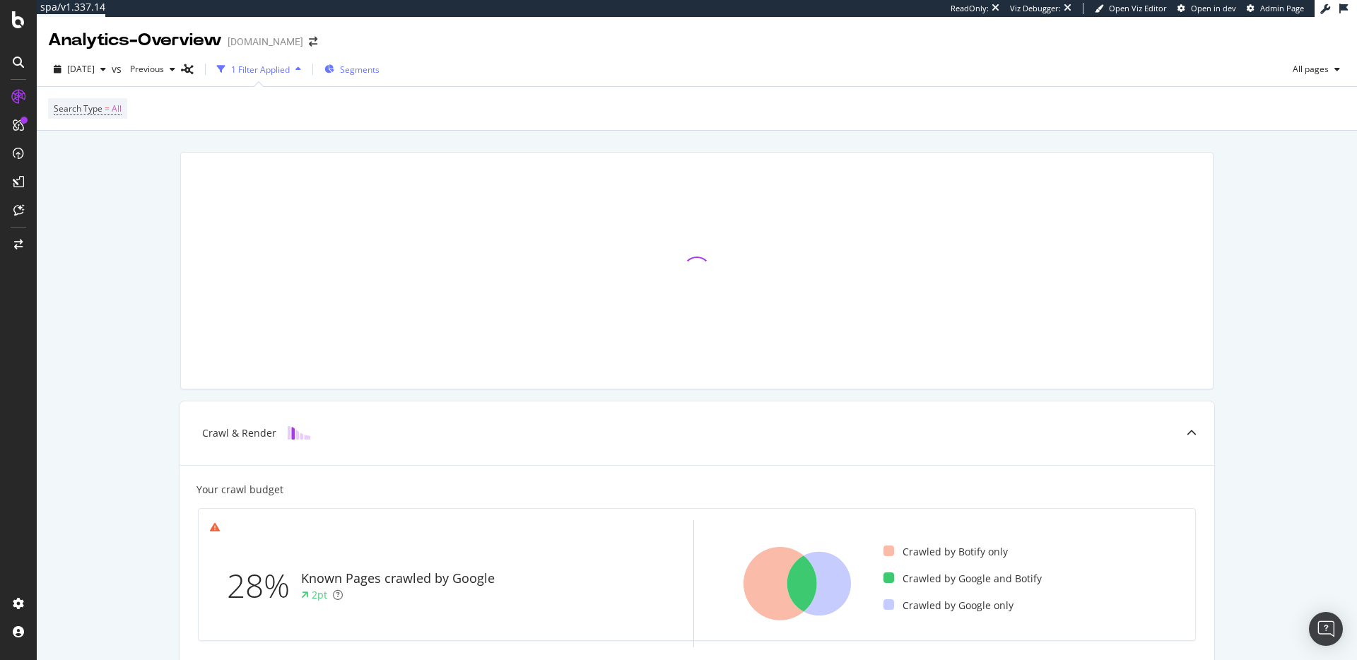
click at [380, 75] on span "Segments" at bounding box center [360, 70] width 40 height 12
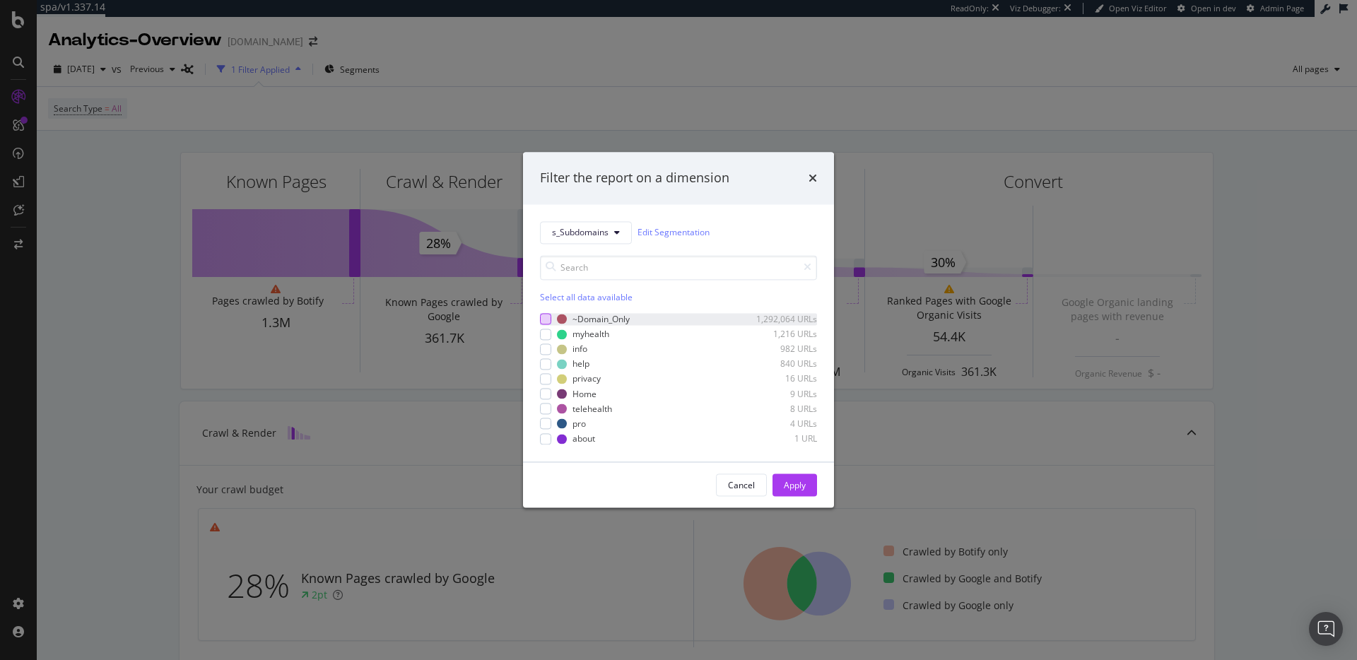
click at [542, 317] on div "modal" at bounding box center [545, 319] width 11 height 11
click at [792, 485] on div "Apply" at bounding box center [795, 485] width 22 height 12
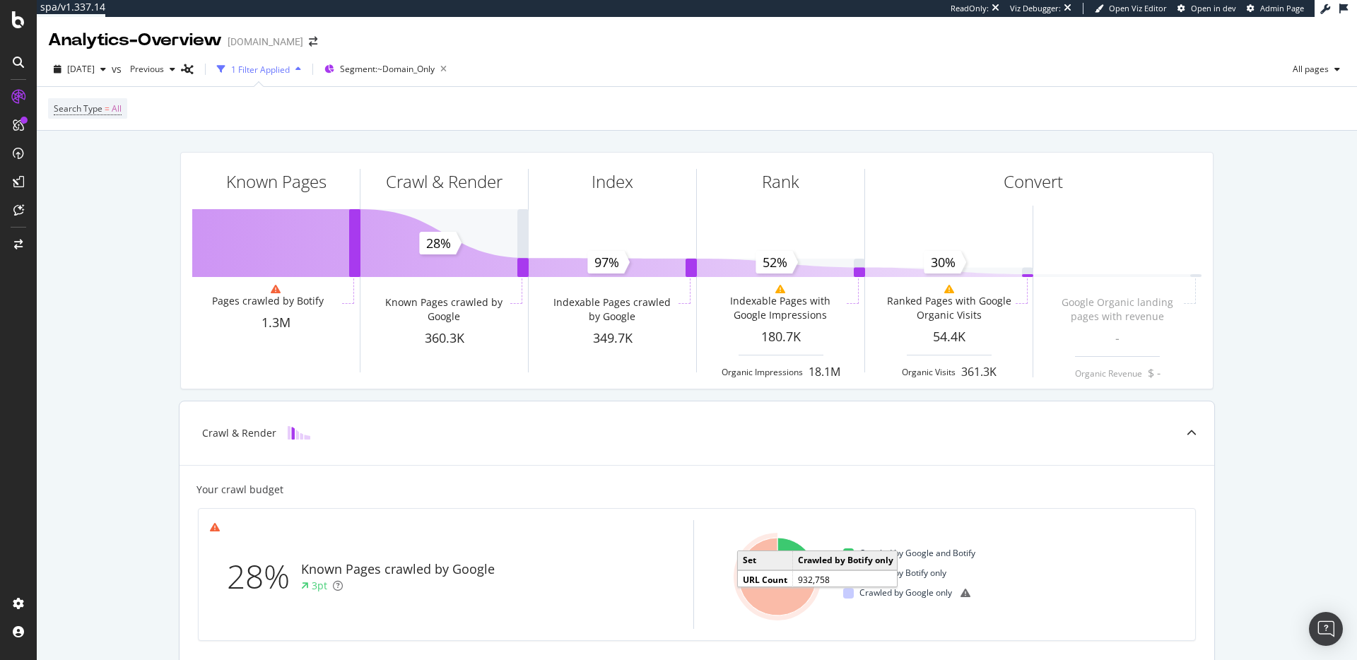
click at [773, 594] on icon "A chart." at bounding box center [777, 577] width 77 height 78
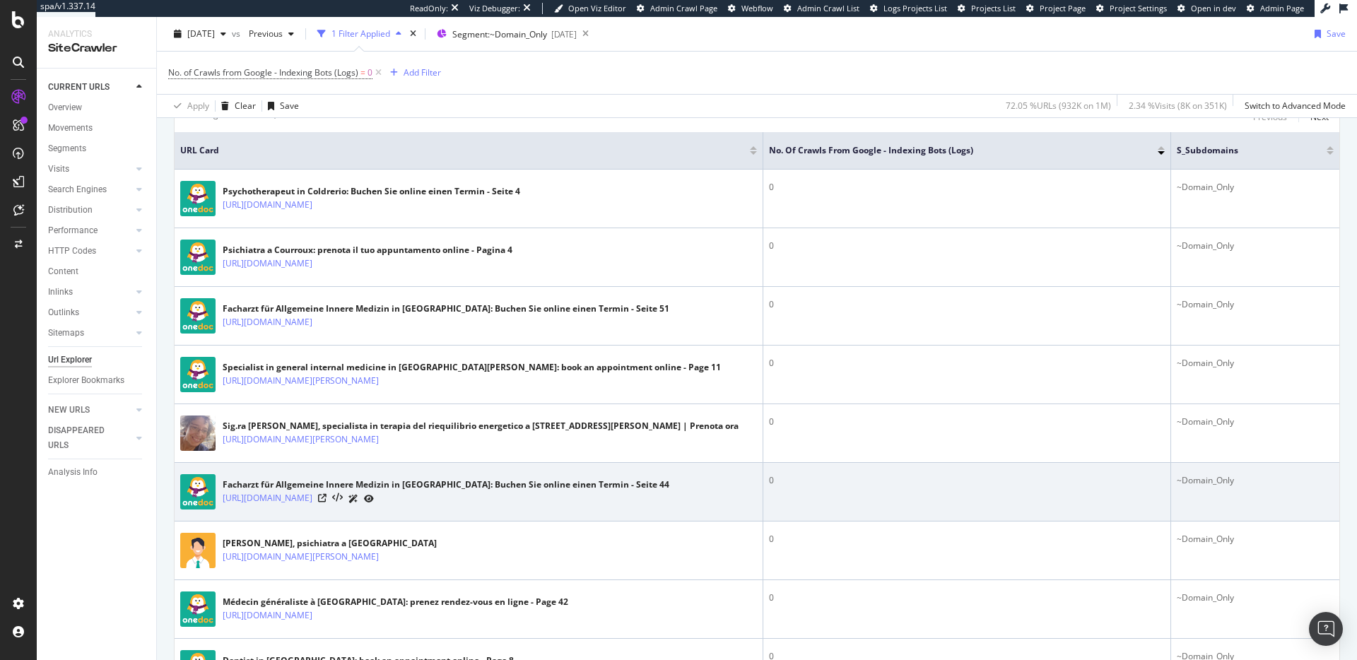
scroll to position [396, 0]
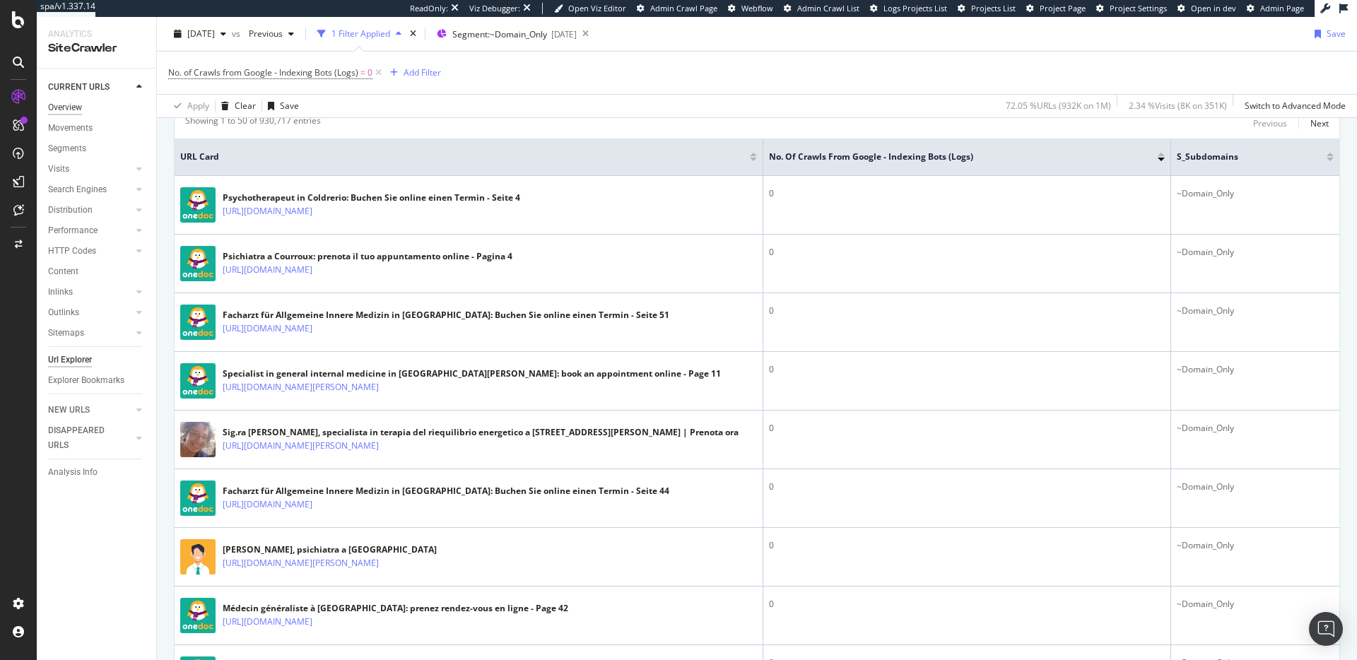
click at [65, 110] on div "Overview" at bounding box center [65, 107] width 34 height 15
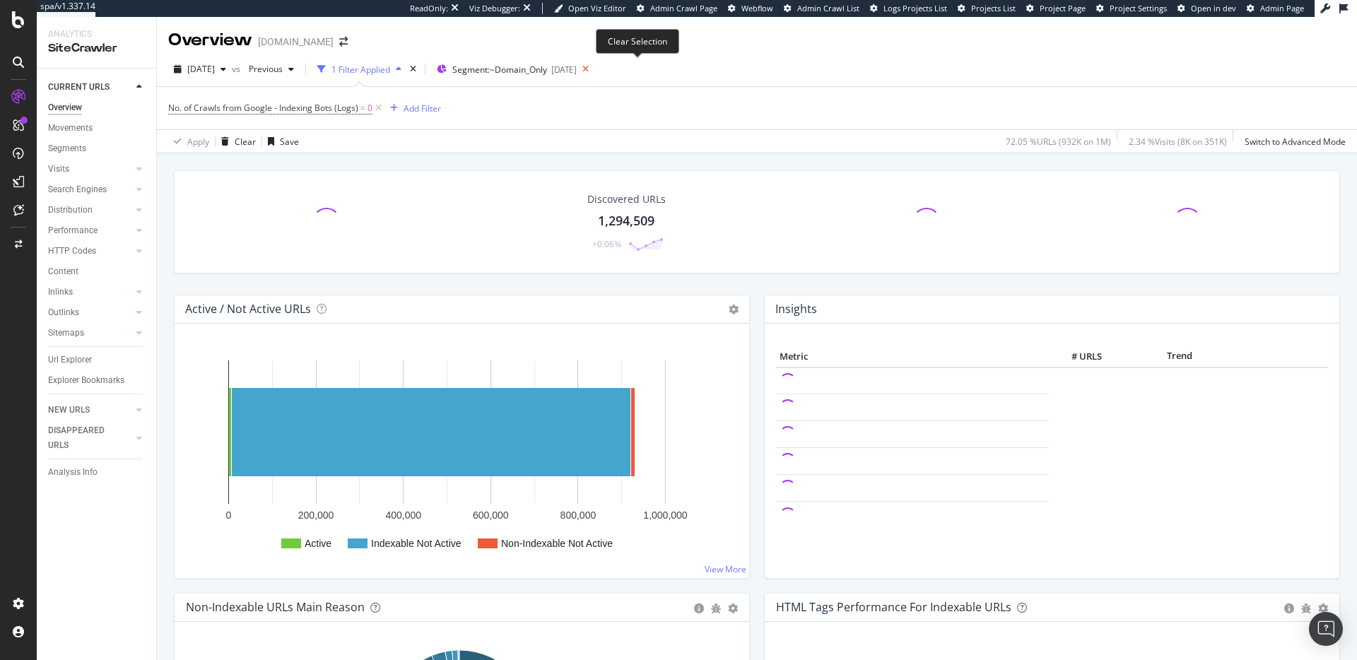
click at [594, 71] on icon at bounding box center [586, 69] width 18 height 20
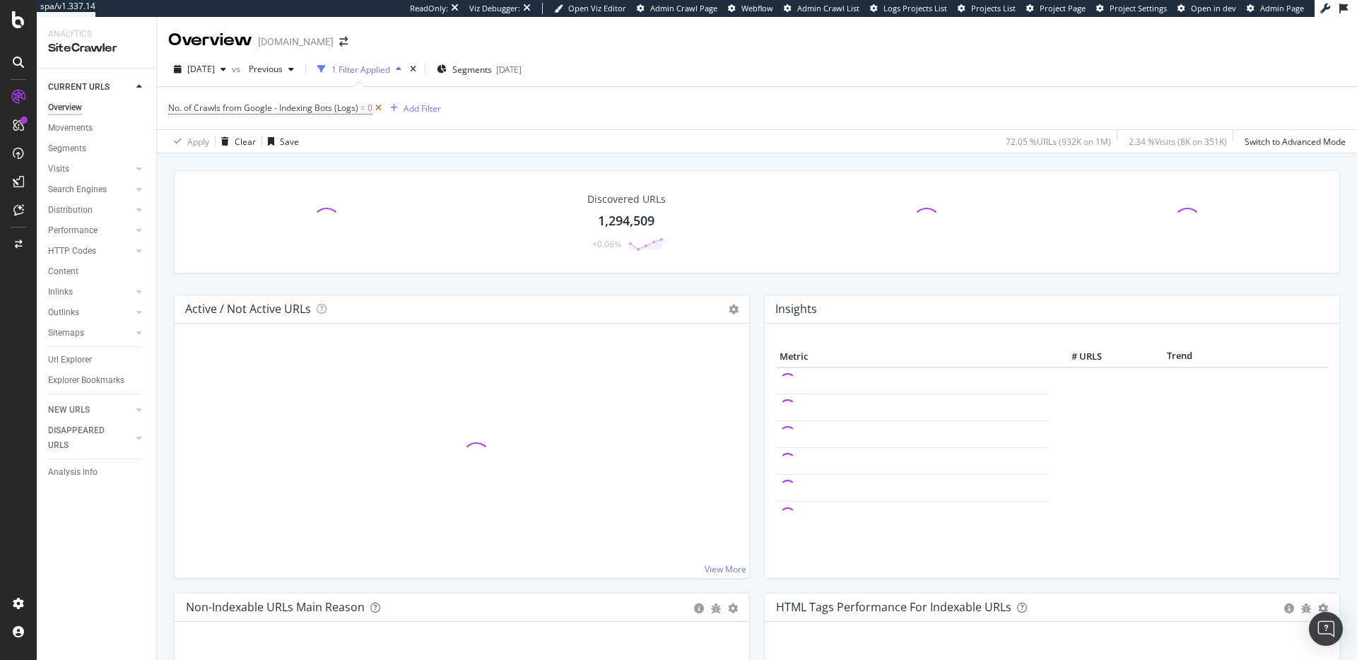
click at [378, 107] on icon at bounding box center [378, 108] width 12 height 14
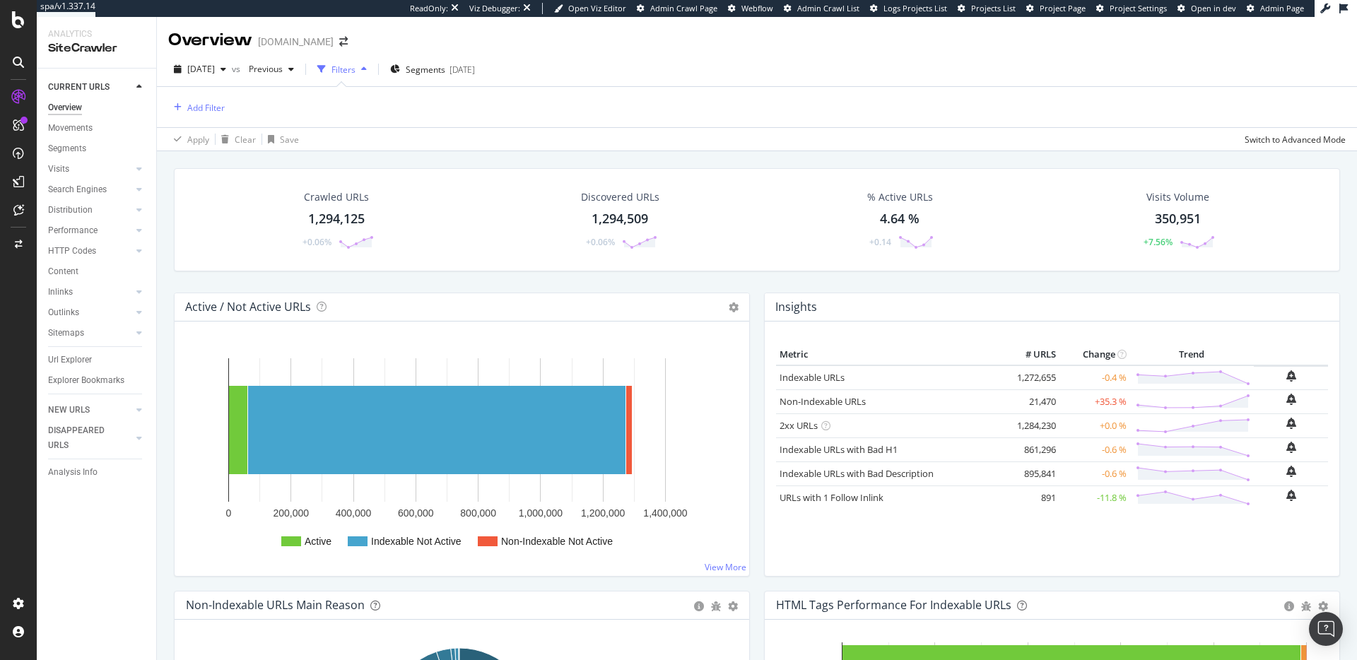
scroll to position [1471, 0]
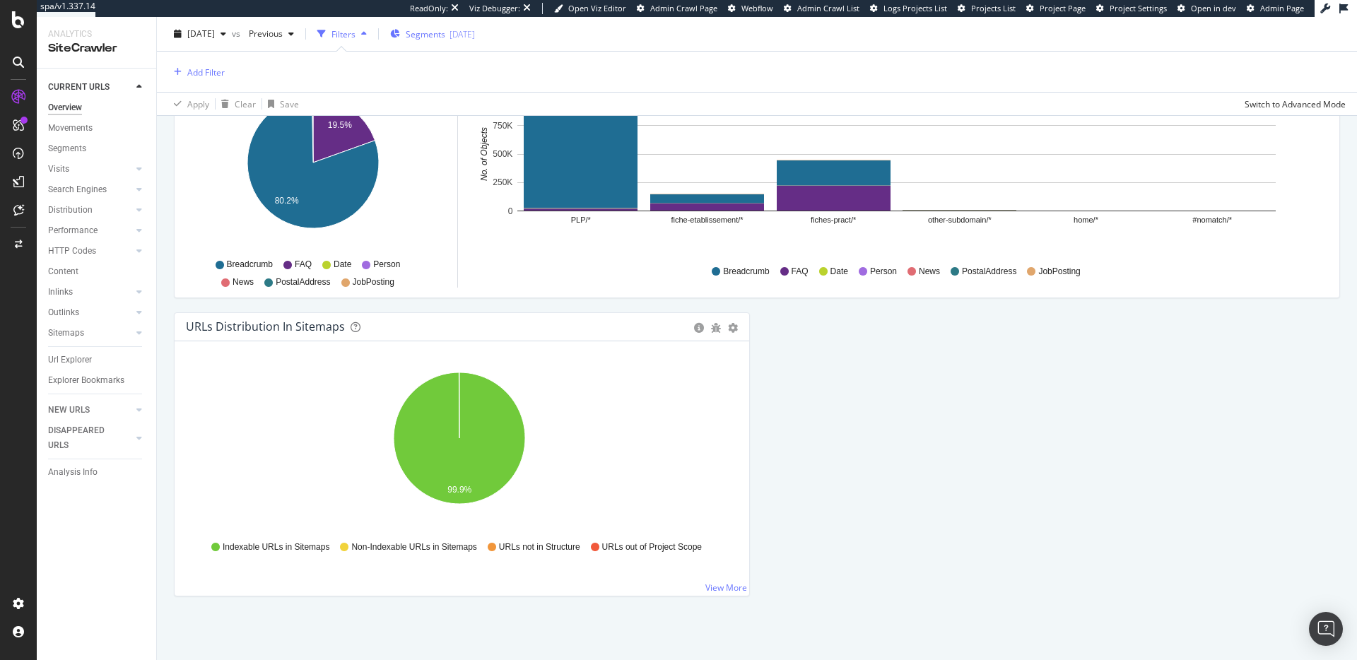
click at [445, 37] on span "Segments" at bounding box center [426, 34] width 40 height 12
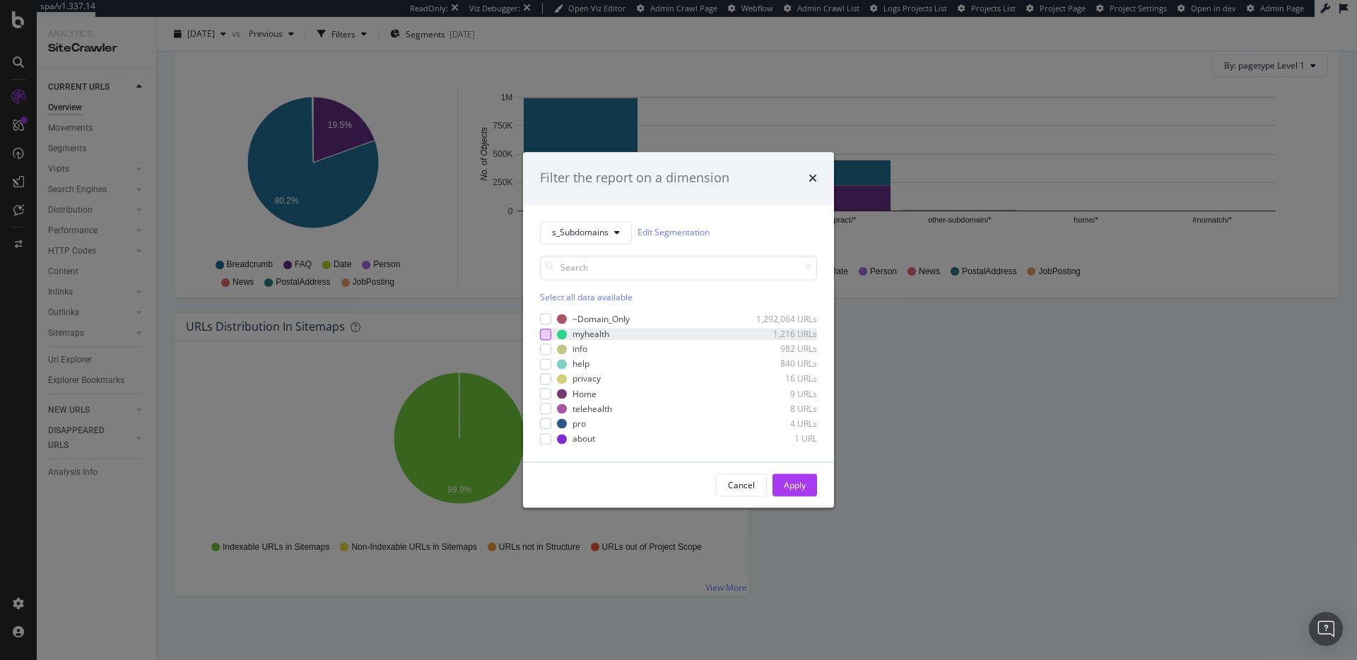
click at [548, 339] on div "modal" at bounding box center [545, 334] width 11 height 11
click at [801, 489] on div "Apply" at bounding box center [795, 485] width 22 height 12
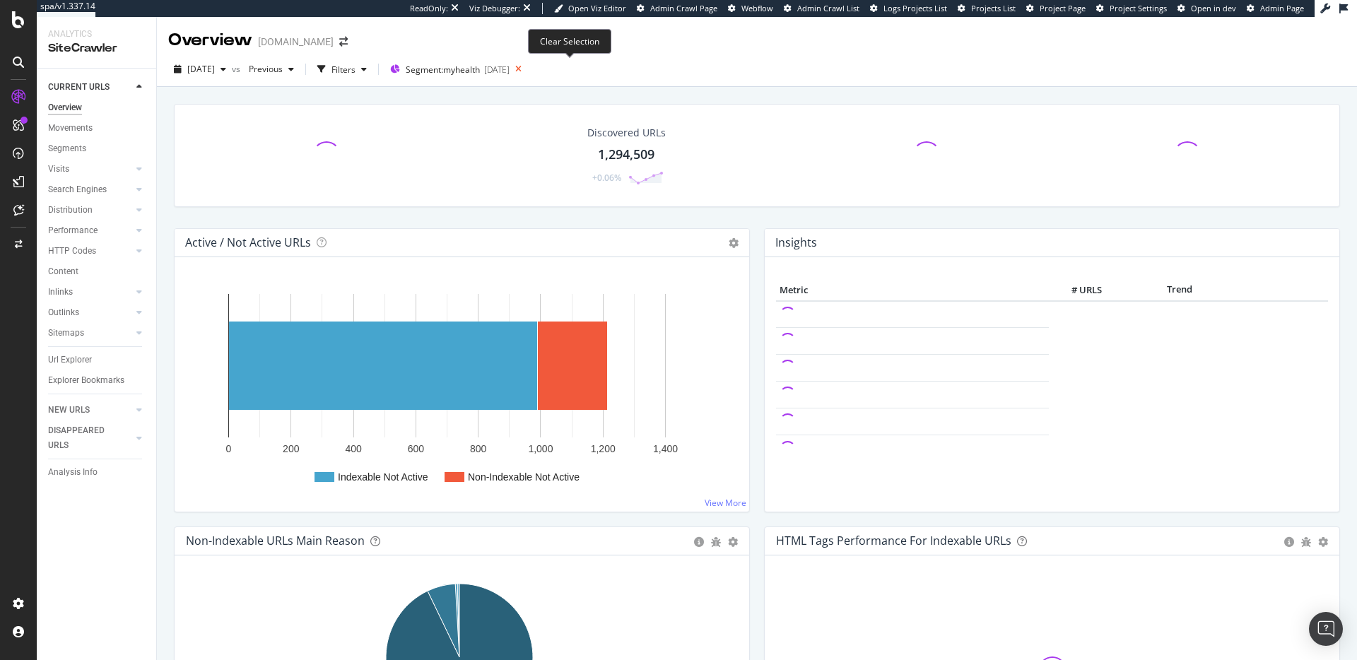
click at [527, 71] on icon at bounding box center [519, 69] width 18 height 20
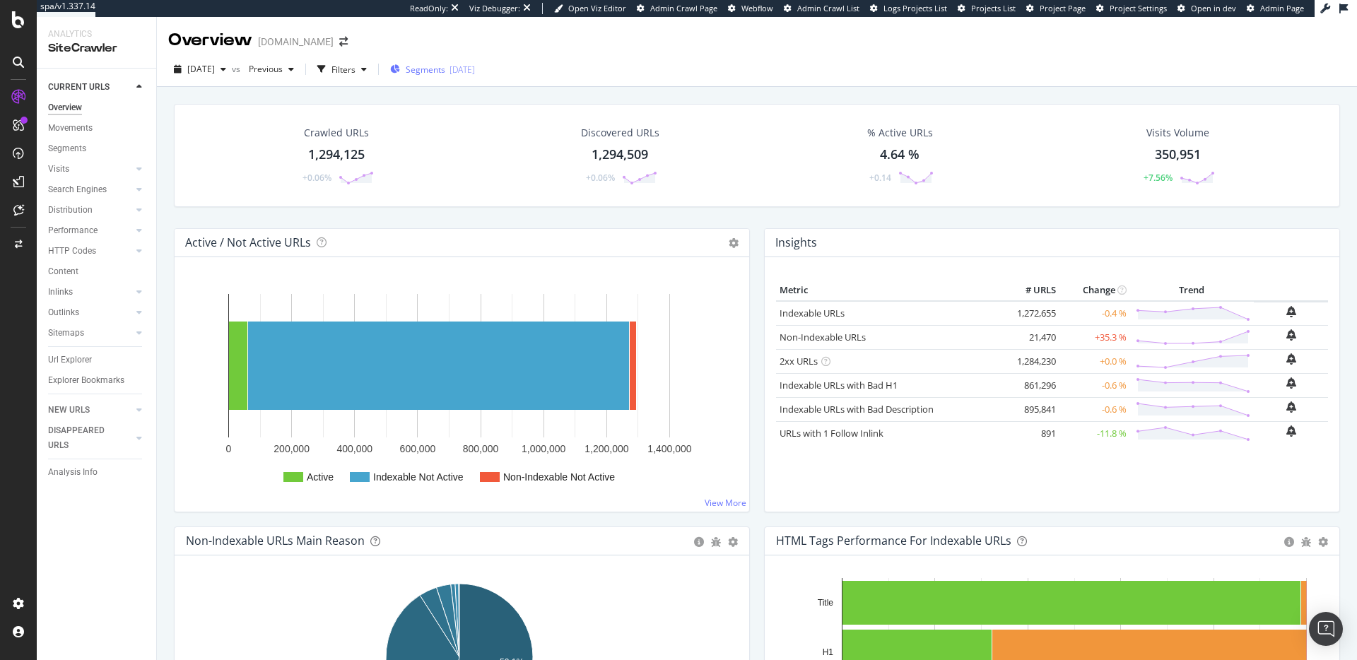
click at [475, 69] on div "[DATE]" at bounding box center [461, 70] width 25 height 12
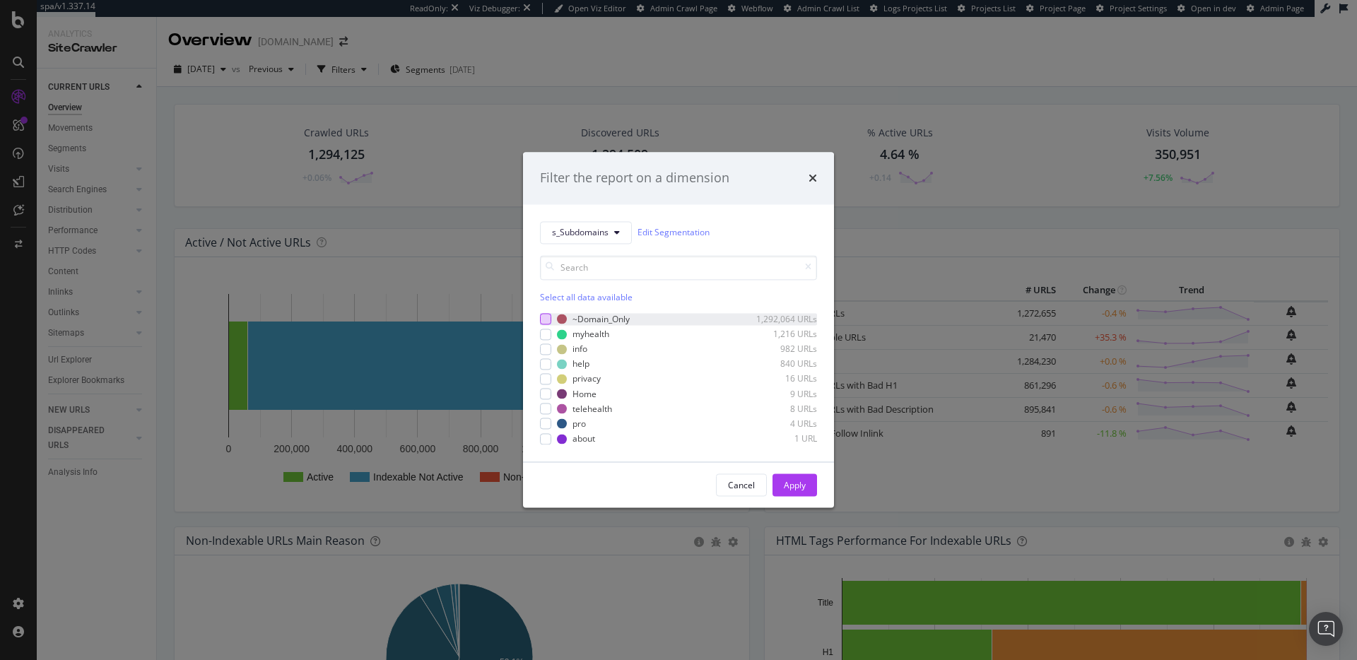
click at [544, 322] on div "modal" at bounding box center [545, 319] width 11 height 11
click at [806, 486] on button "Apply" at bounding box center [794, 485] width 45 height 23
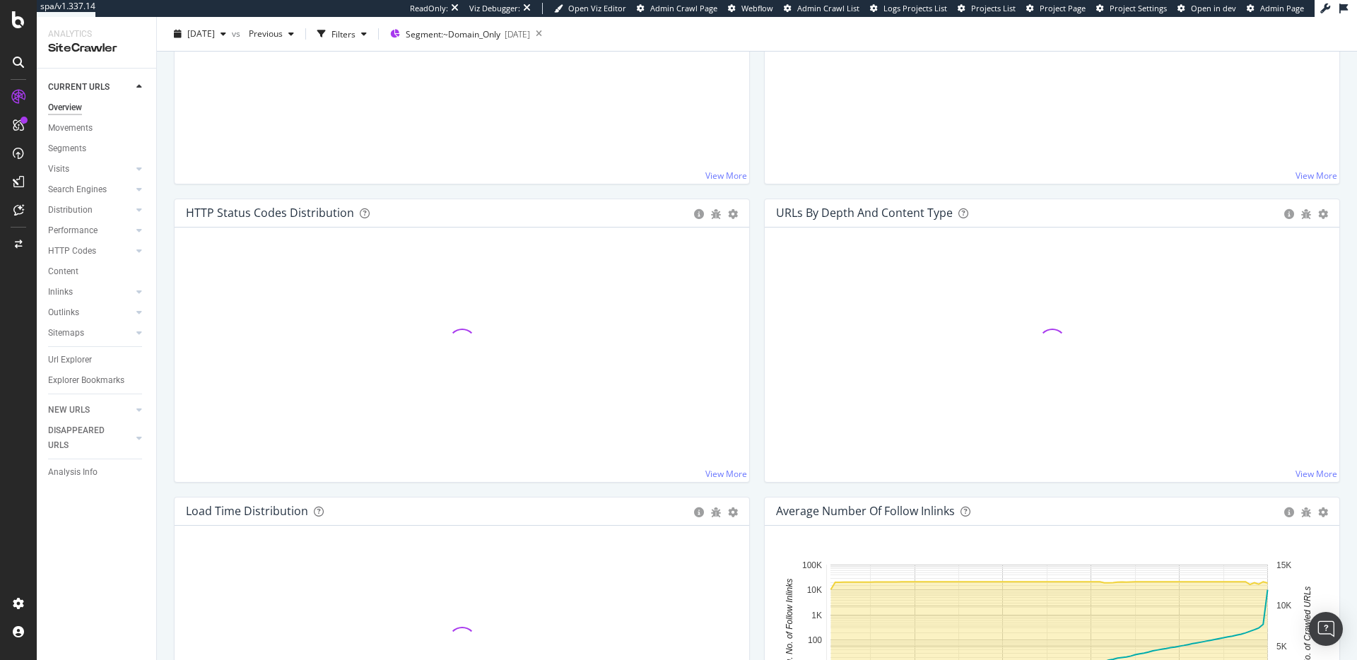
scroll to position [1407, 0]
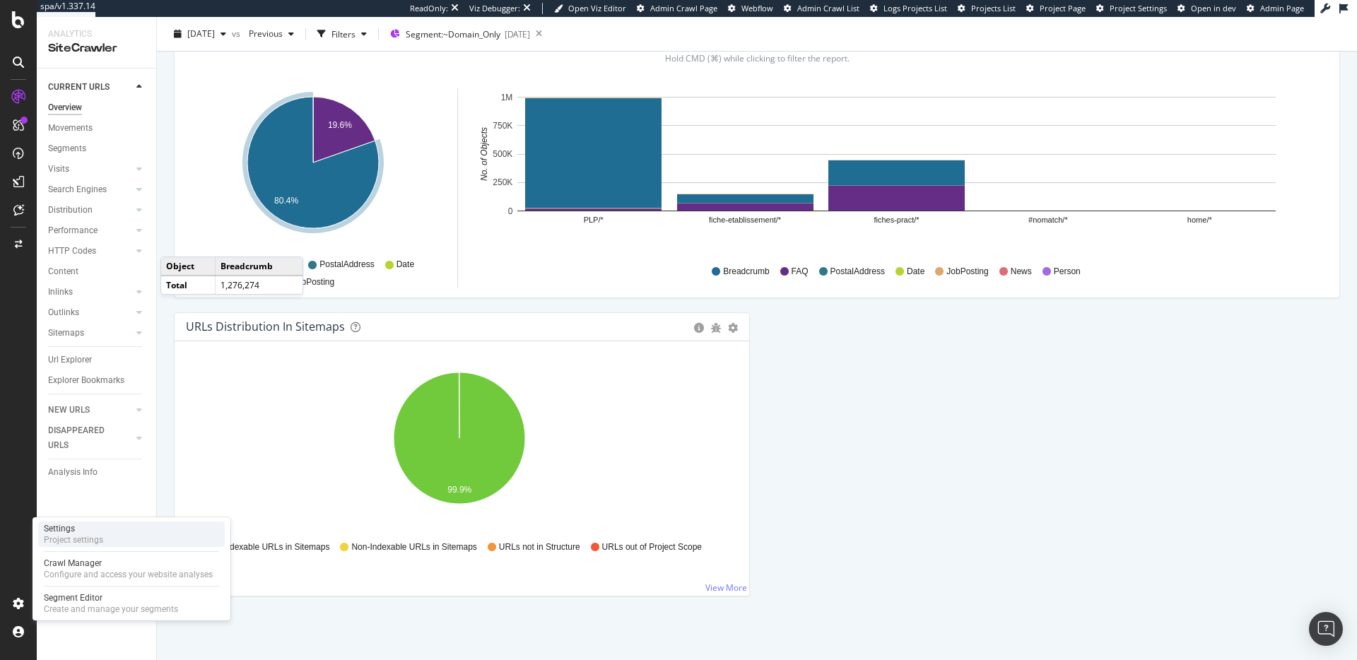
click at [87, 532] on div "Settings" at bounding box center [73, 528] width 59 height 11
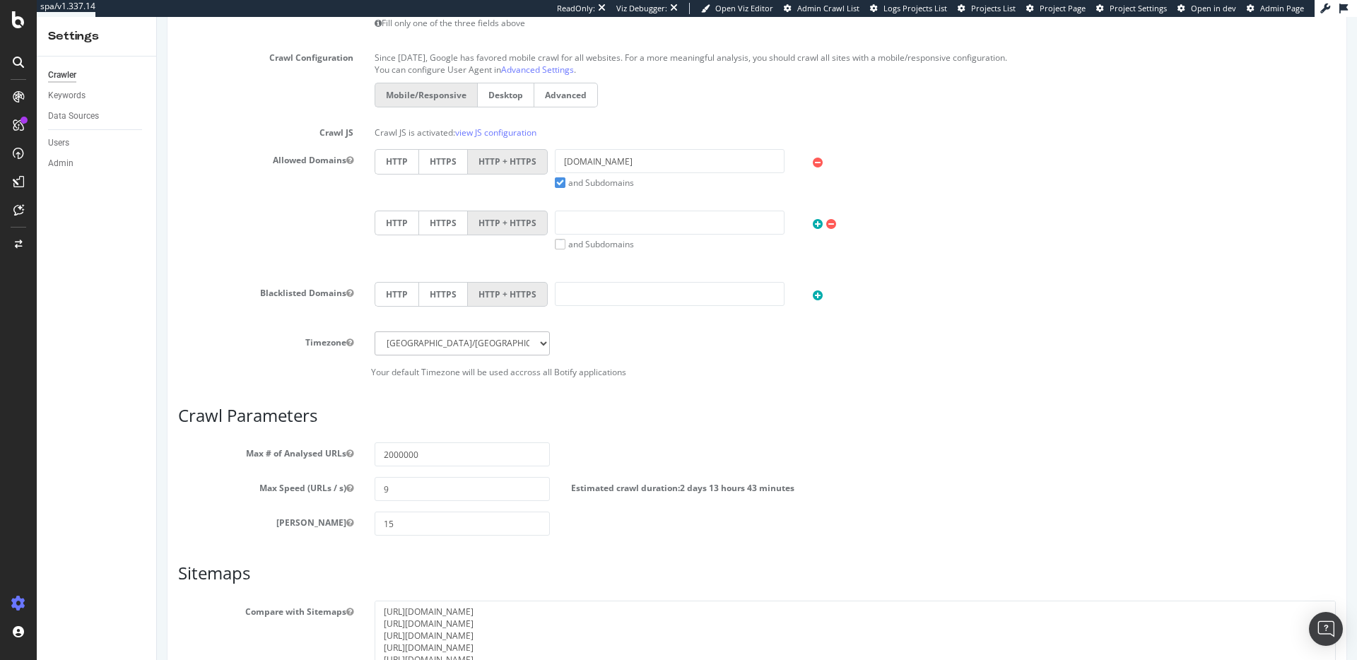
scroll to position [513, 0]
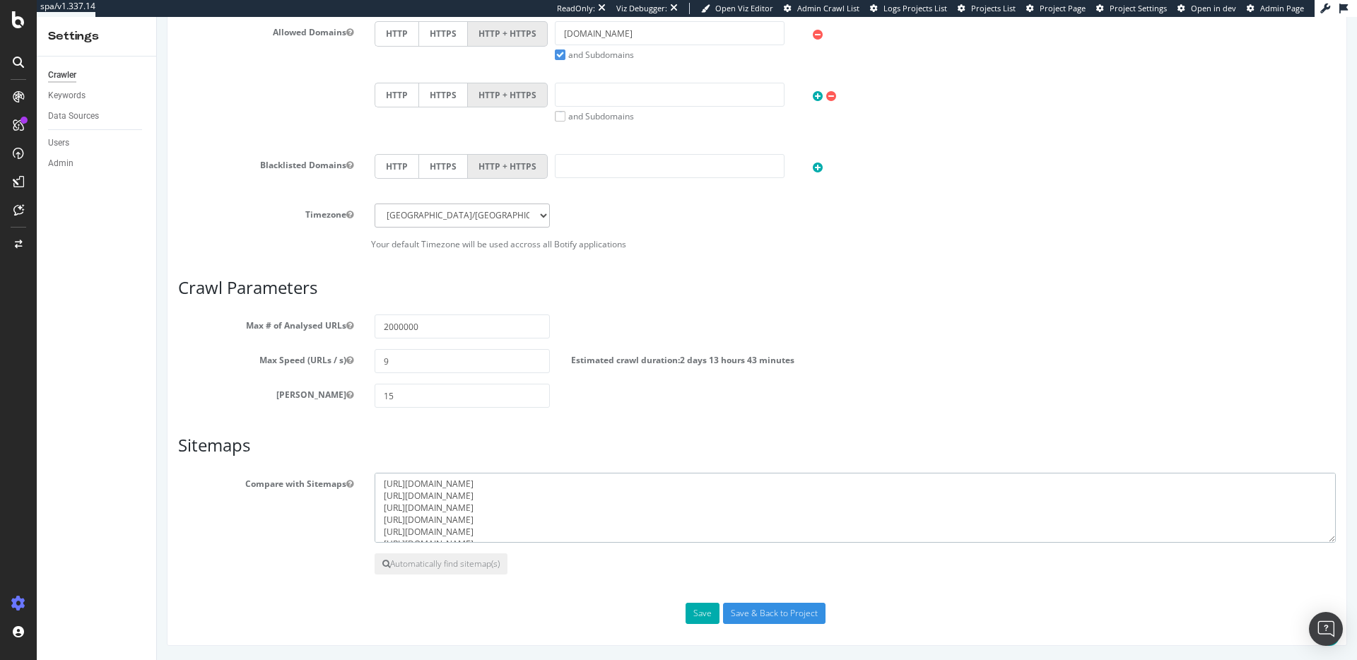
click at [539, 504] on textarea "https://www.onedoc.ch/sitemap_de.xml https://www.onedoc.ch/sitemap_fr.xml https…" at bounding box center [855, 508] width 961 height 71
click at [562, 536] on textarea "https://www.onedoc.ch/sitemap_de.xml https://www.onedoc.ch/sitemap_fr.xml https…" at bounding box center [855, 508] width 961 height 71
paste textarea "https://info.onedoc.ch/sitemap_index.xml"
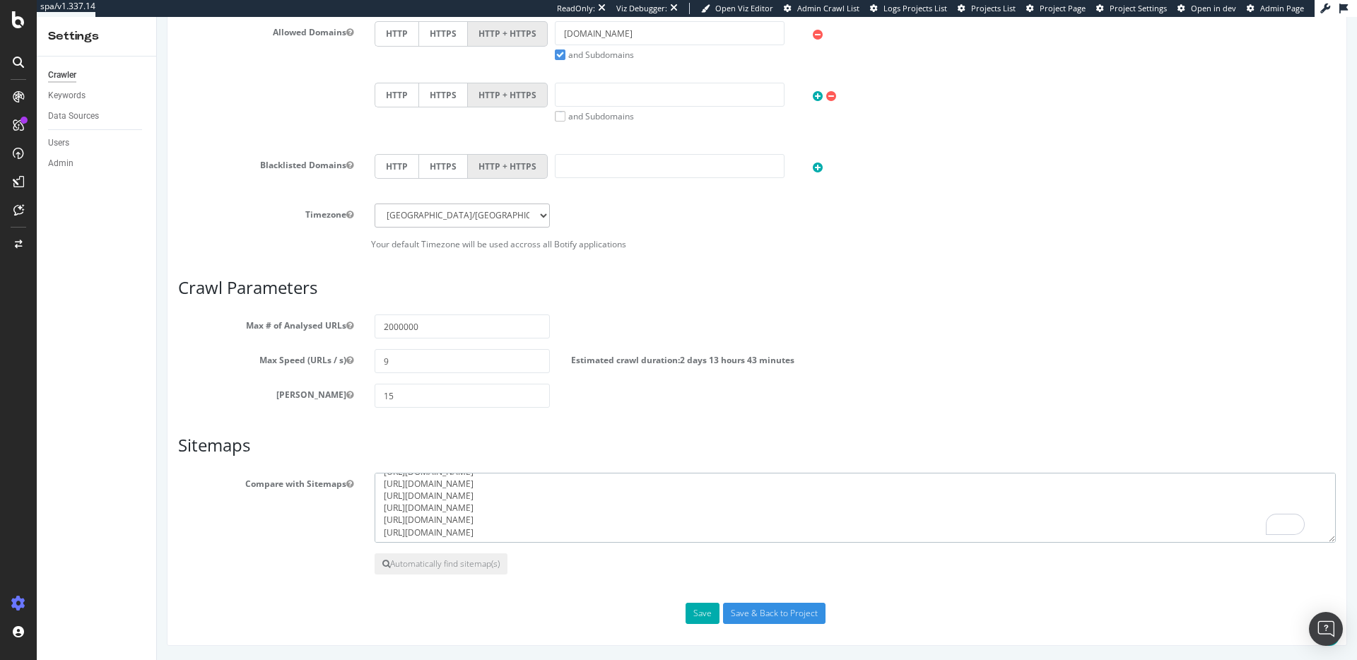
drag, startPoint x: 554, startPoint y: 535, endPoint x: 381, endPoint y: 529, distance: 173.2
click at [381, 529] on textarea "https://www.onedoc.ch/sitemap_de.xml https://www.onedoc.ch/sitemap_fr.xml https…" at bounding box center [855, 508] width 961 height 71
paste textarea "https://myhealth.onedoc.ch/sitemap_index.xml"
type textarea "https://www.onedoc.ch/sitemap_de.xml https://www.onedoc.ch/sitemap_fr.xml https…"
click at [611, 568] on div "Automatically find sitemap(s)" at bounding box center [511, 563] width 295 height 21
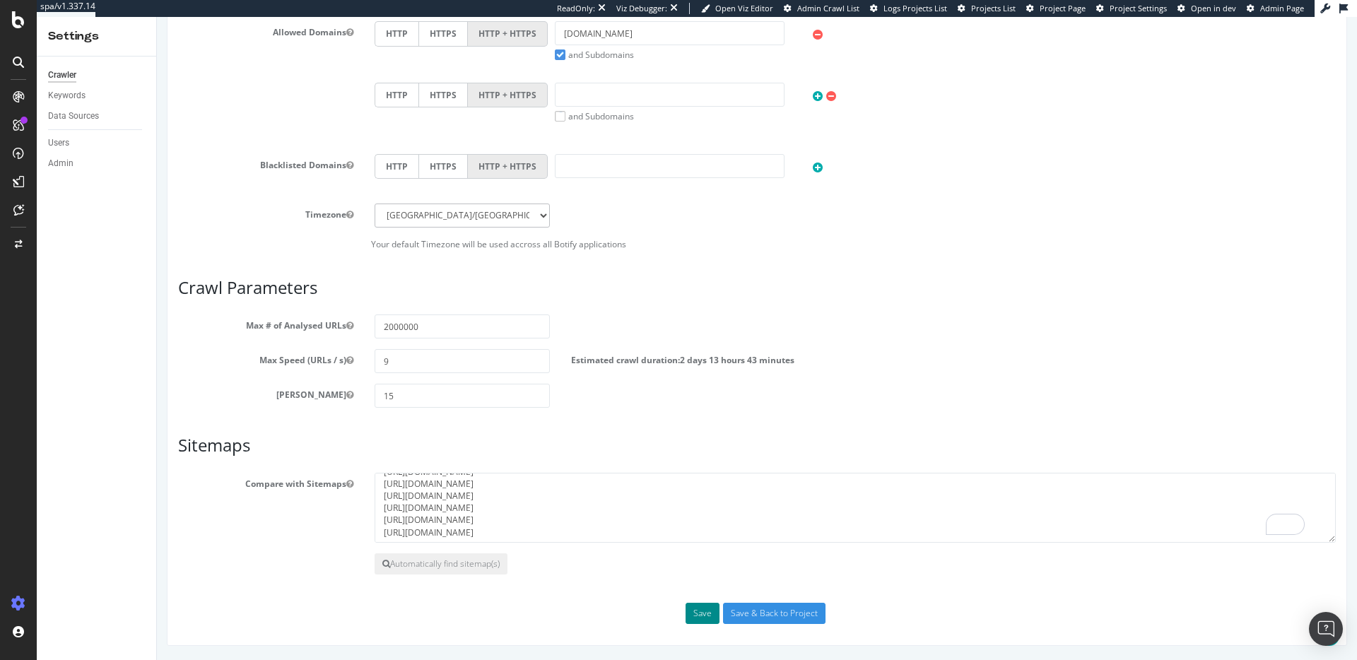
click at [693, 611] on button "Save" at bounding box center [703, 613] width 34 height 21
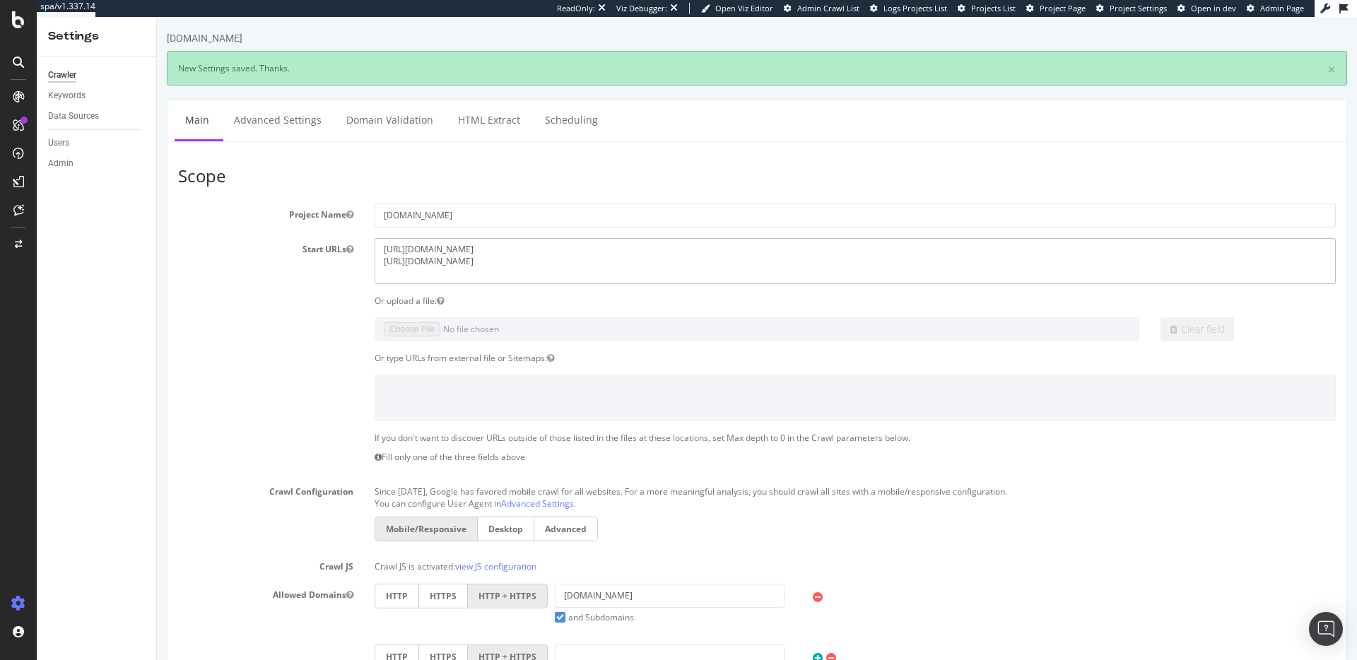
click at [482, 263] on textarea "https://www.onedoc.ch https://info.onedoc.ch" at bounding box center [855, 261] width 961 height 46
paste textarea "https://myhealth.onedoc.ch/"
type textarea "https://www.onedoc.ch https://info.onedoc.ch https://myhealth.onedoc.ch"
click at [241, 348] on section "Project Name onedoc.ch Start URLs https://www.onedoc.ch https://info.onedoc.ch …" at bounding box center [757, 508] width 1158 height 609
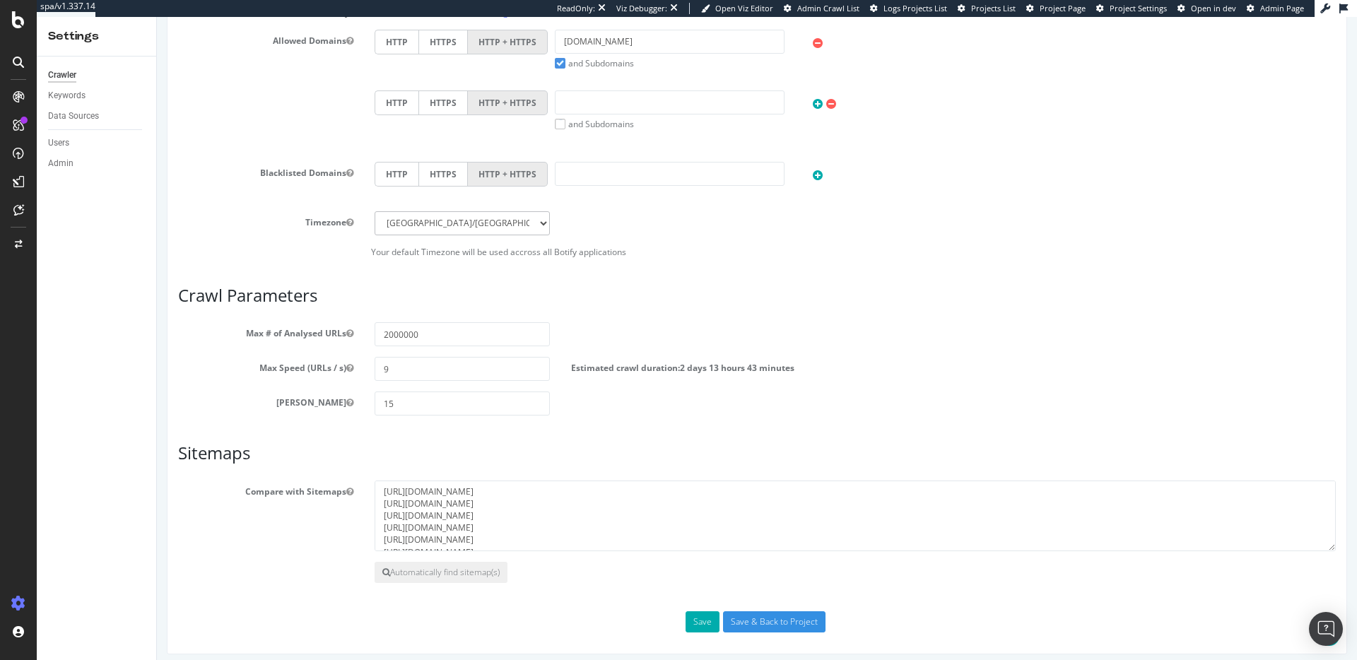
scroll to position [563, 0]
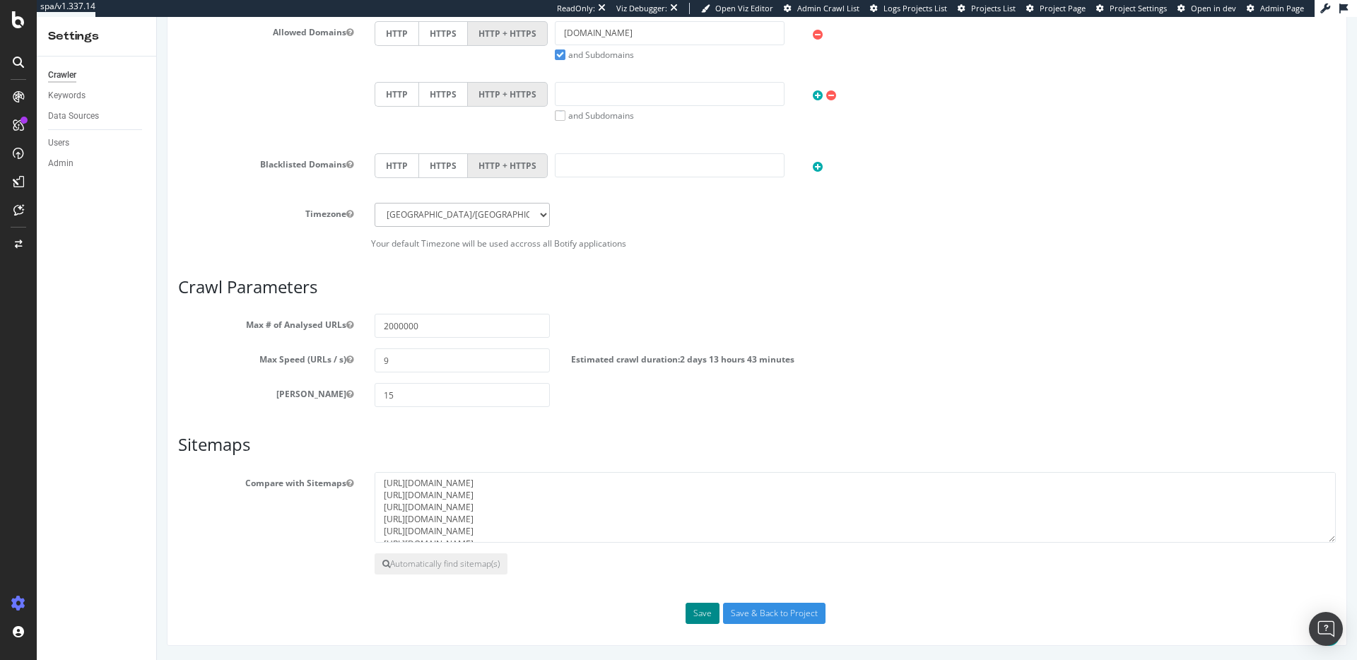
click at [690, 618] on button "Save" at bounding box center [703, 613] width 34 height 21
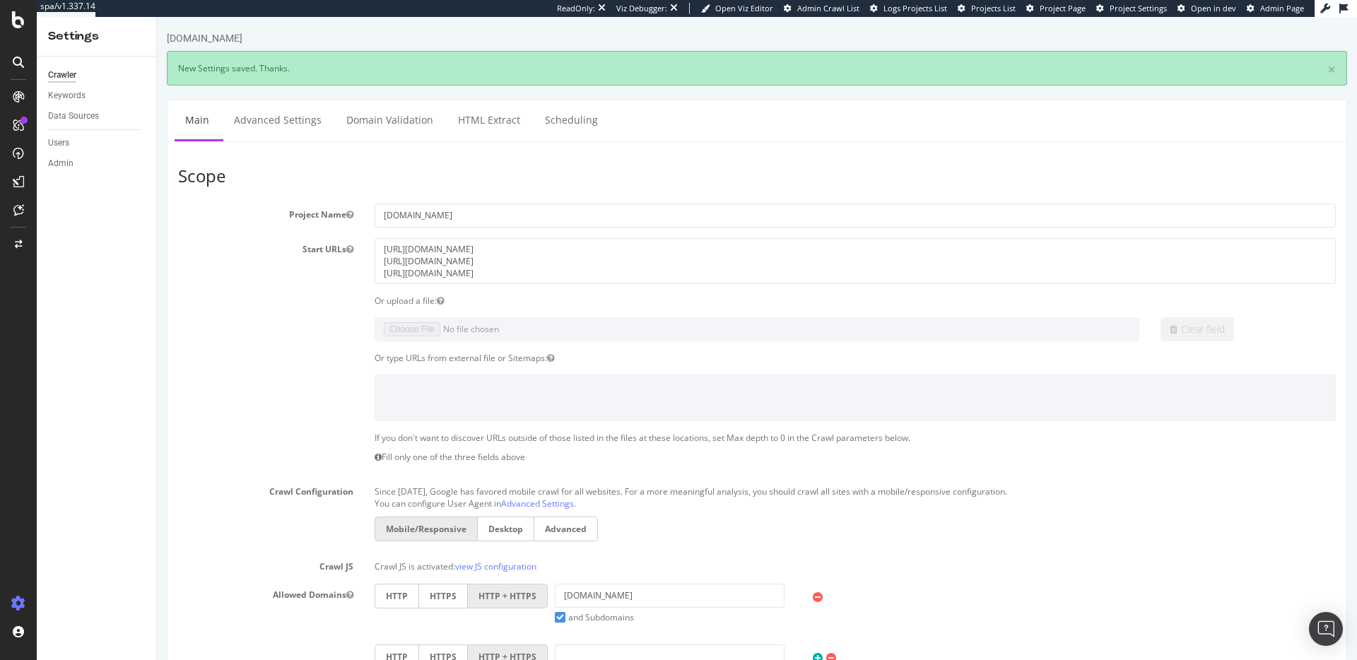
scroll to position [0, 0]
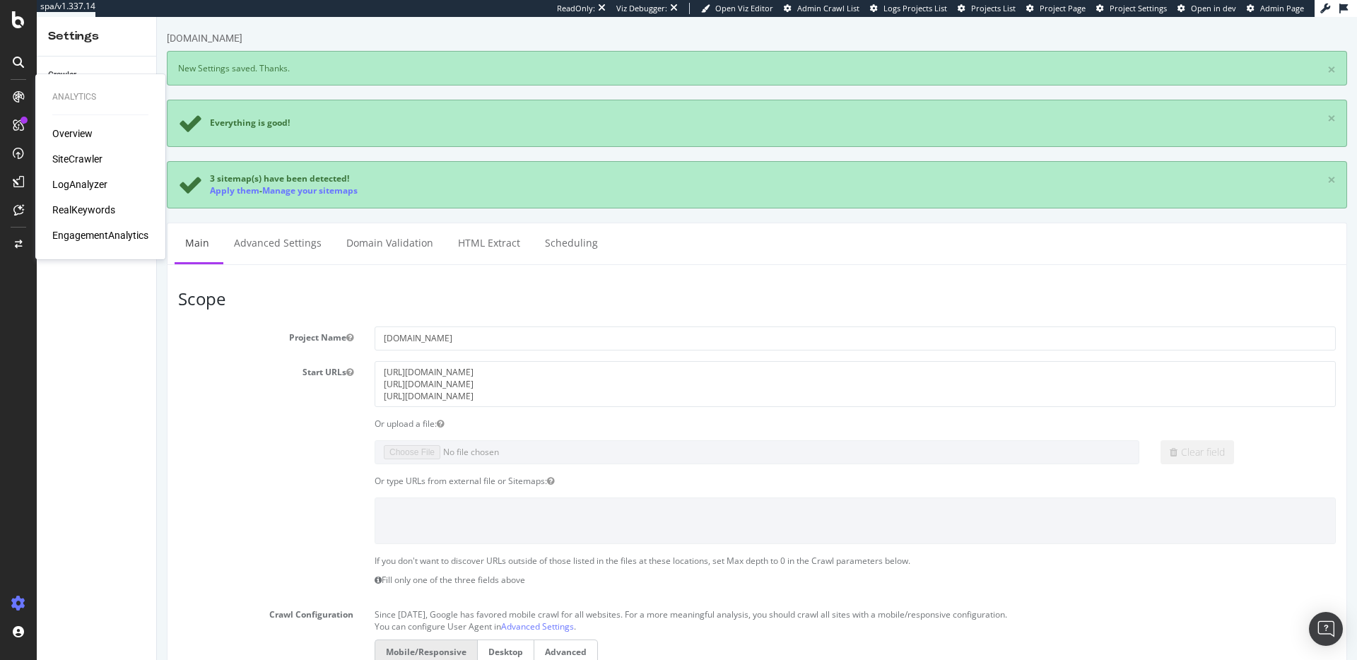
click at [83, 163] on div "SiteCrawler" at bounding box center [77, 159] width 50 height 14
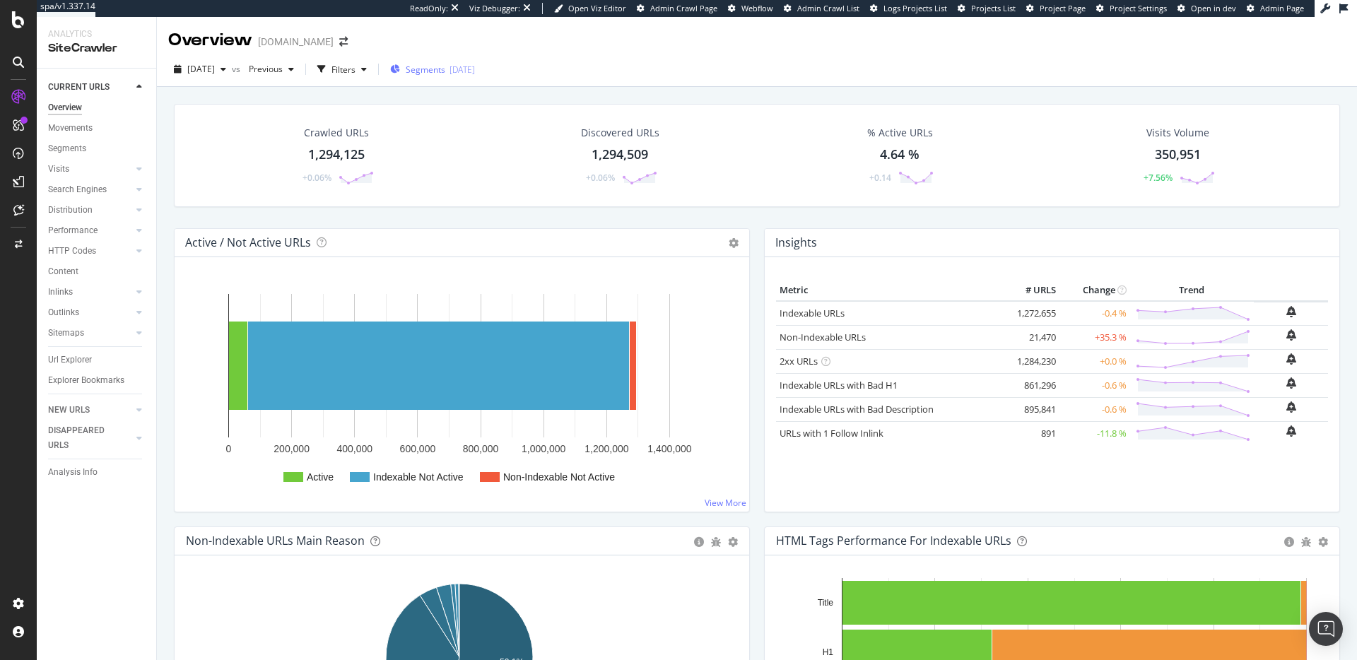
click at [445, 72] on span "Segments" at bounding box center [426, 70] width 40 height 12
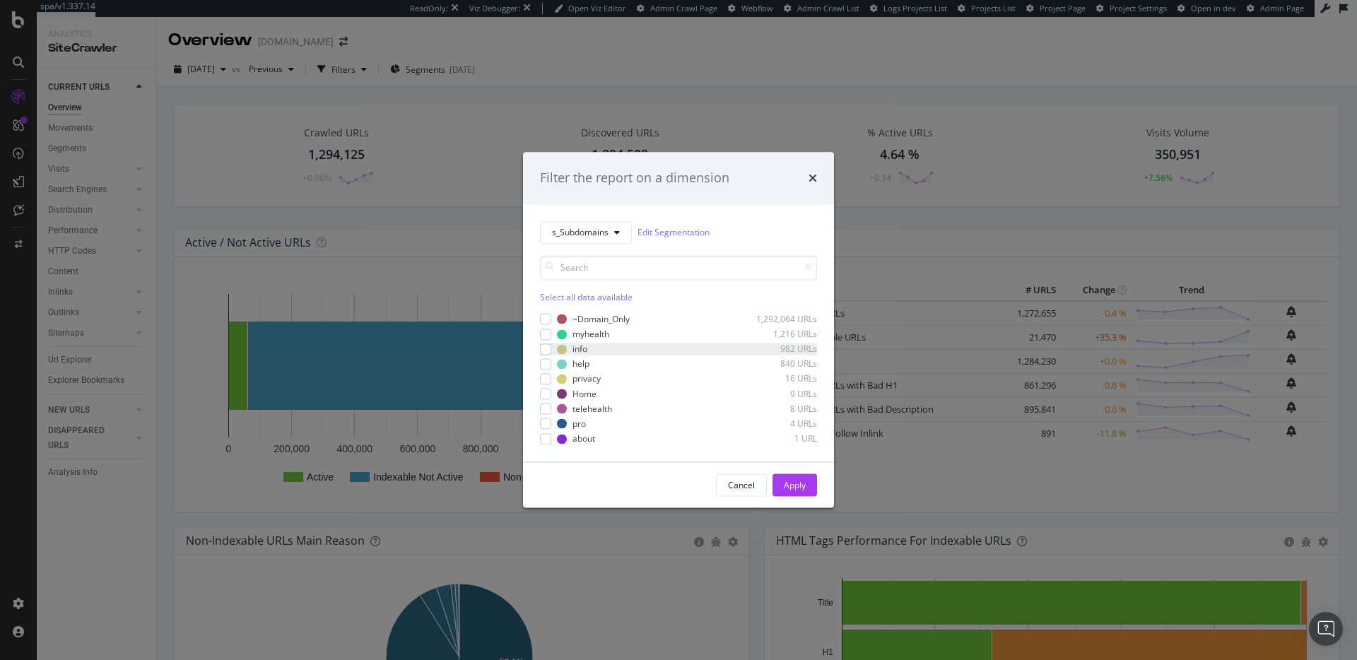
click at [551, 345] on div "info 982 URLs" at bounding box center [678, 349] width 277 height 12
click at [792, 479] on div "Apply" at bounding box center [795, 485] width 22 height 12
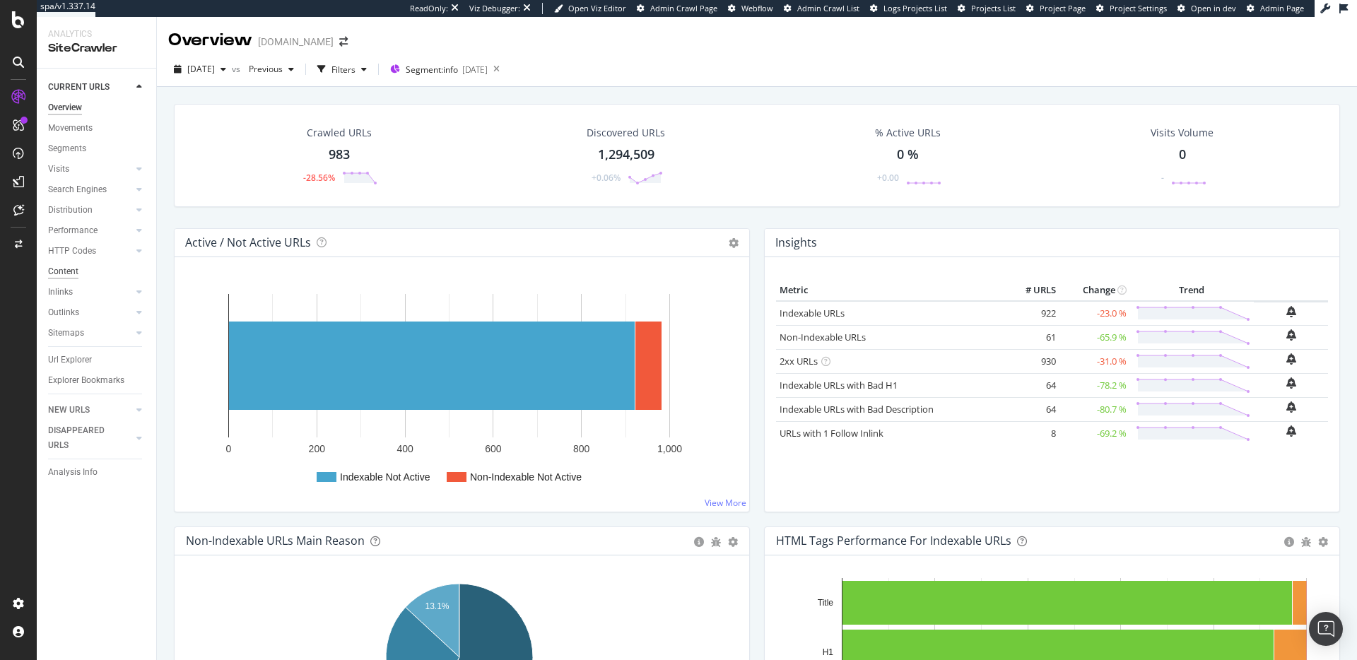
click at [61, 271] on div "Content" at bounding box center [63, 271] width 30 height 15
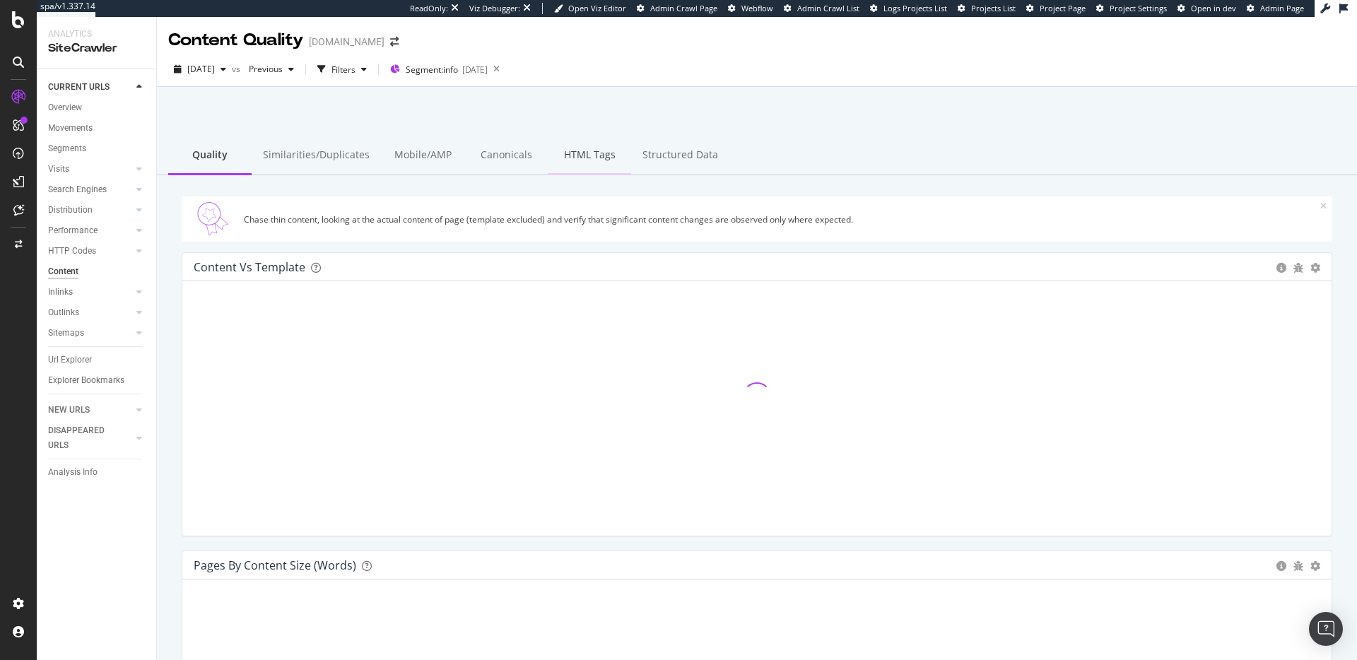
click at [554, 155] on div "HTML Tags" at bounding box center [589, 155] width 83 height 39
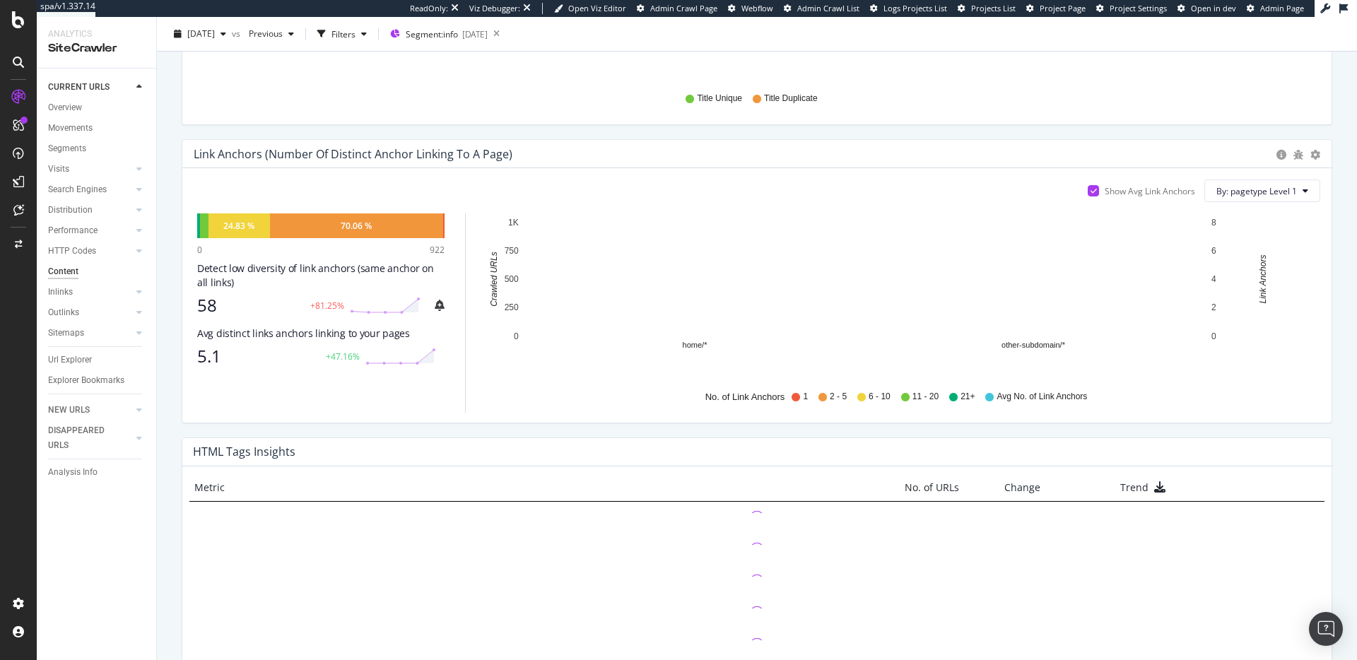
scroll to position [748, 0]
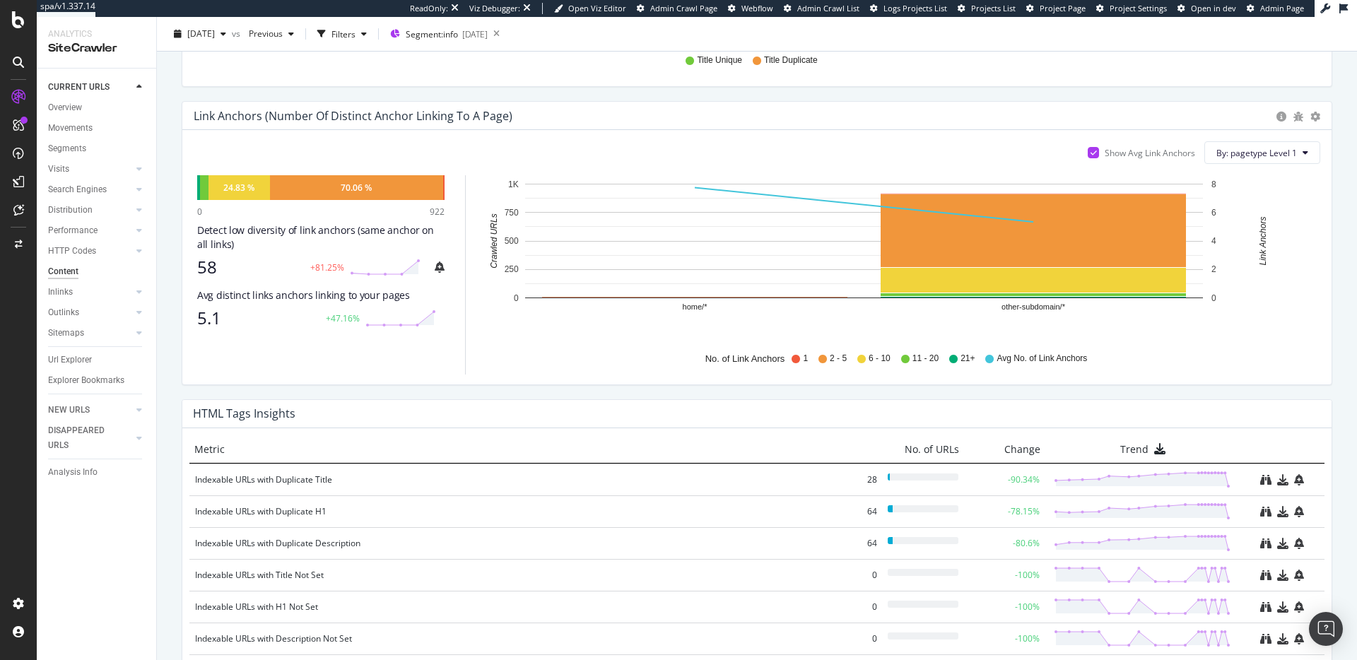
click at [47, 112] on div "CURRENT URLS Overview Movements Segments Visits Analysis Orphan URLs Search Eng…" at bounding box center [96, 365] width 119 height 592
click at [54, 110] on div "Overview" at bounding box center [65, 107] width 34 height 15
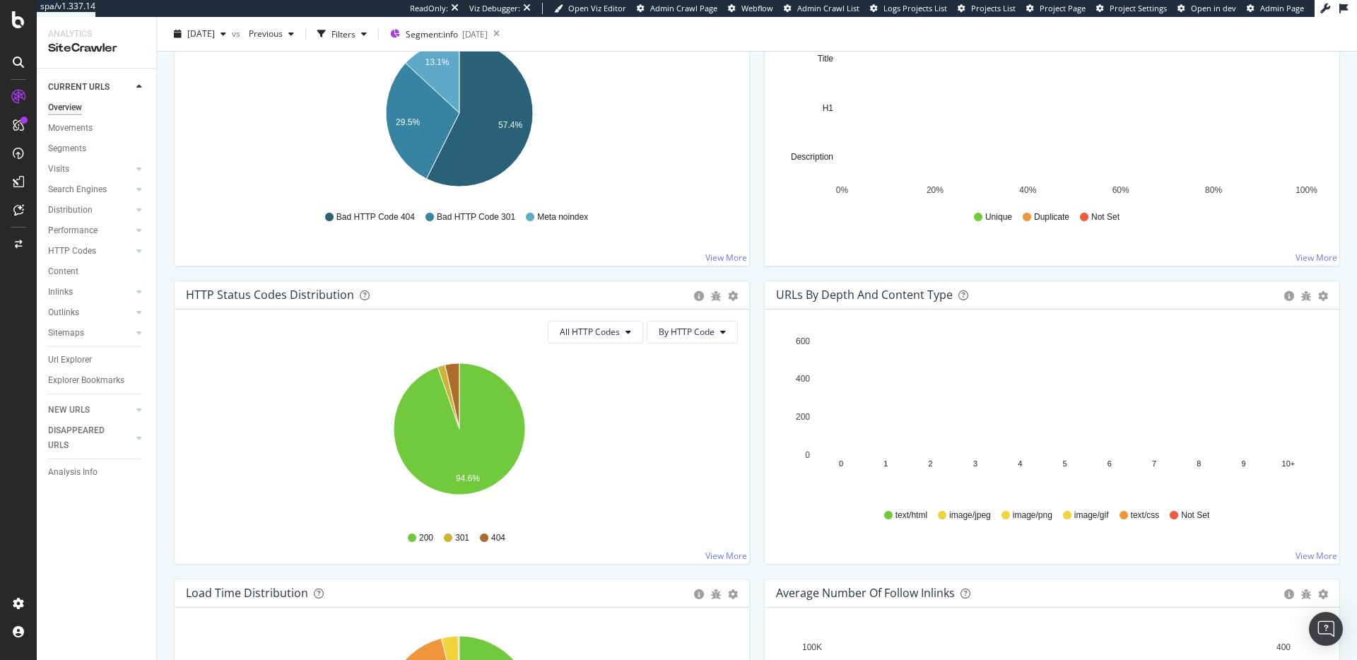
scroll to position [637, 0]
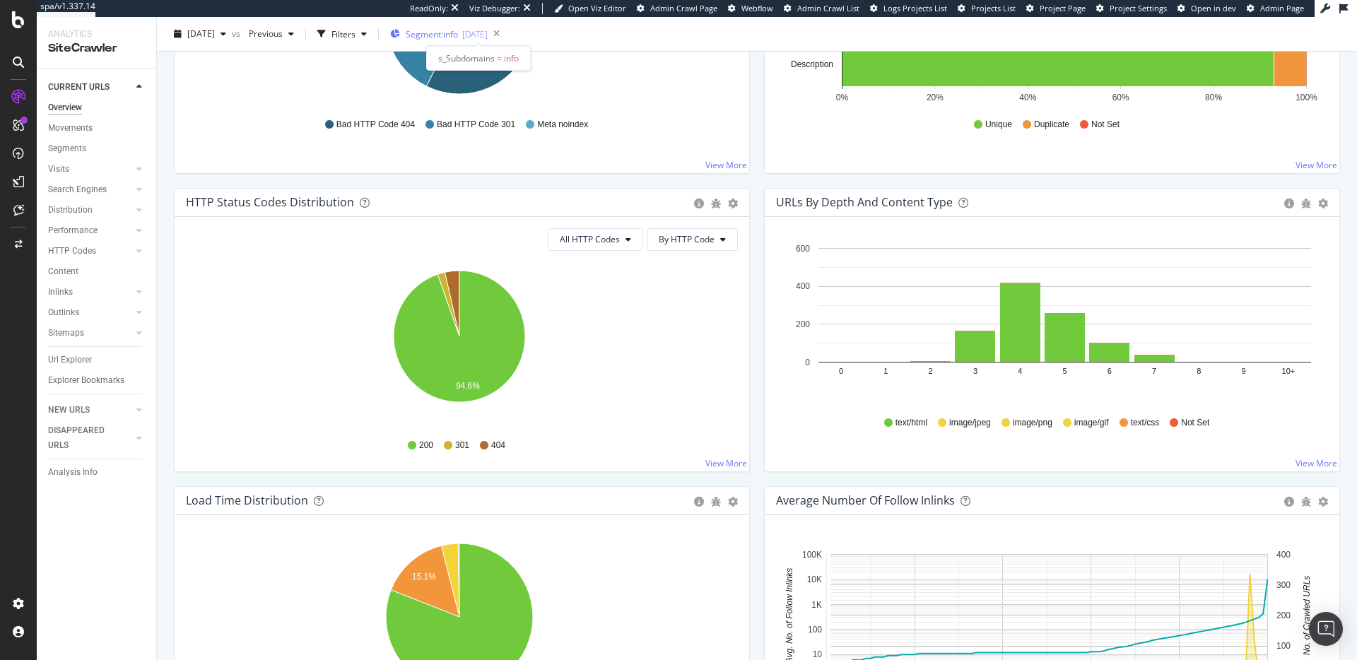
click at [458, 37] on span "Segment: info" at bounding box center [432, 34] width 52 height 12
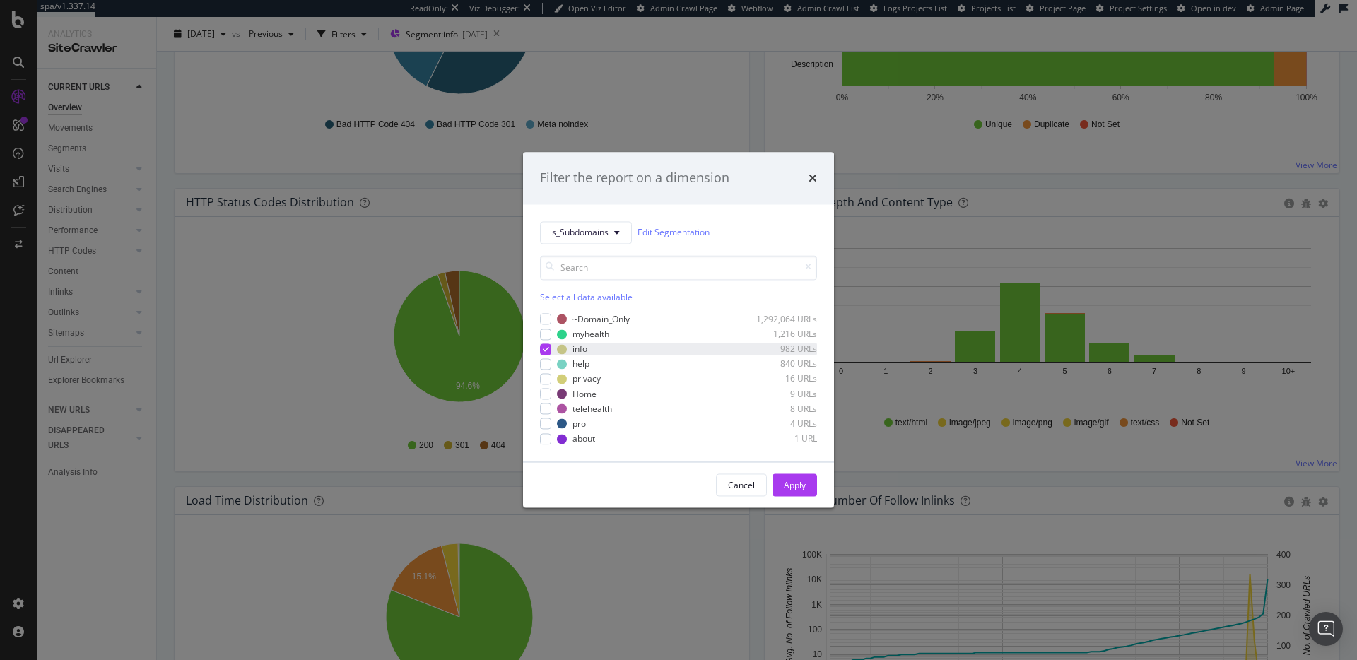
click at [548, 352] on icon "modal" at bounding box center [546, 349] width 6 height 7
click at [543, 323] on div "modal" at bounding box center [545, 319] width 11 height 11
click at [816, 486] on button "Apply" at bounding box center [794, 485] width 45 height 23
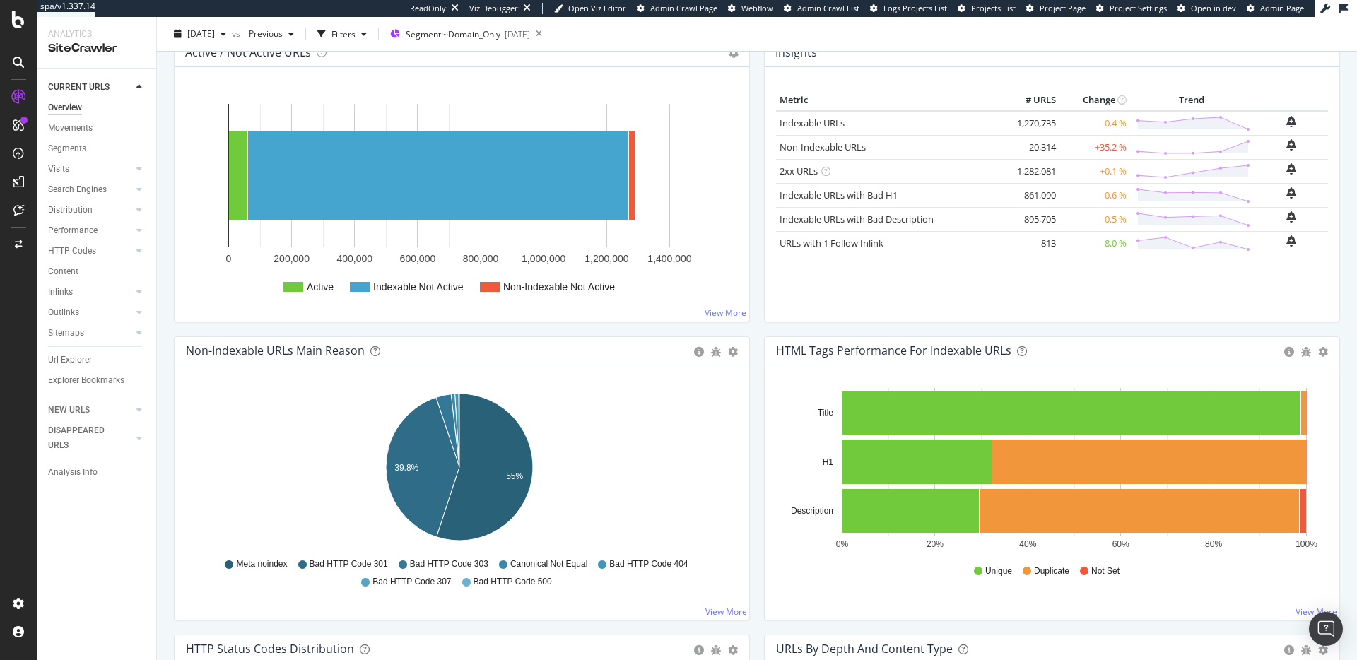
scroll to position [291, 0]
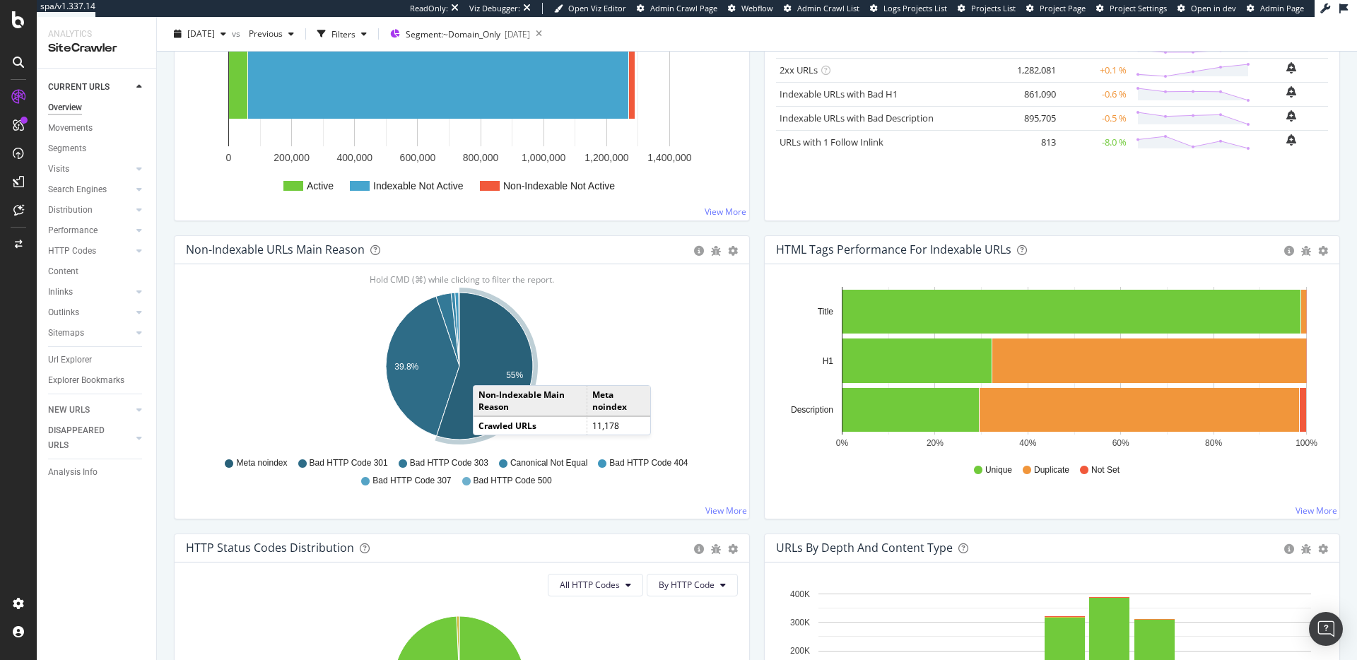
click at [487, 371] on icon "A chart." at bounding box center [485, 366] width 96 height 147
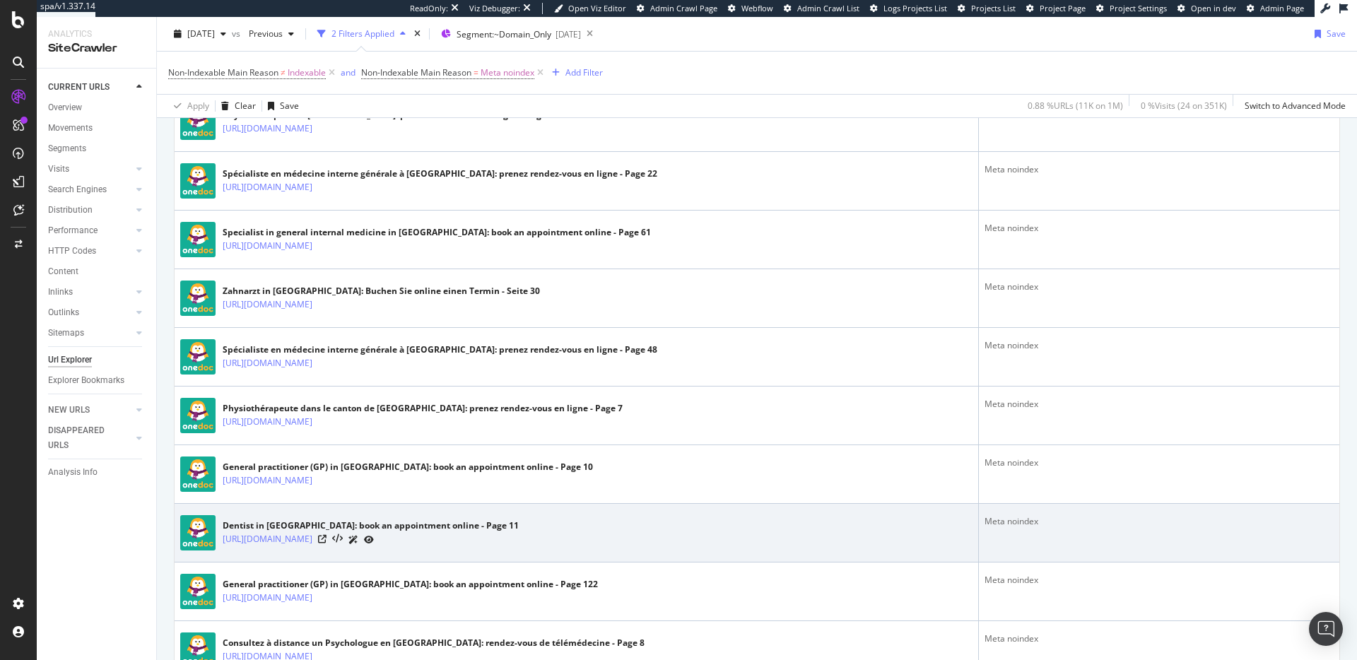
scroll to position [1246, 0]
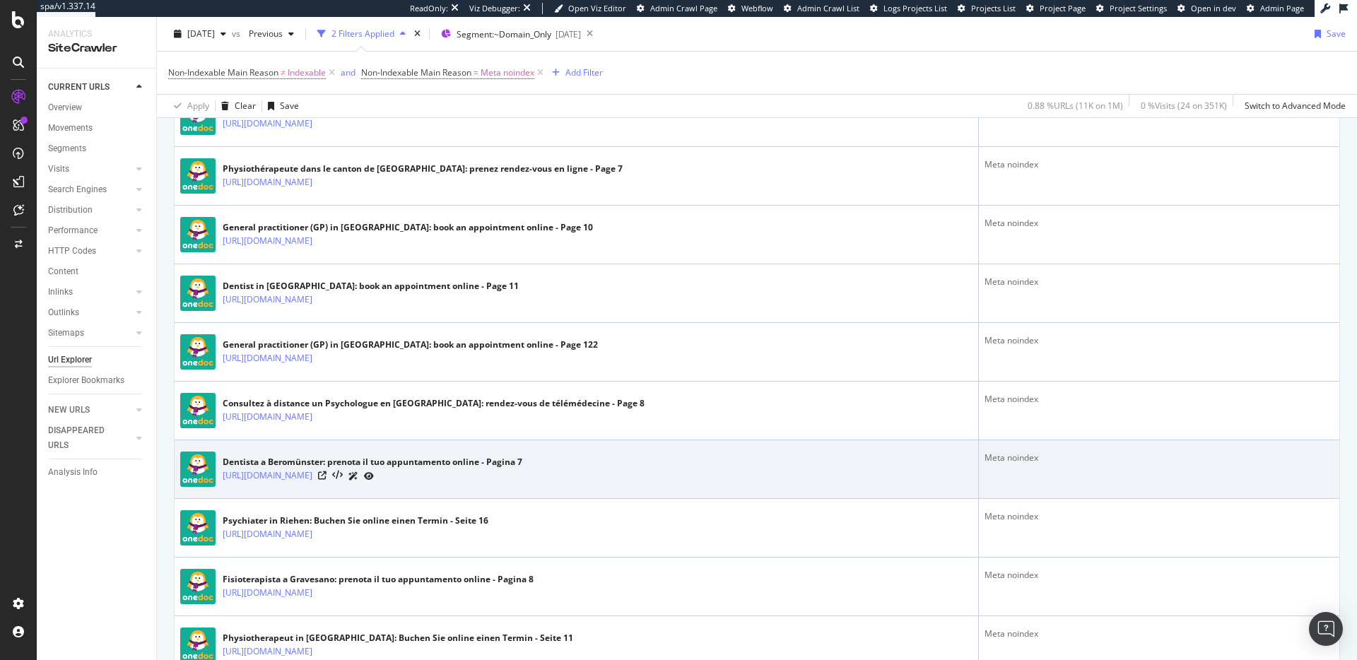
click at [374, 478] on div at bounding box center [346, 476] width 56 height 15
click at [327, 477] on icon at bounding box center [322, 475] width 8 height 8
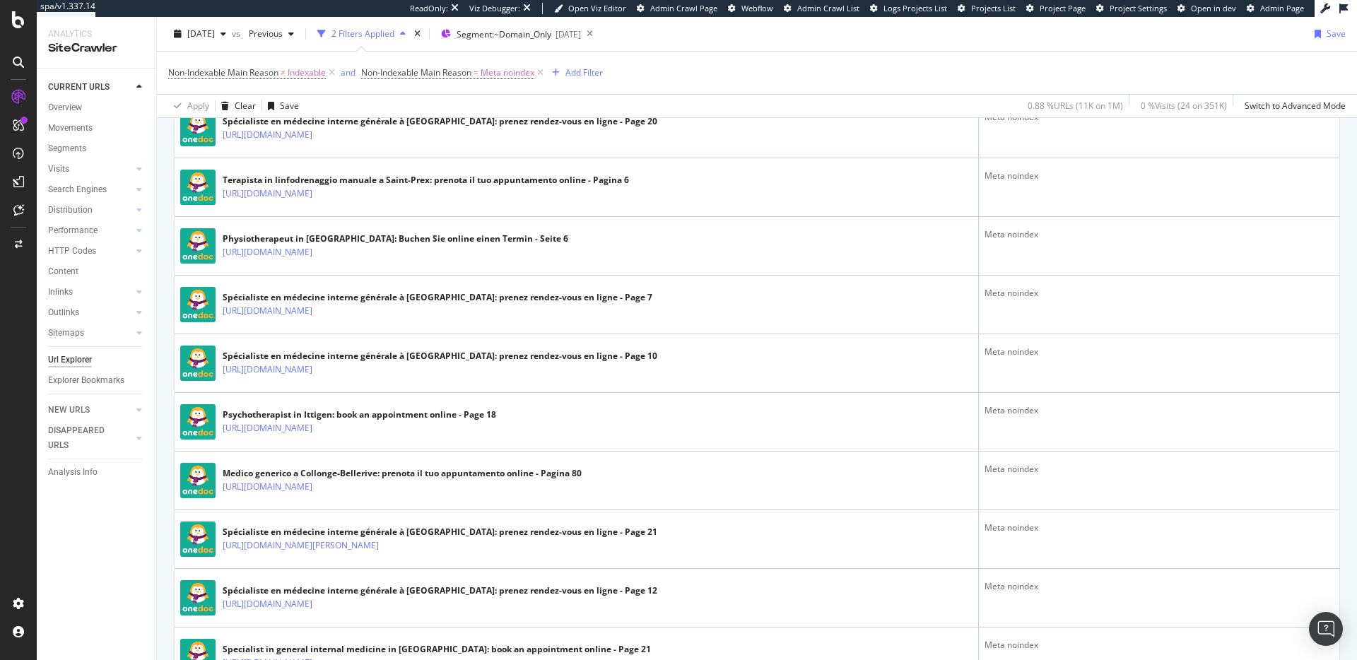
scroll to position [2924, 0]
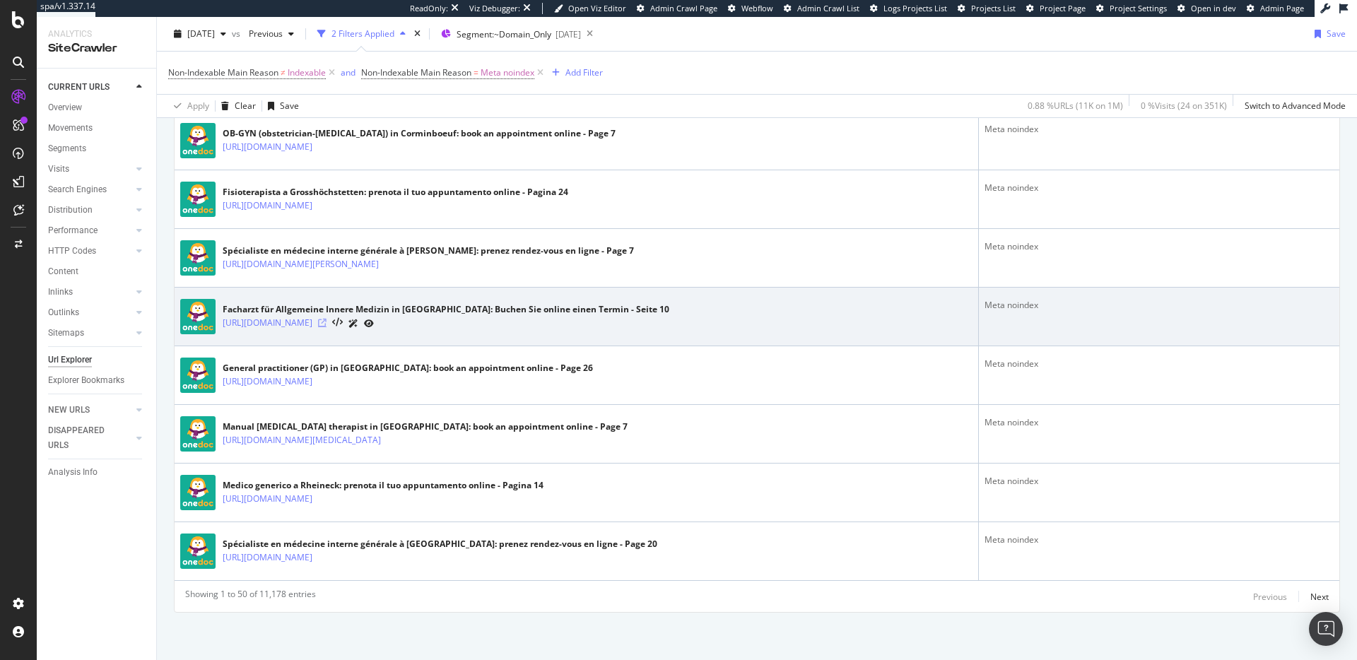
click at [327, 325] on icon at bounding box center [322, 323] width 8 height 8
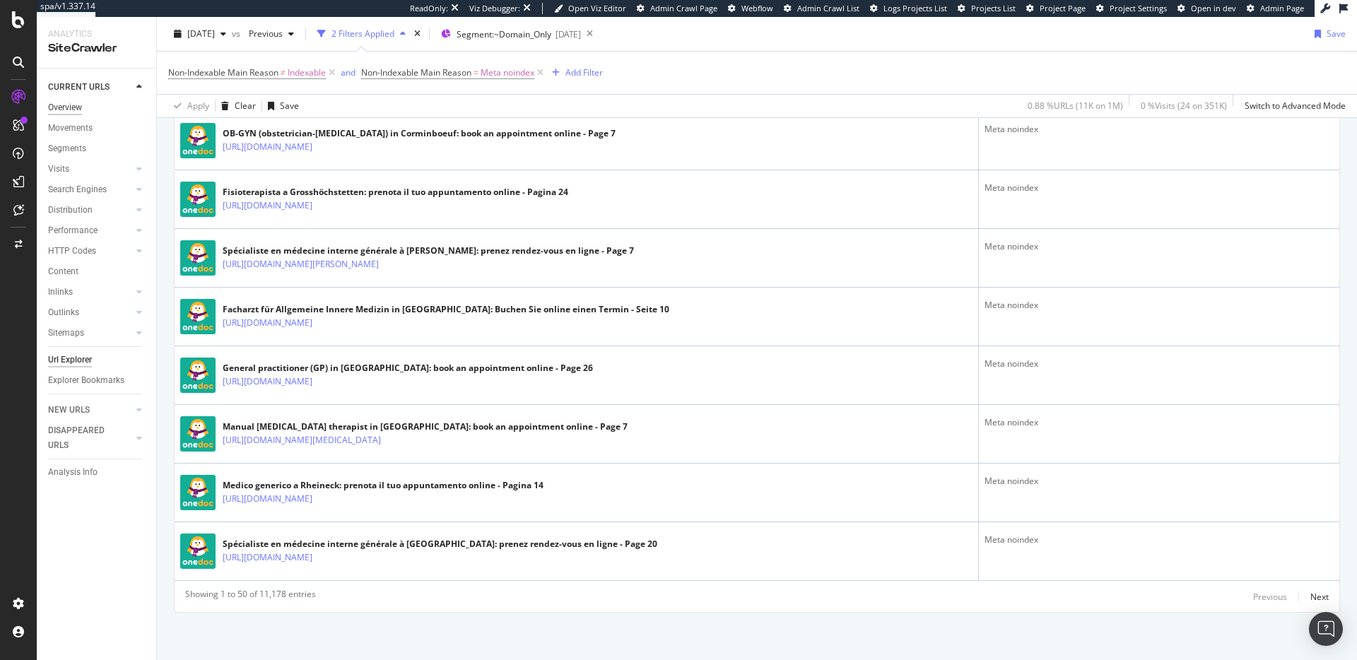
click at [59, 109] on div "Overview" at bounding box center [65, 107] width 34 height 15
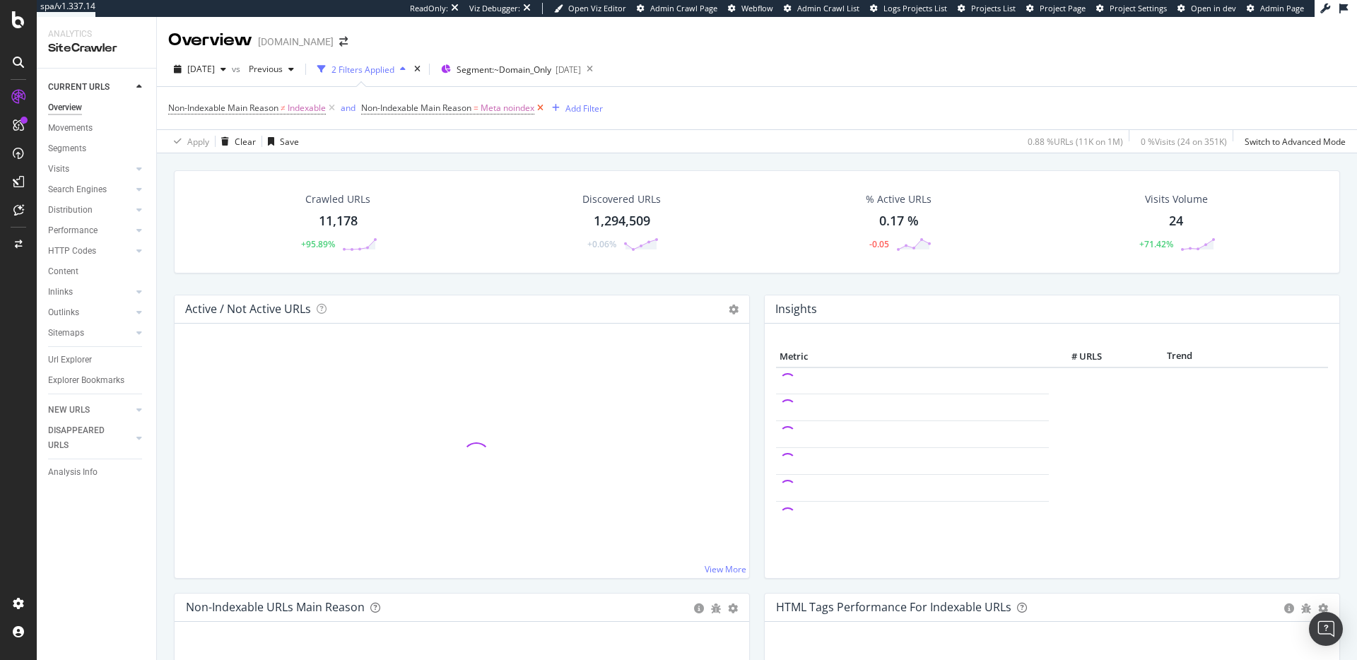
click at [543, 107] on icon at bounding box center [540, 108] width 12 height 14
click at [330, 111] on icon at bounding box center [332, 108] width 12 height 14
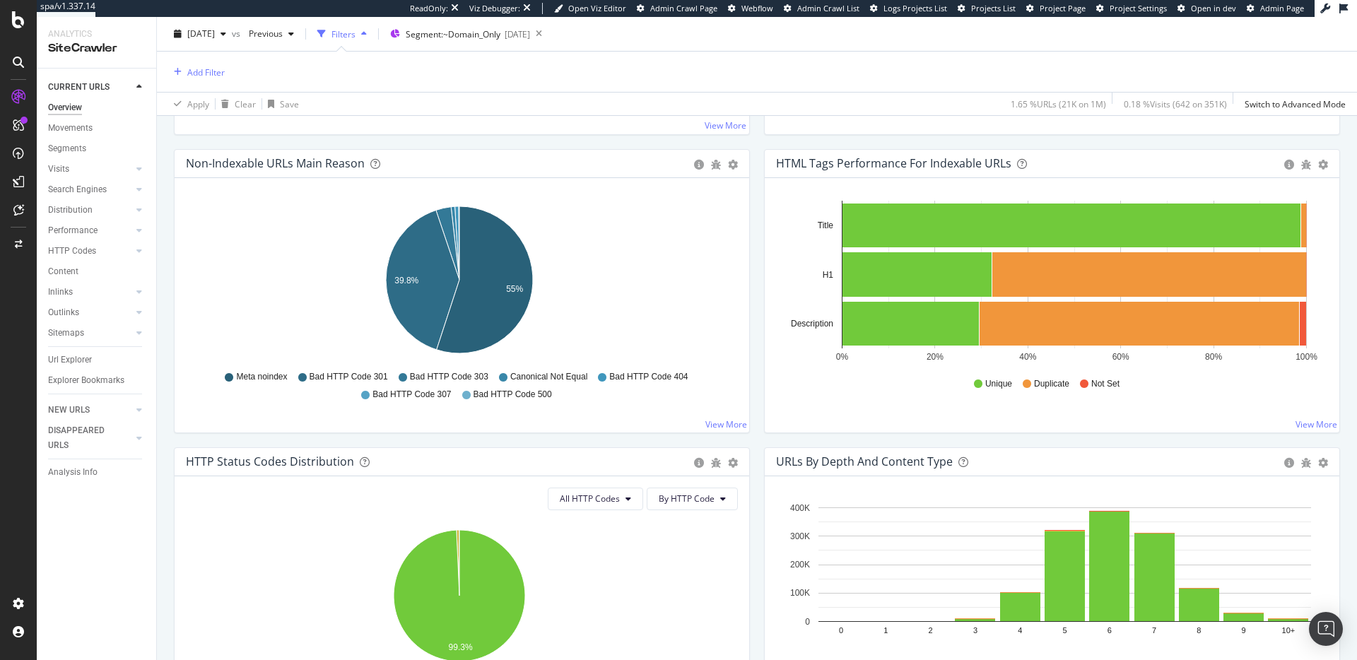
scroll to position [441, 0]
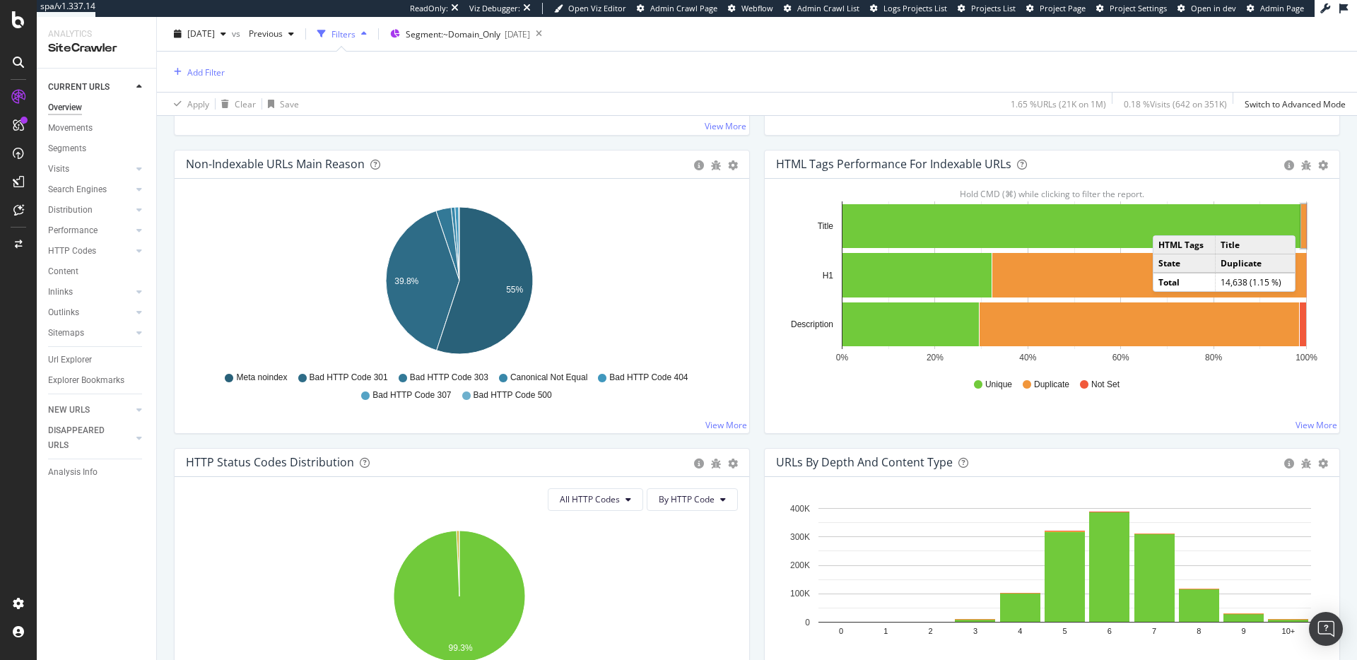
click at [1301, 221] on rect "A chart." at bounding box center [1303, 226] width 5 height 44
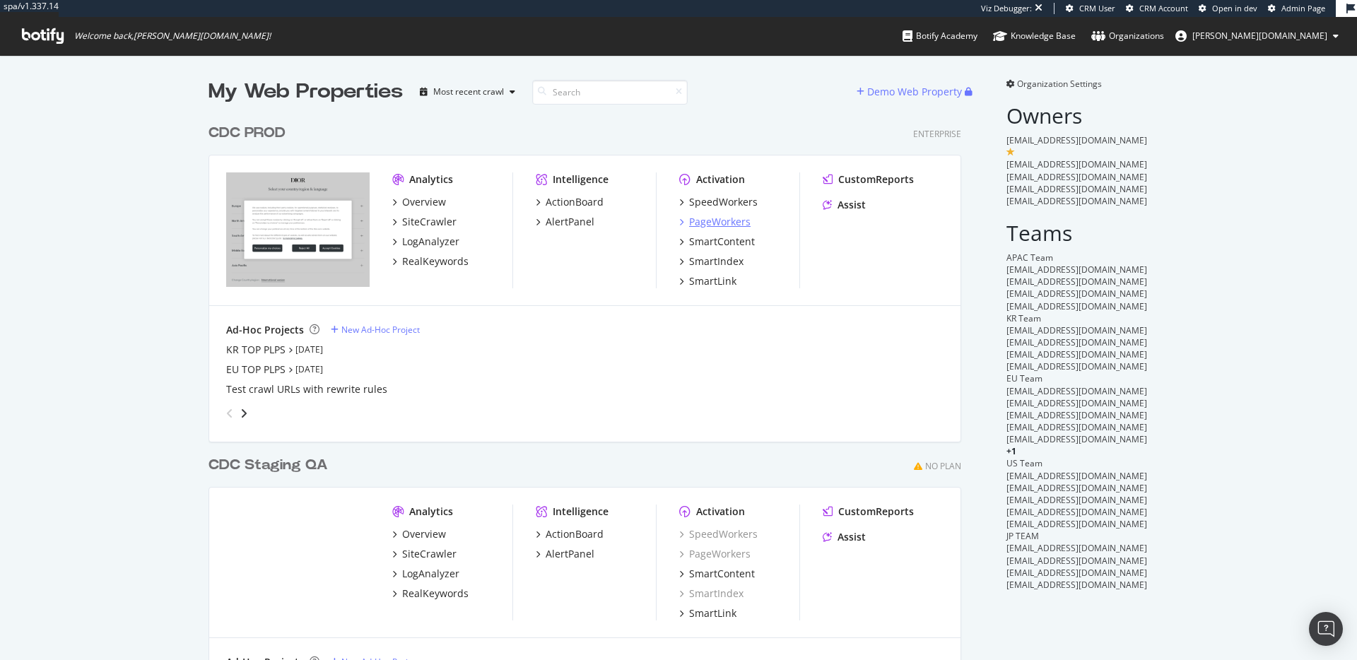
click at [724, 226] on div "PageWorkers" at bounding box center [719, 222] width 61 height 14
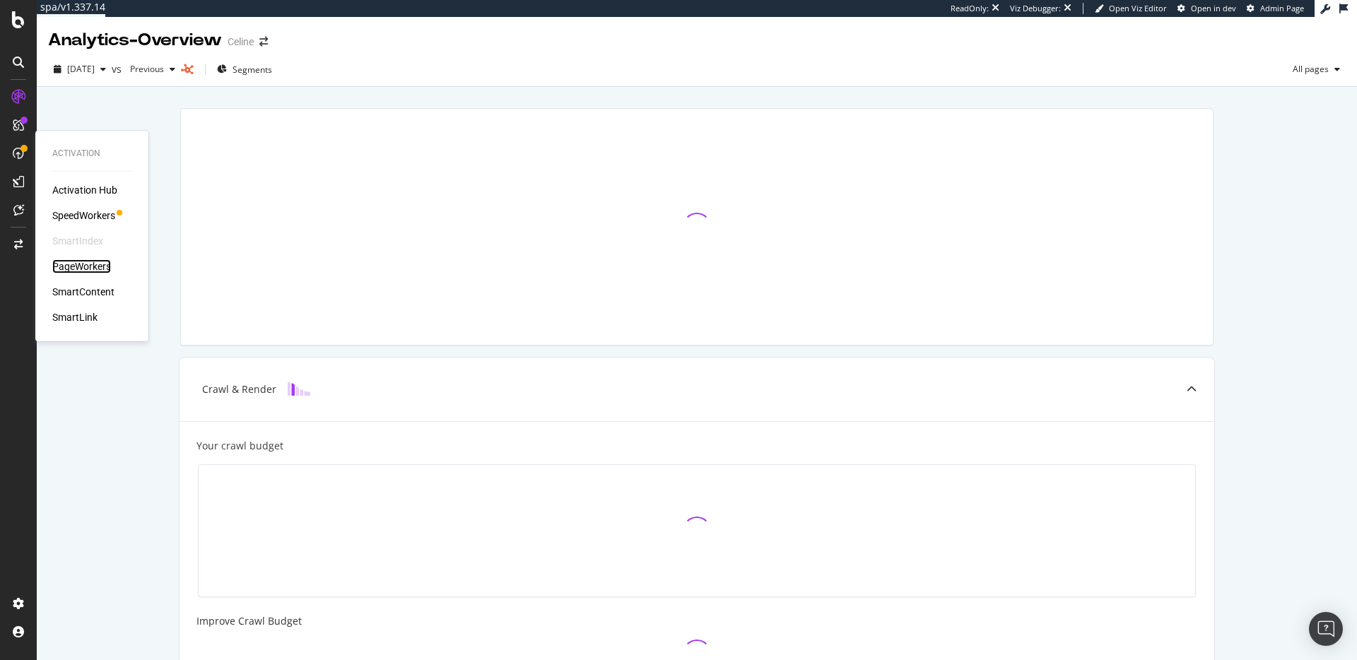
click at [85, 263] on div "PageWorkers" at bounding box center [81, 266] width 59 height 14
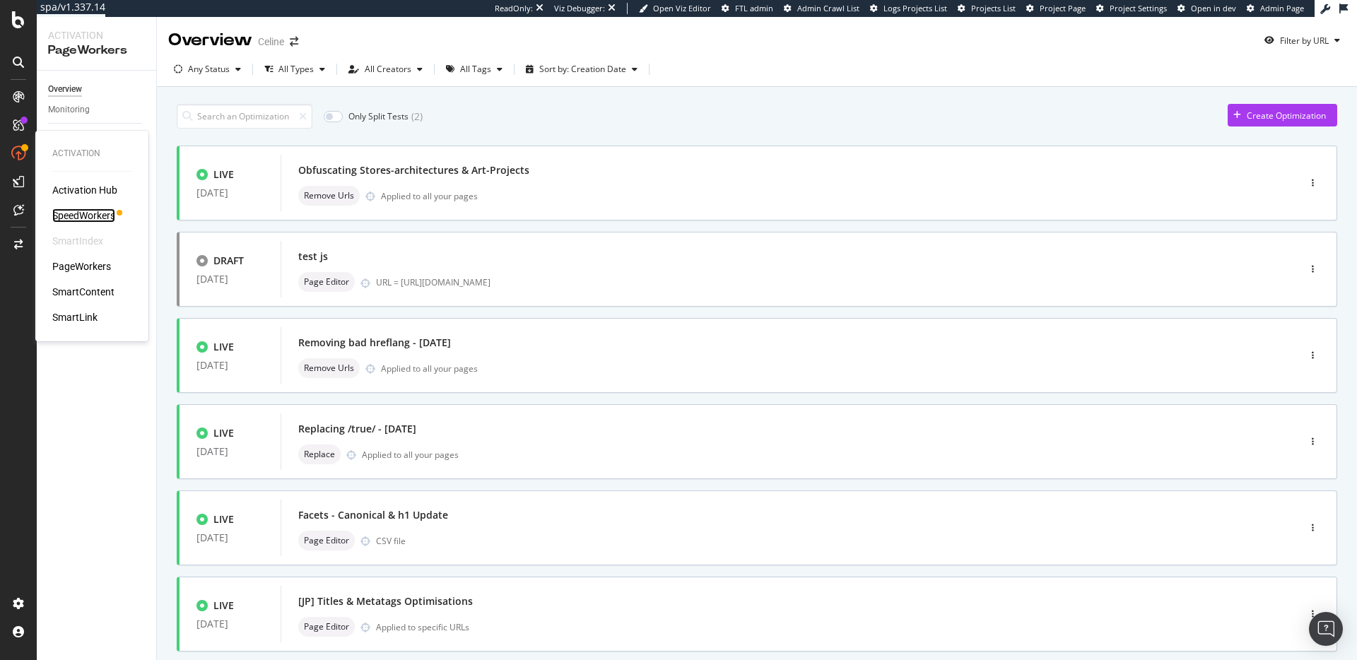
click at [88, 214] on div "SpeedWorkers" at bounding box center [83, 215] width 63 height 14
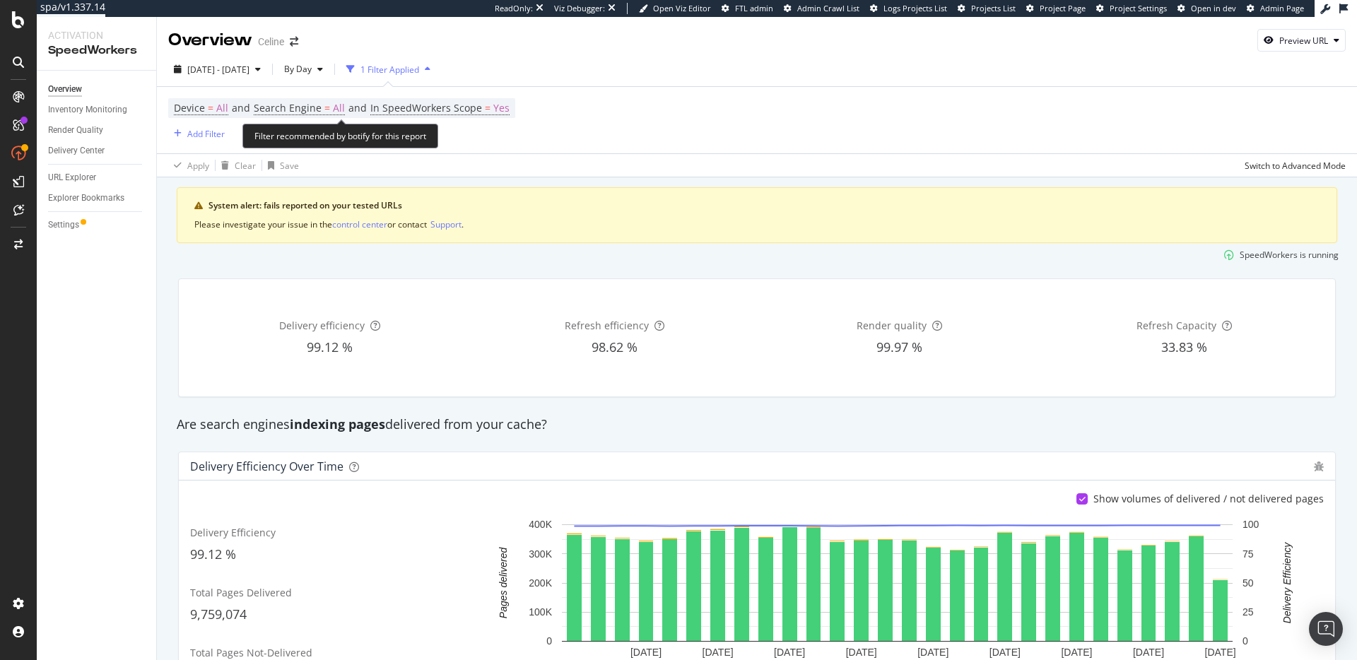
click at [307, 119] on div "Device = All and Search Engine = All and In SpeedWorkers Scope = Yes Add Filter" at bounding box center [341, 120] width 347 height 44
click at [310, 113] on span "Search Engine" at bounding box center [288, 107] width 68 height 13
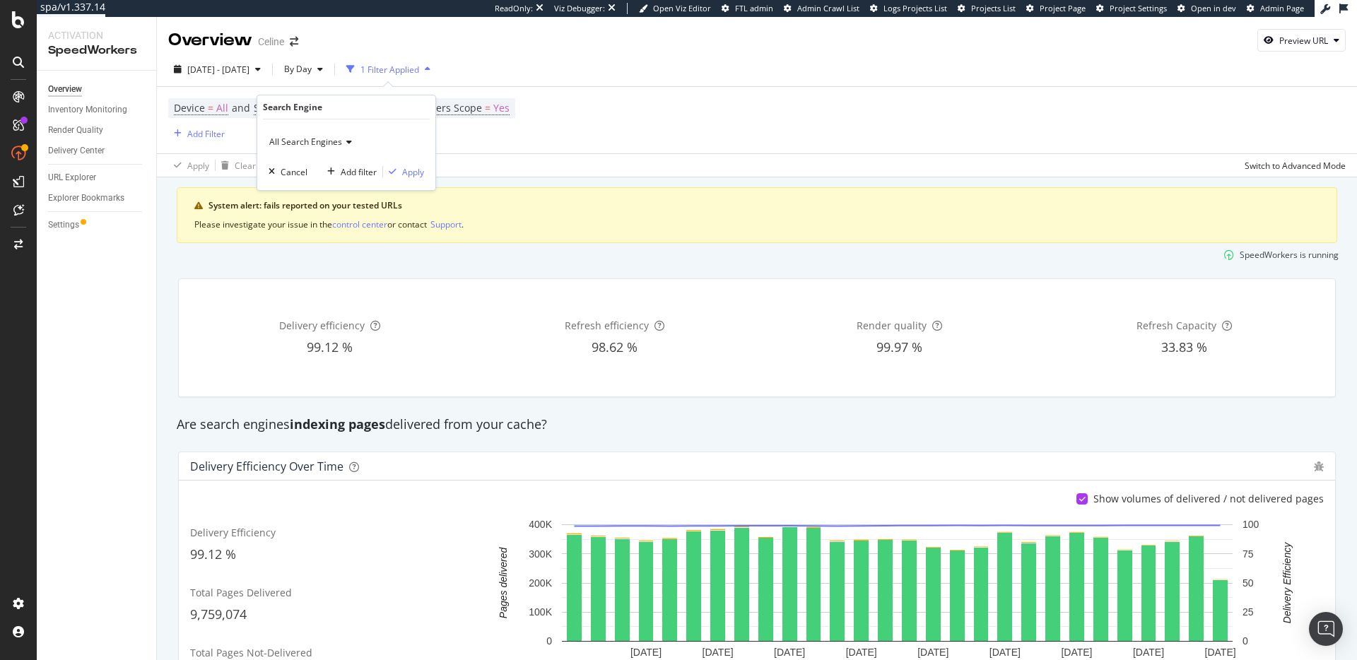
click at [305, 146] on span "All Search Engines" at bounding box center [305, 142] width 73 height 12
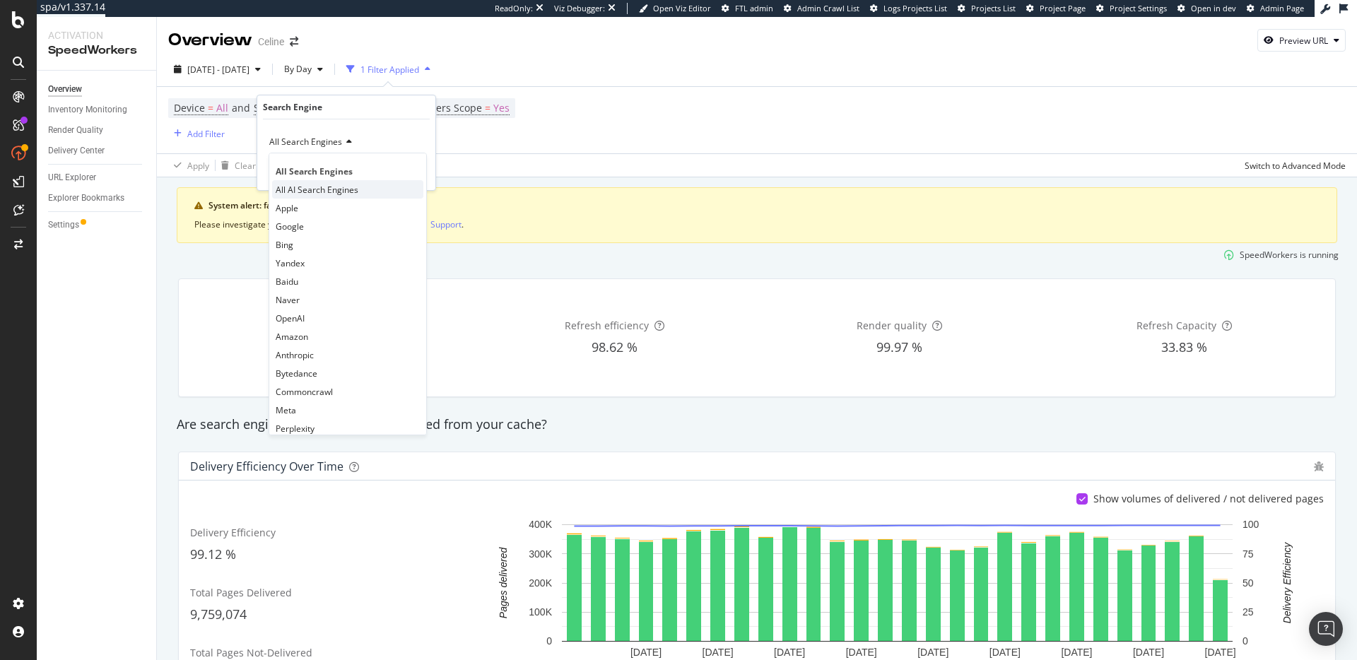
click at [307, 191] on span "All AI Search Engines" at bounding box center [317, 190] width 83 height 12
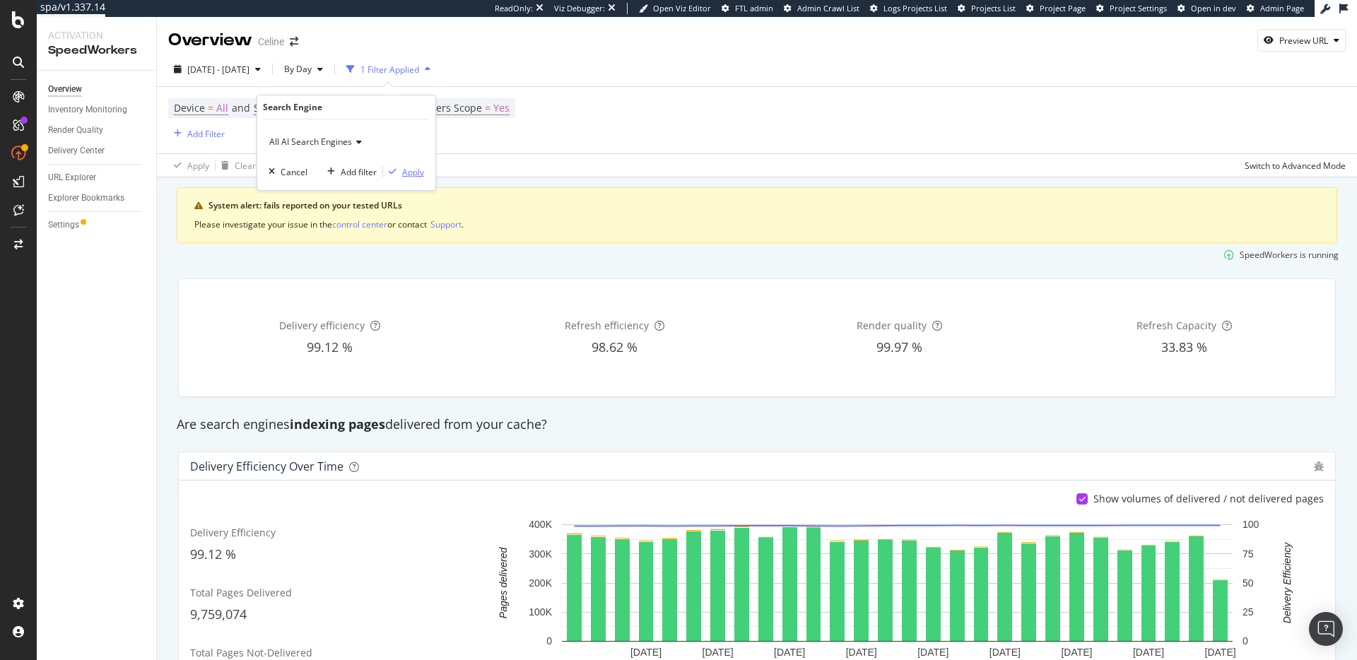
click at [416, 174] on div "Apply" at bounding box center [413, 172] width 22 height 12
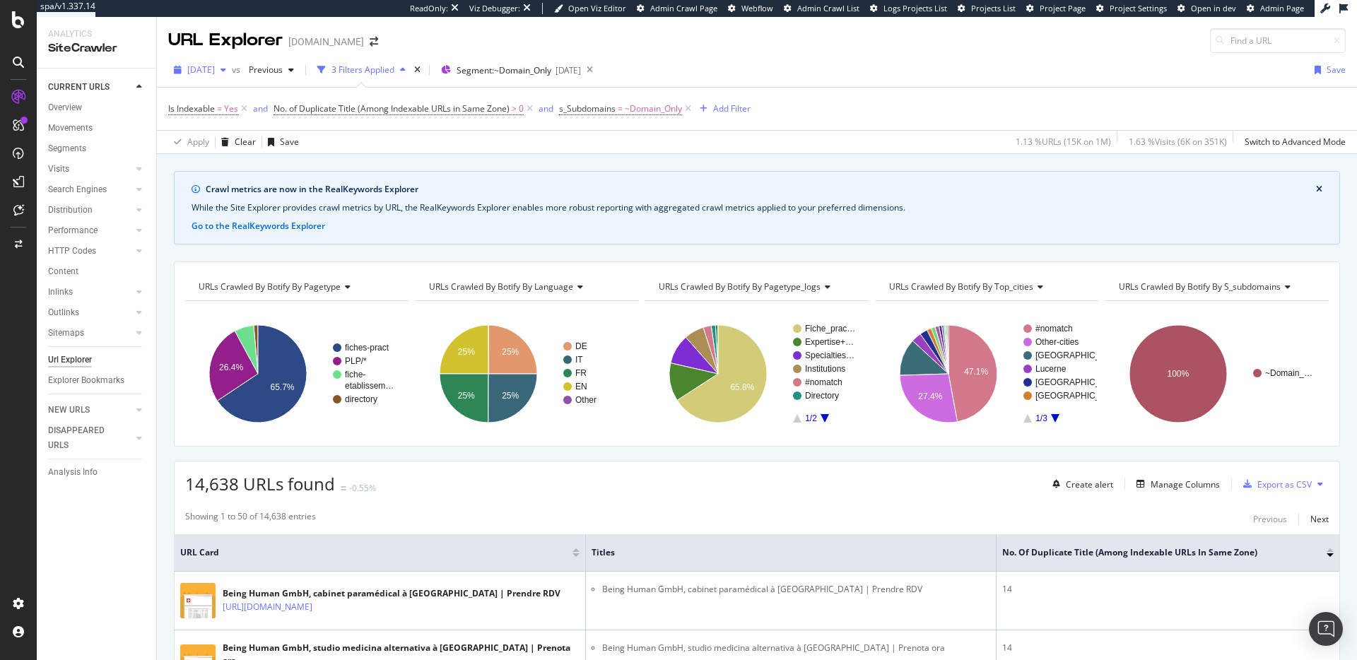
click at [232, 61] on div "[DATE]" at bounding box center [200, 69] width 64 height 21
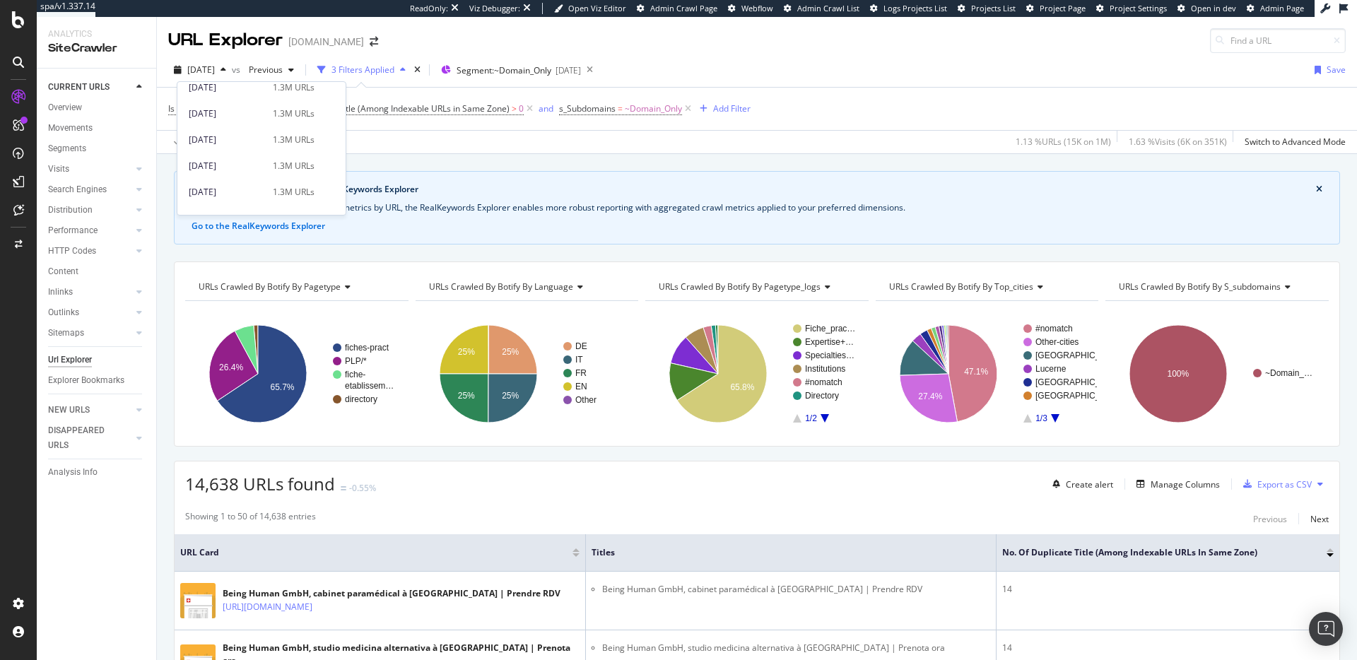
scroll to position [161, 0]
click at [271, 176] on div "[DATE] 1.3M URLs" at bounding box center [261, 168] width 168 height 20
